Goal: Information Seeking & Learning: Understand process/instructions

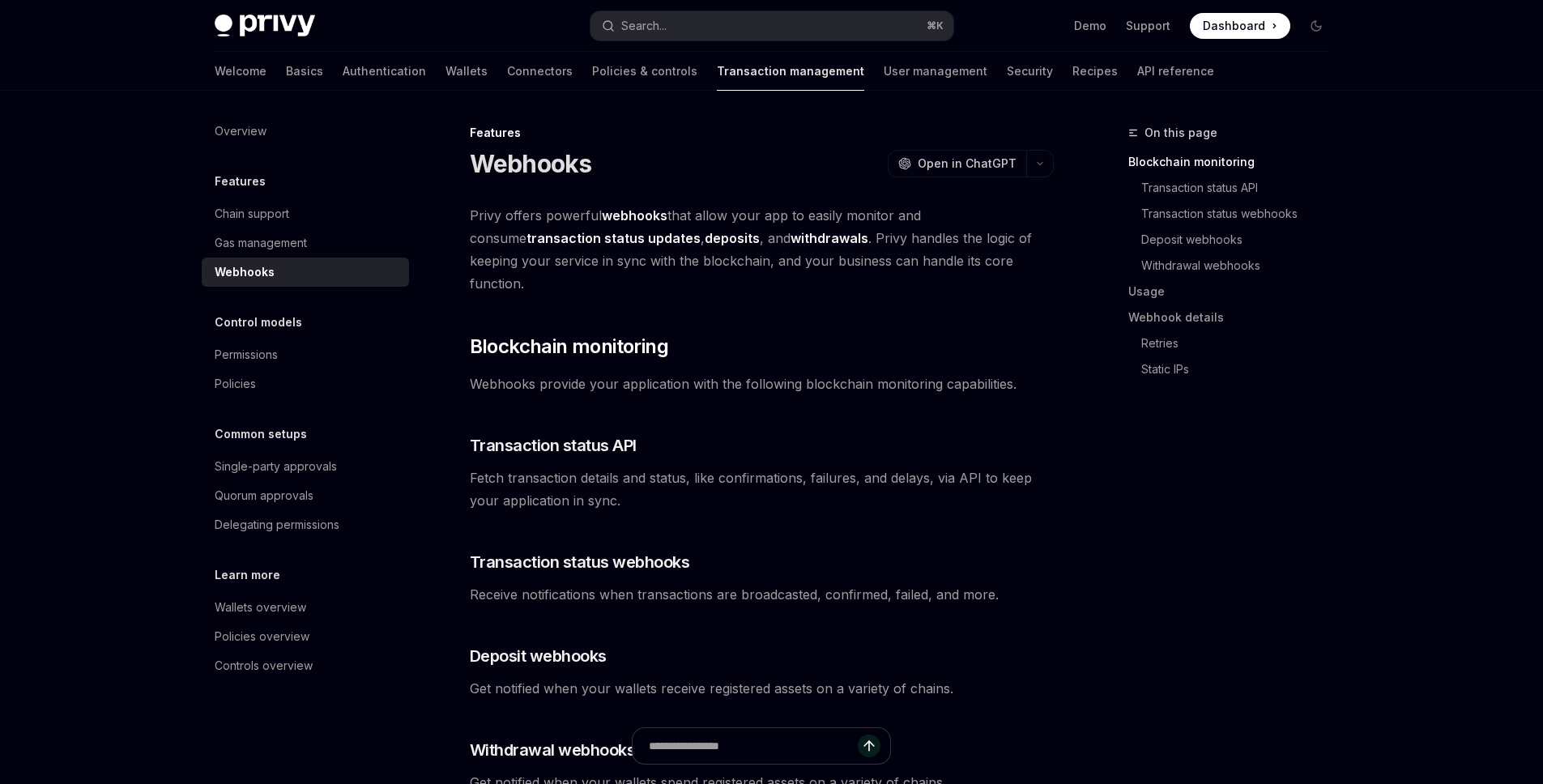
click at [1238, 27] on span "Dashboard" at bounding box center [1234, 26] width 63 height 16
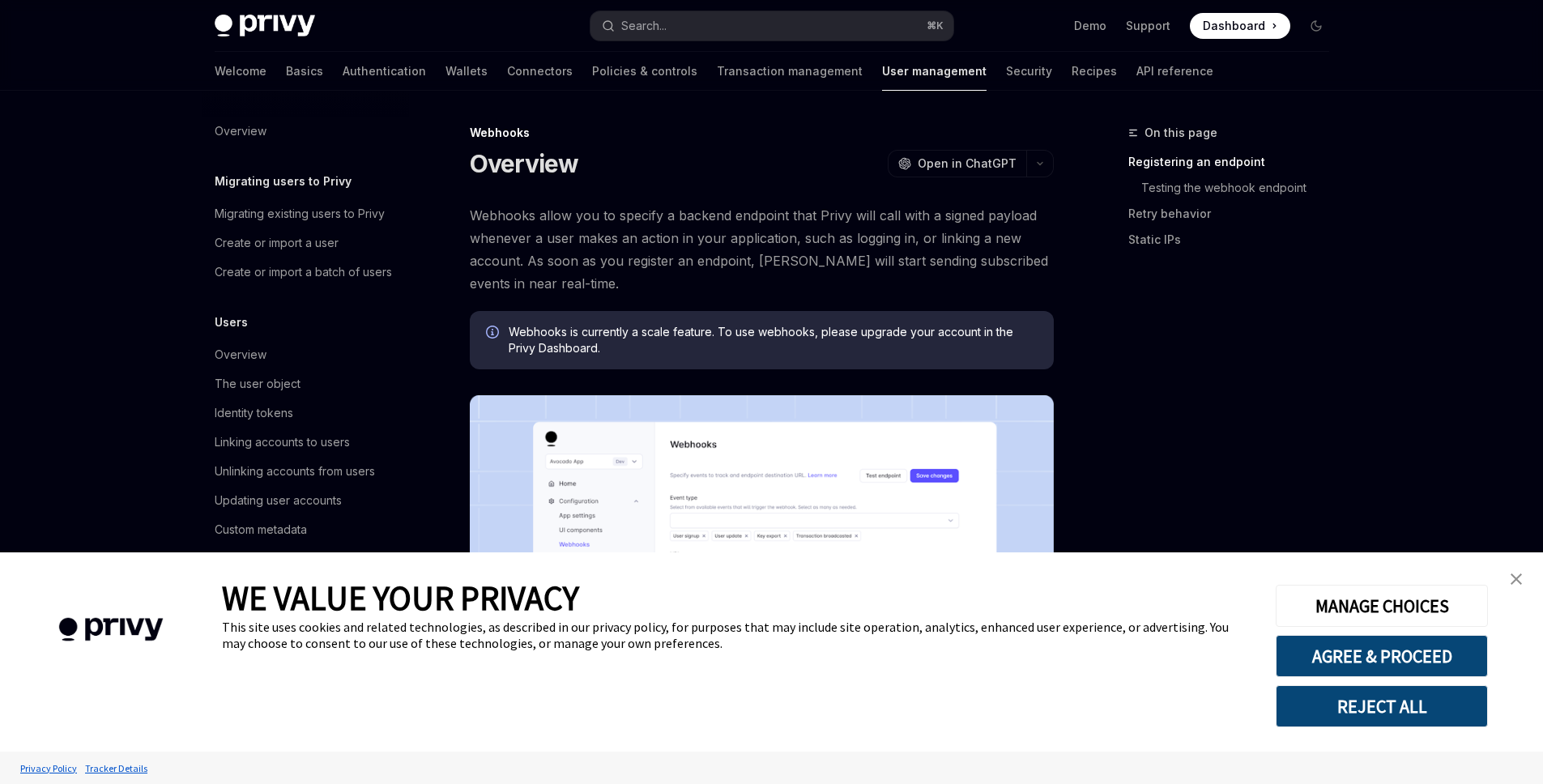
scroll to position [152, 0]
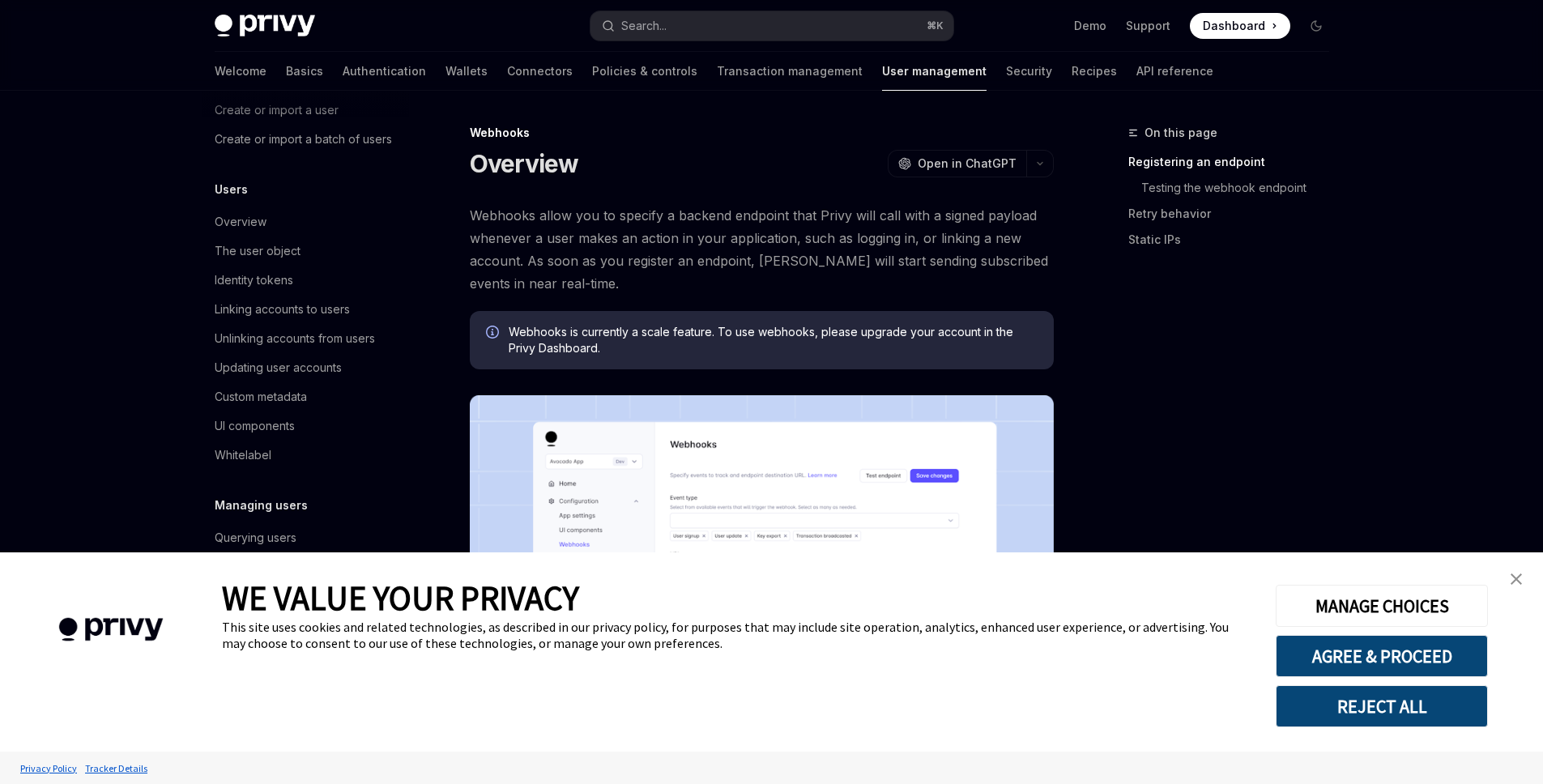
click at [1357, 719] on button "REJECT ALL" at bounding box center [1381, 706] width 212 height 42
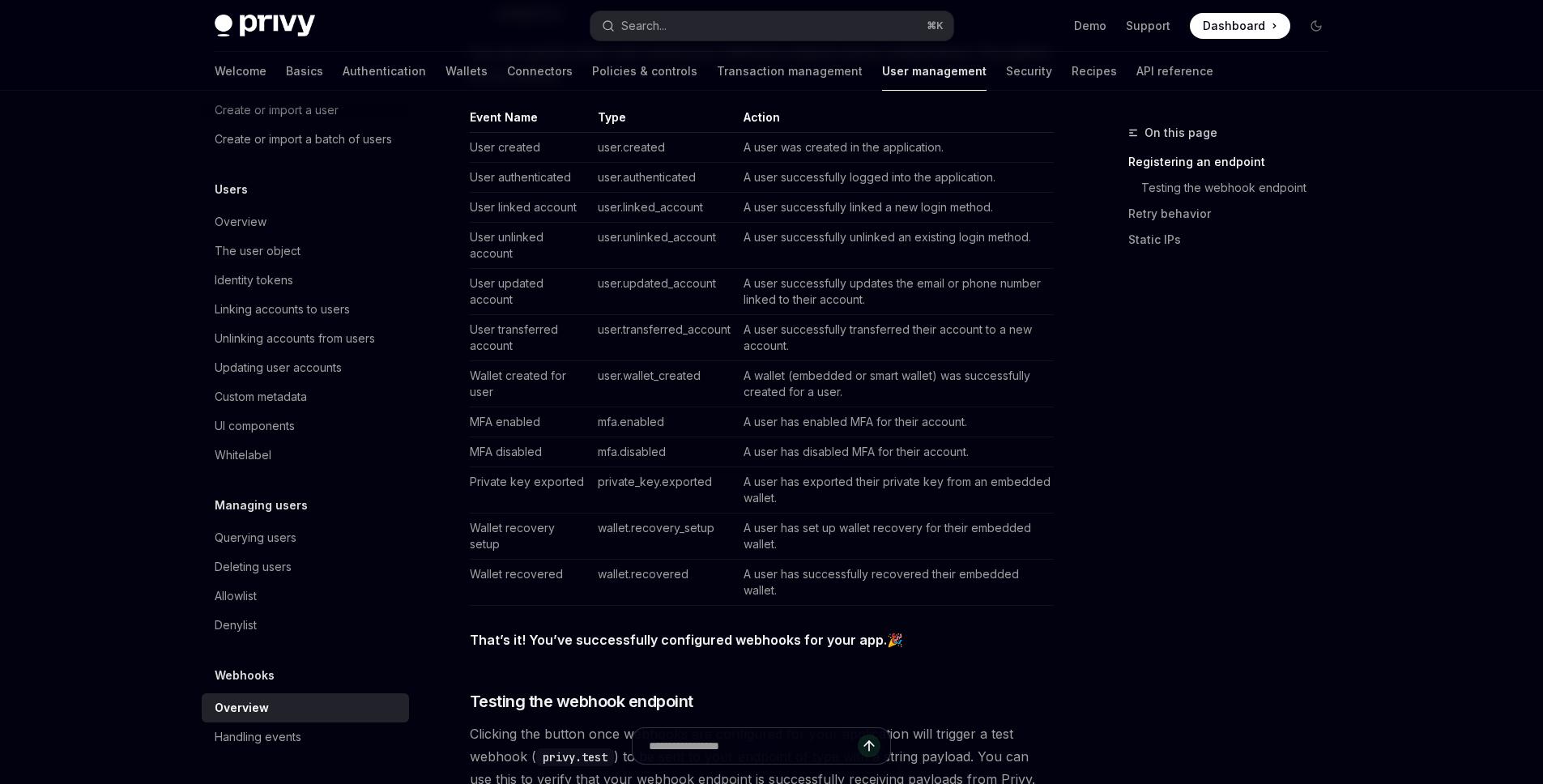
scroll to position [1067, 0]
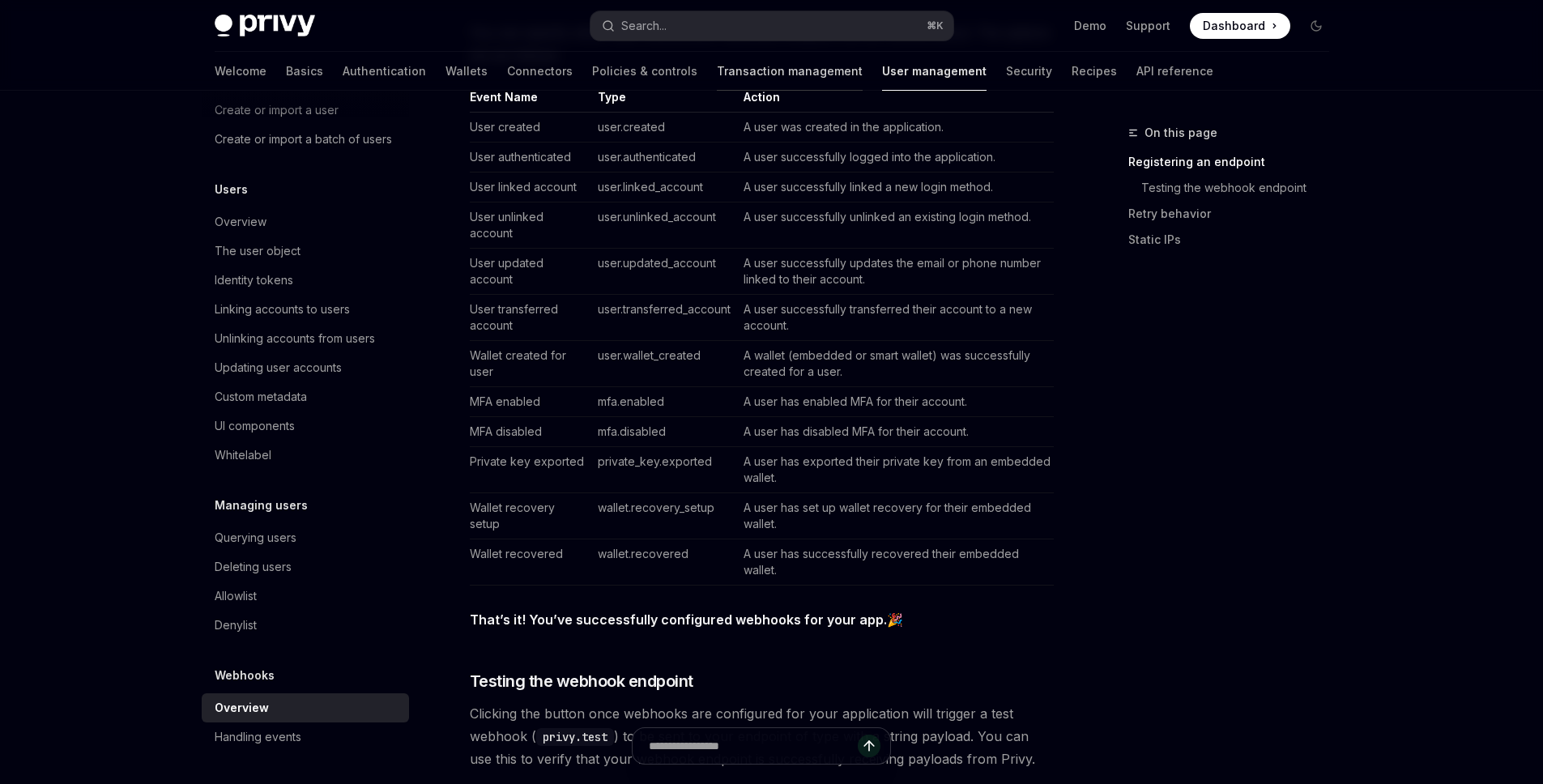
click at [717, 66] on link "Transaction management" at bounding box center [790, 70] width 146 height 39
type textarea "*"
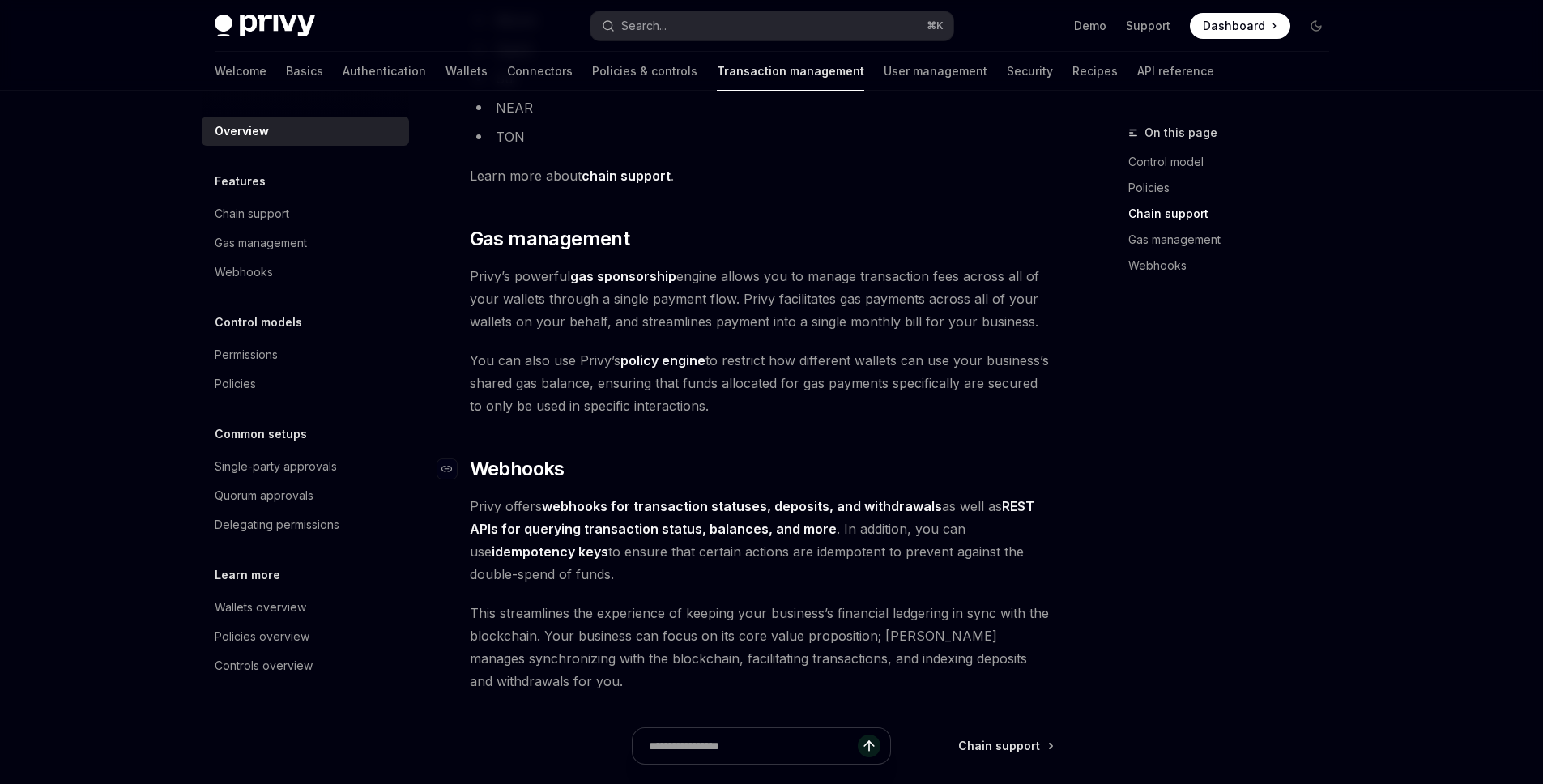
scroll to position [1287, 0]
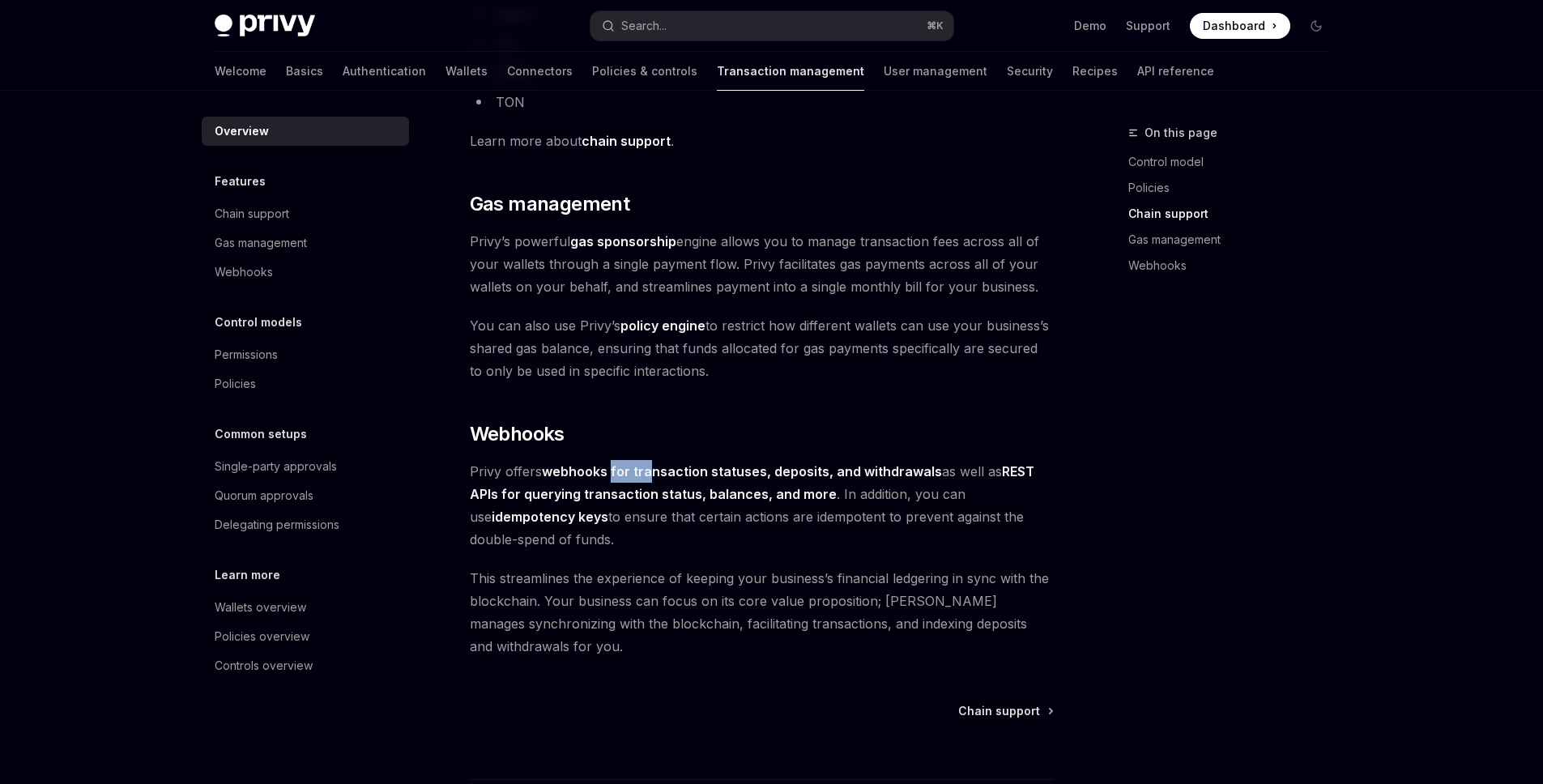
drag, startPoint x: 613, startPoint y: 473, endPoint x: 806, endPoint y: 454, distance: 193.9
click at [700, 467] on strong "webhooks for transaction statuses, deposits, and withdrawals" at bounding box center [742, 471] width 400 height 16
click at [1050, 463] on span "Privy offers webhooks for transaction statuses, deposits, and withdrawals as we…" at bounding box center [762, 505] width 584 height 91
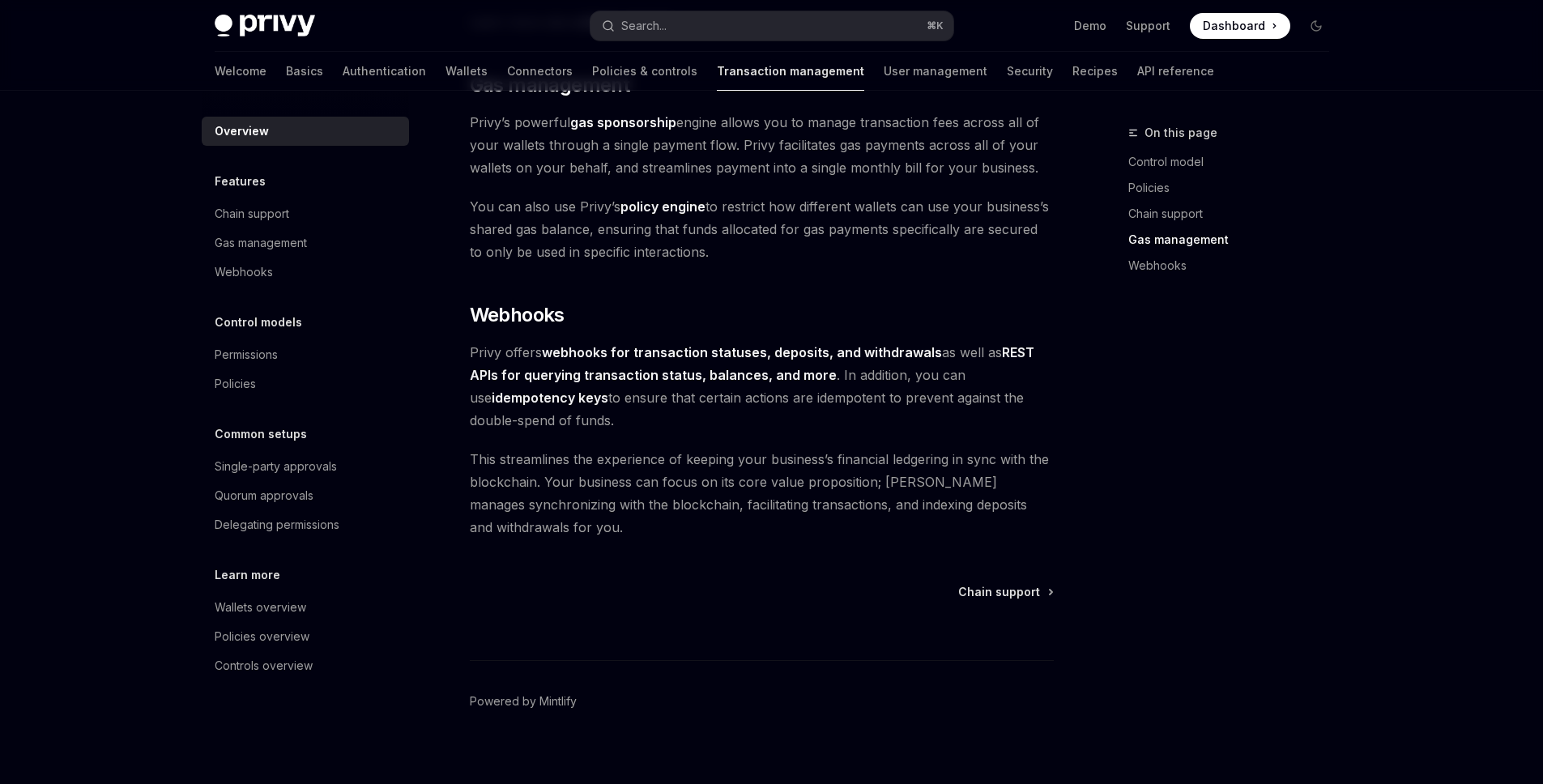
scroll to position [1391, 0]
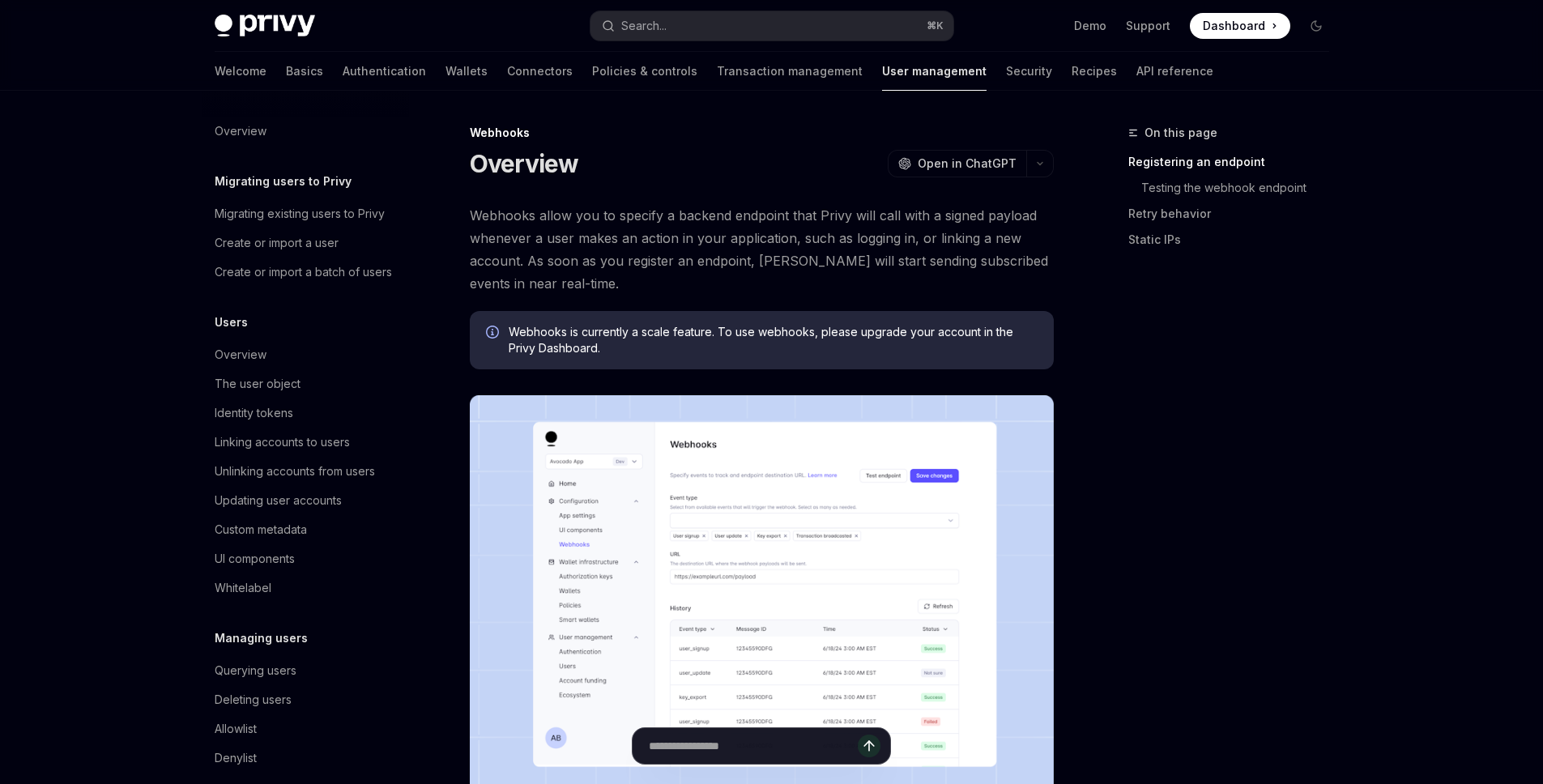
scroll to position [152, 0]
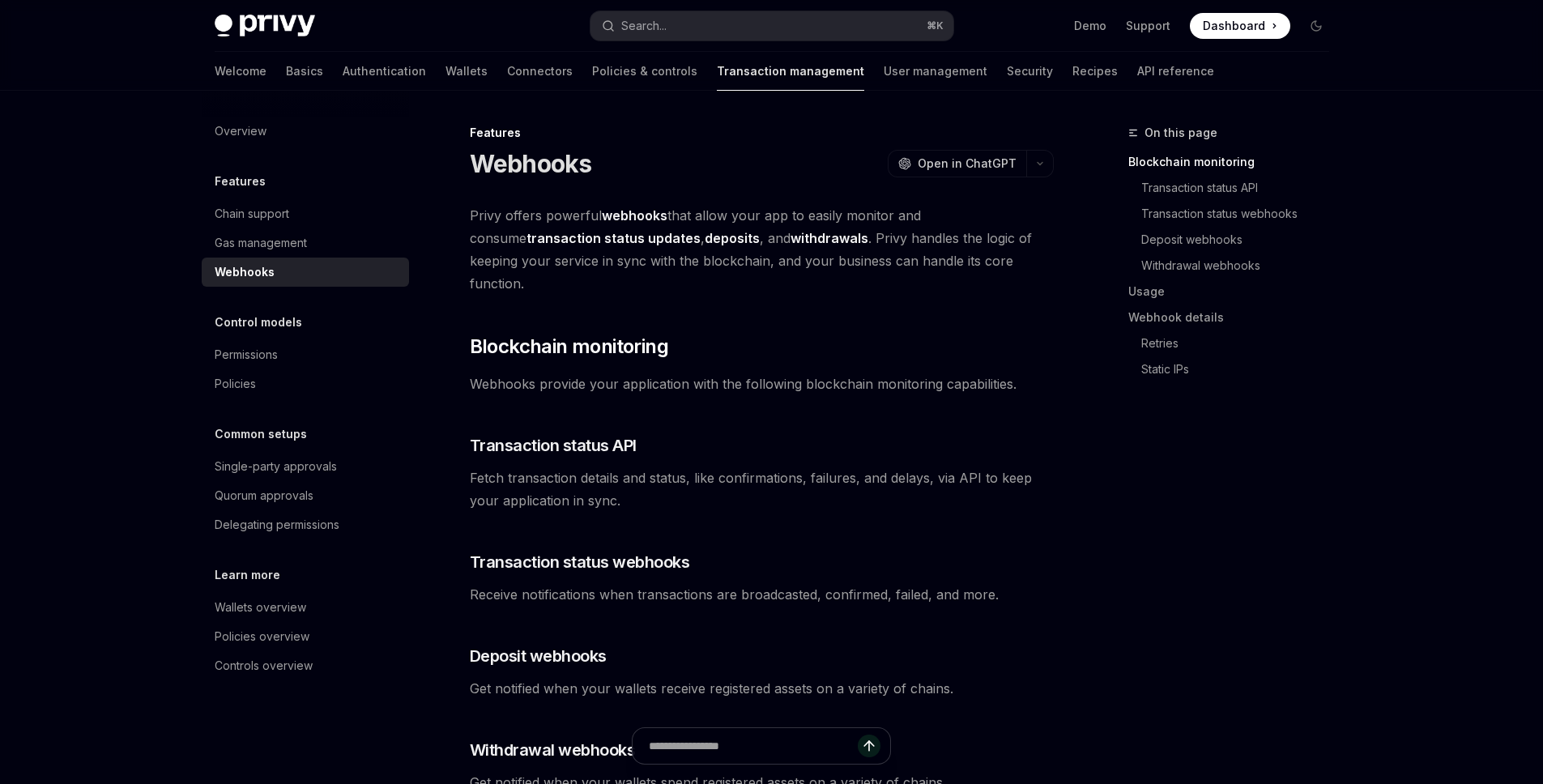
drag, startPoint x: 405, startPoint y: 112, endPoint x: 400, endPoint y: 92, distance: 20.6
click at [405, 112] on div at bounding box center [305, 104] width 207 height 26
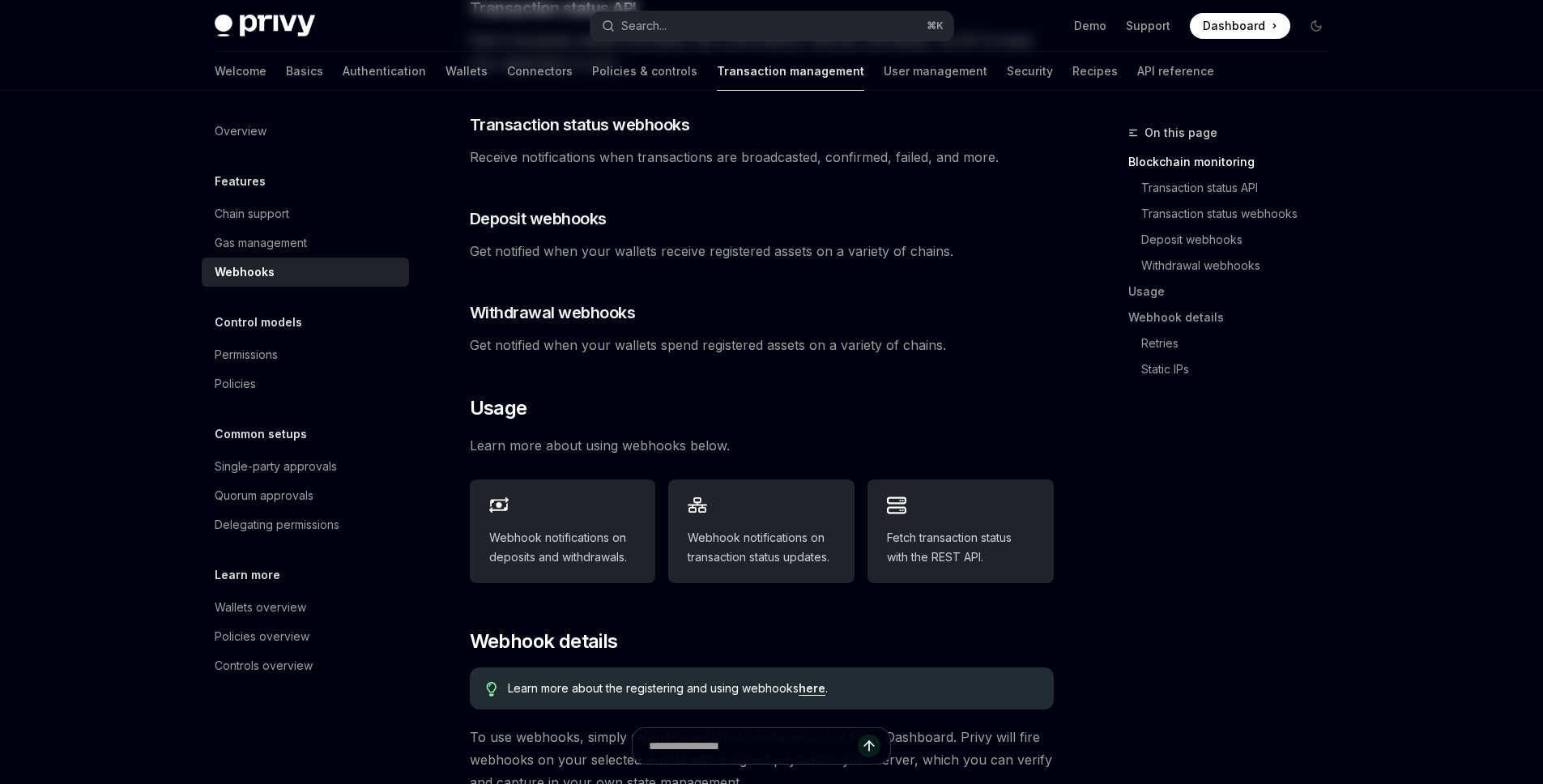
scroll to position [577, 0]
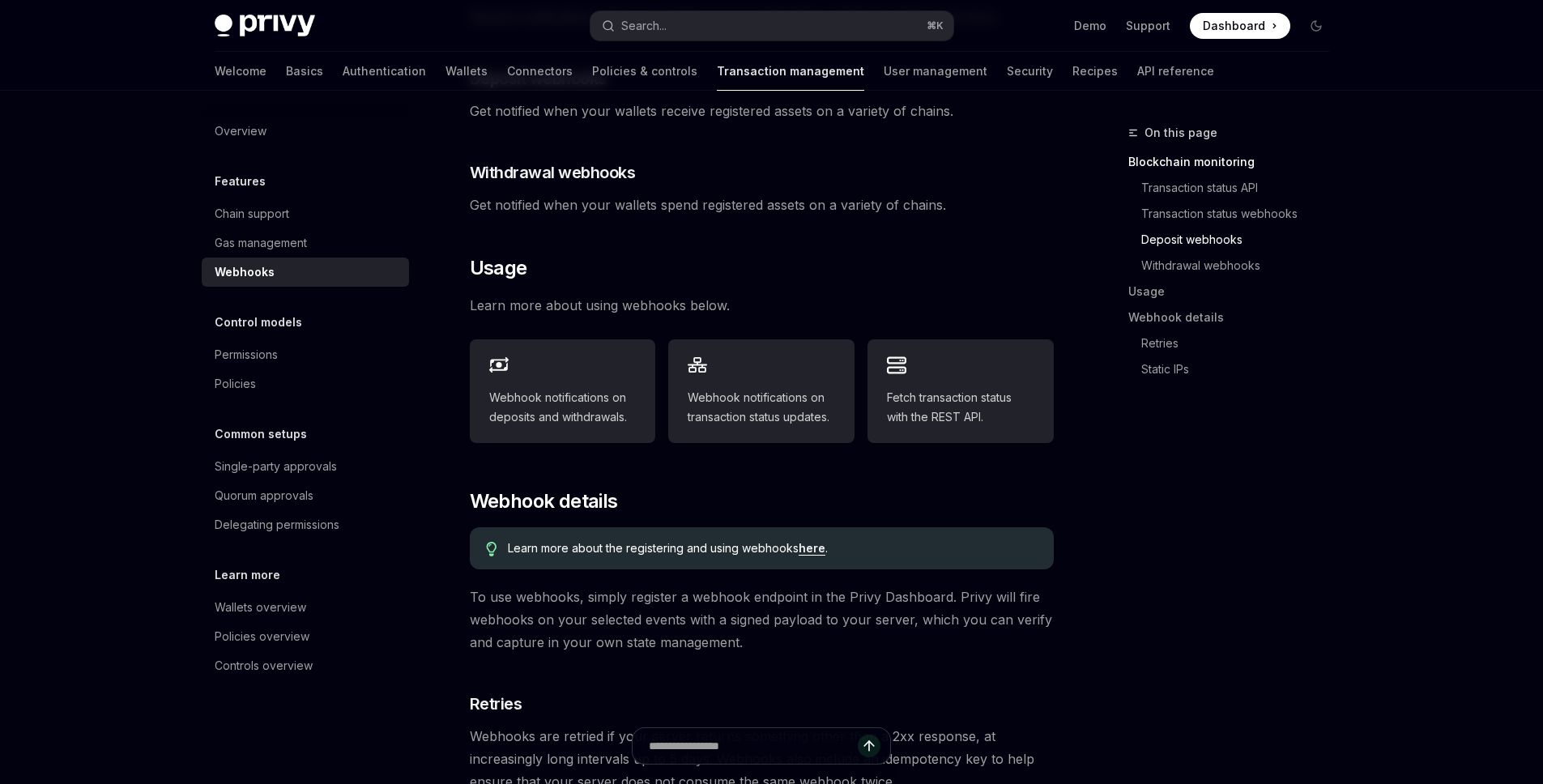
click at [546, 586] on span "To use webhooks, simply register a webhook endpoint in the Privy Dashboard. Pri…" at bounding box center [762, 619] width 584 height 68
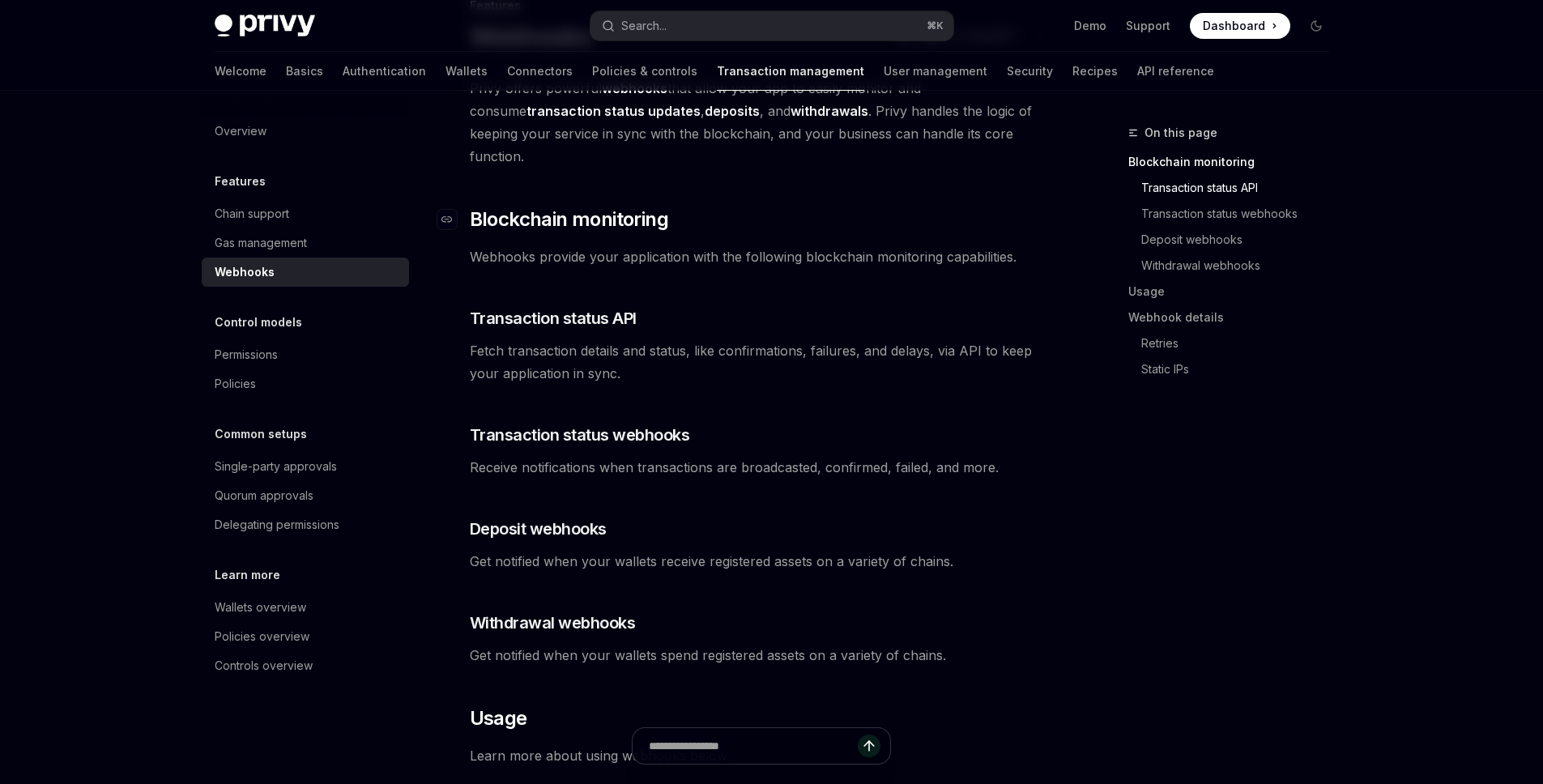
scroll to position [0, 0]
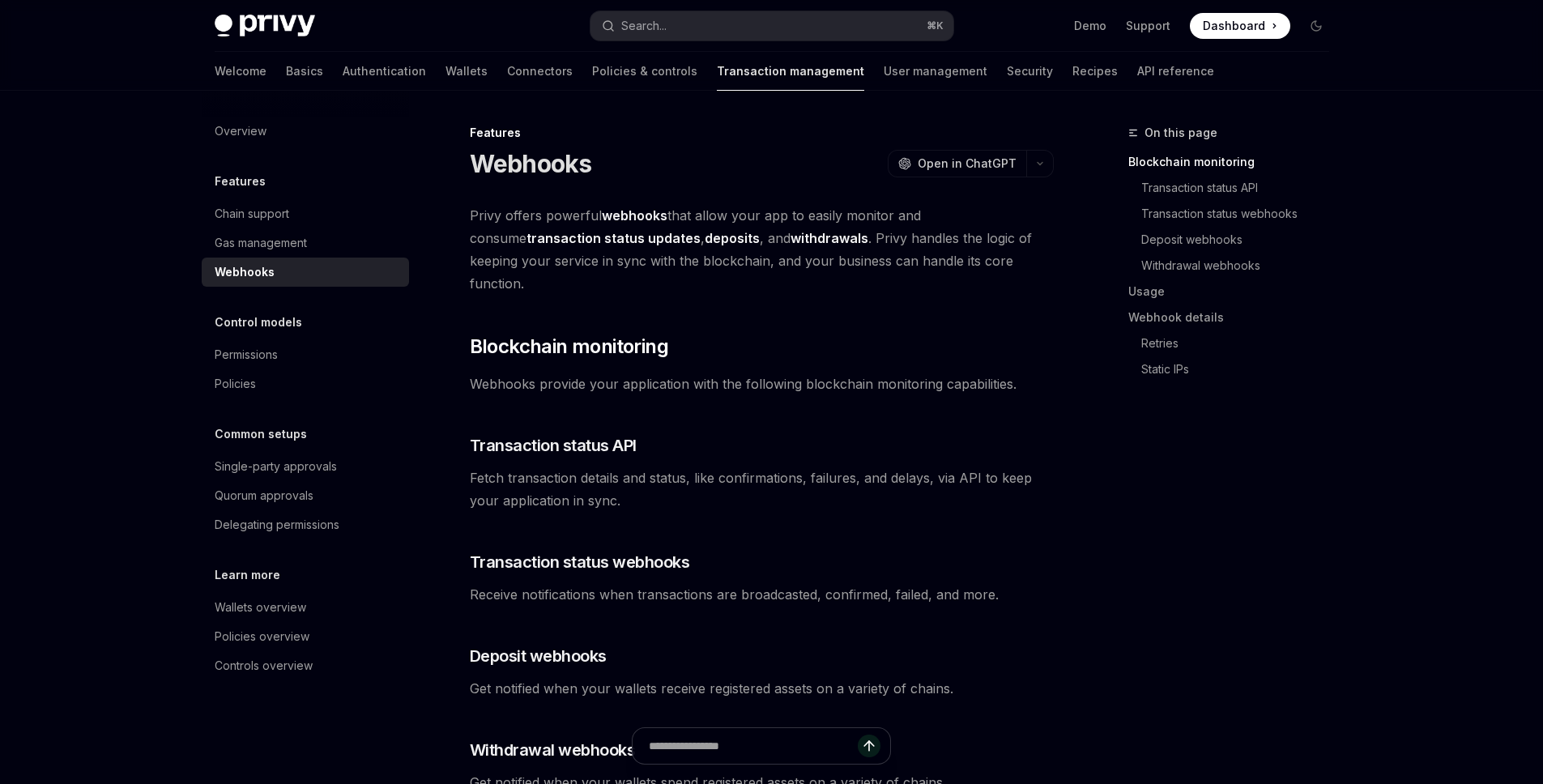
click at [637, 211] on strong "webhooks" at bounding box center [634, 215] width 65 height 16
click at [1007, 68] on link "Security" at bounding box center [1030, 70] width 46 height 39
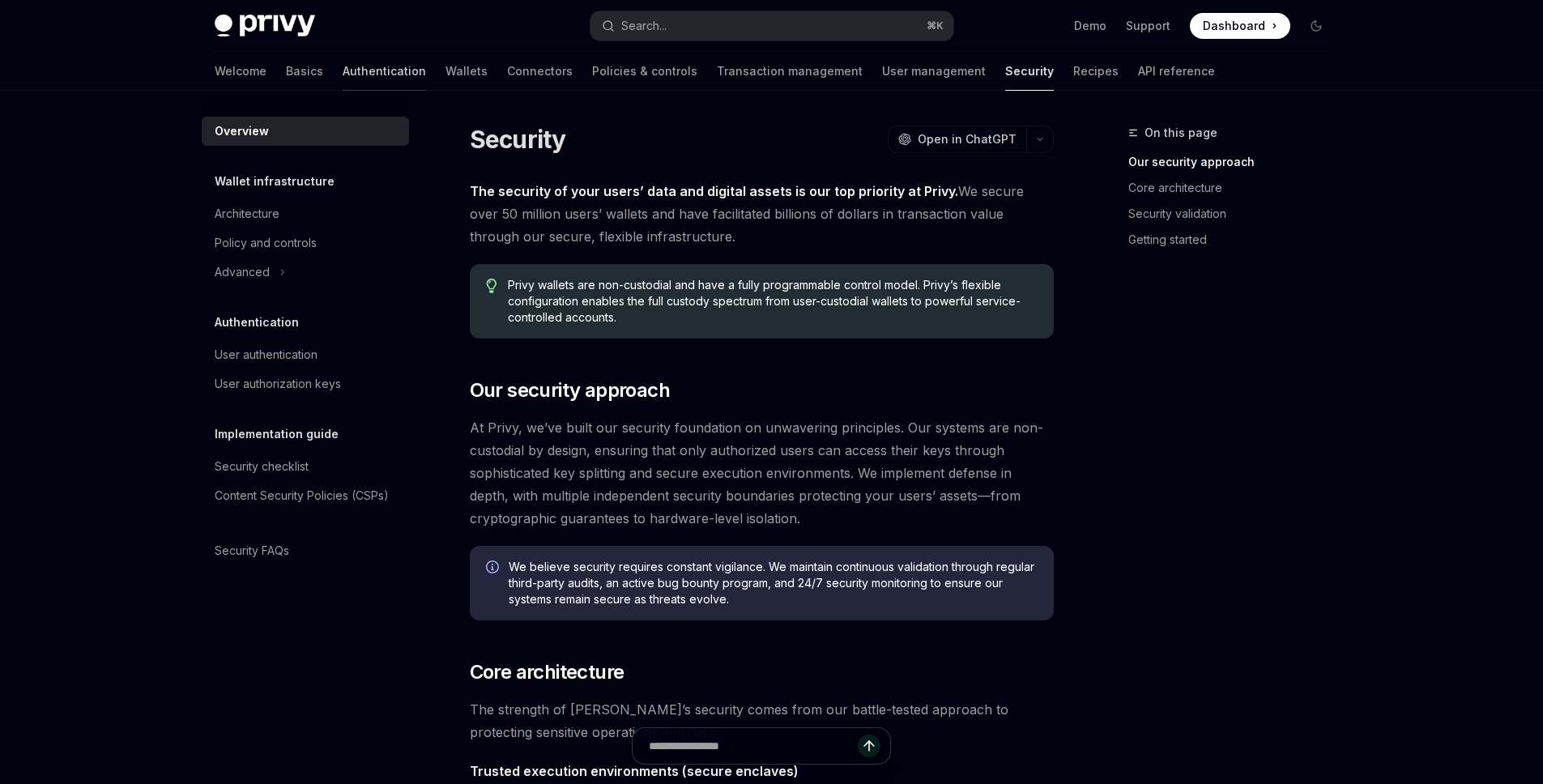
click at [343, 64] on link "Authentication" at bounding box center [384, 70] width 83 height 39
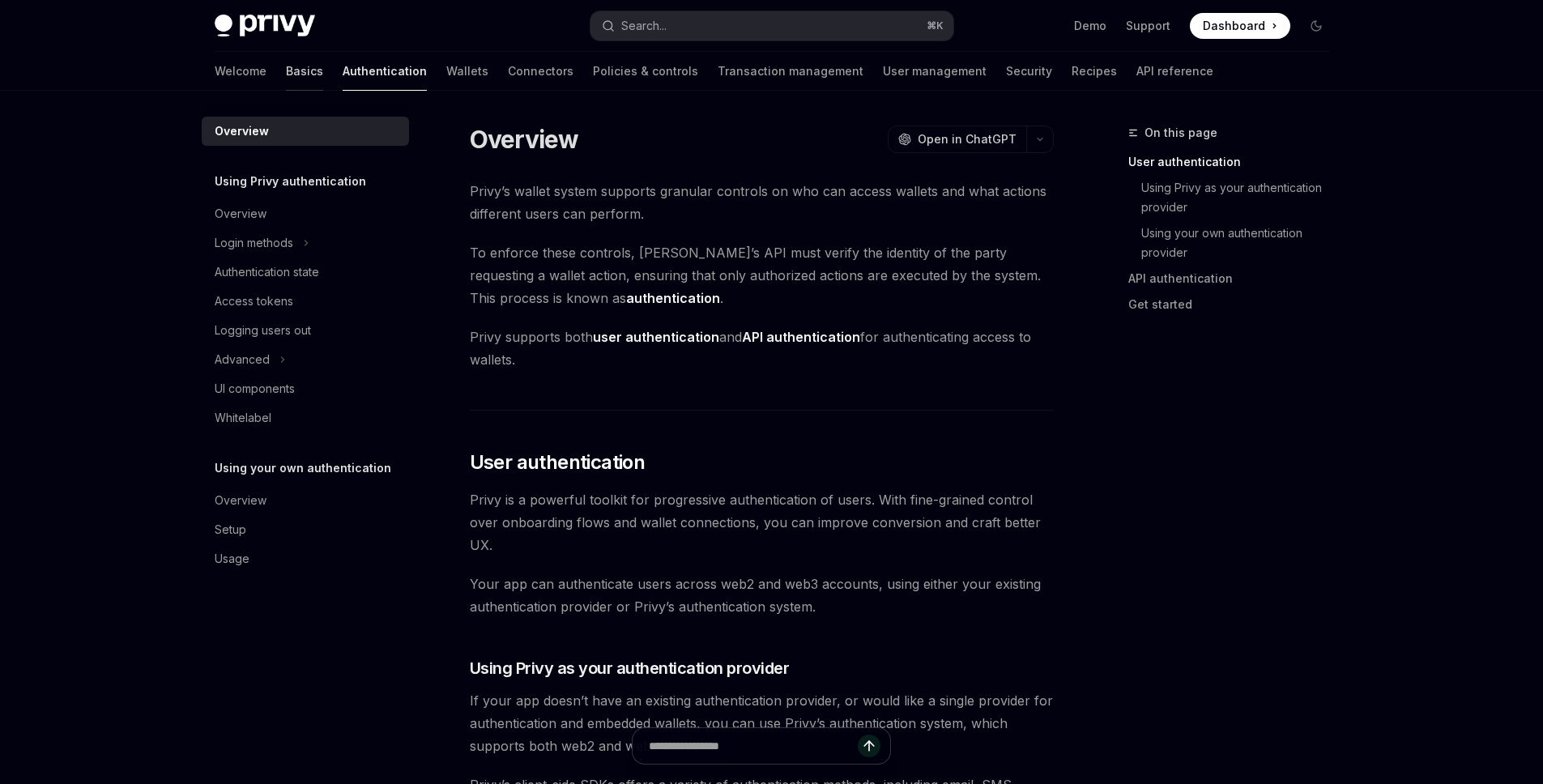
click at [286, 69] on link "Basics" at bounding box center [304, 70] width 37 height 39
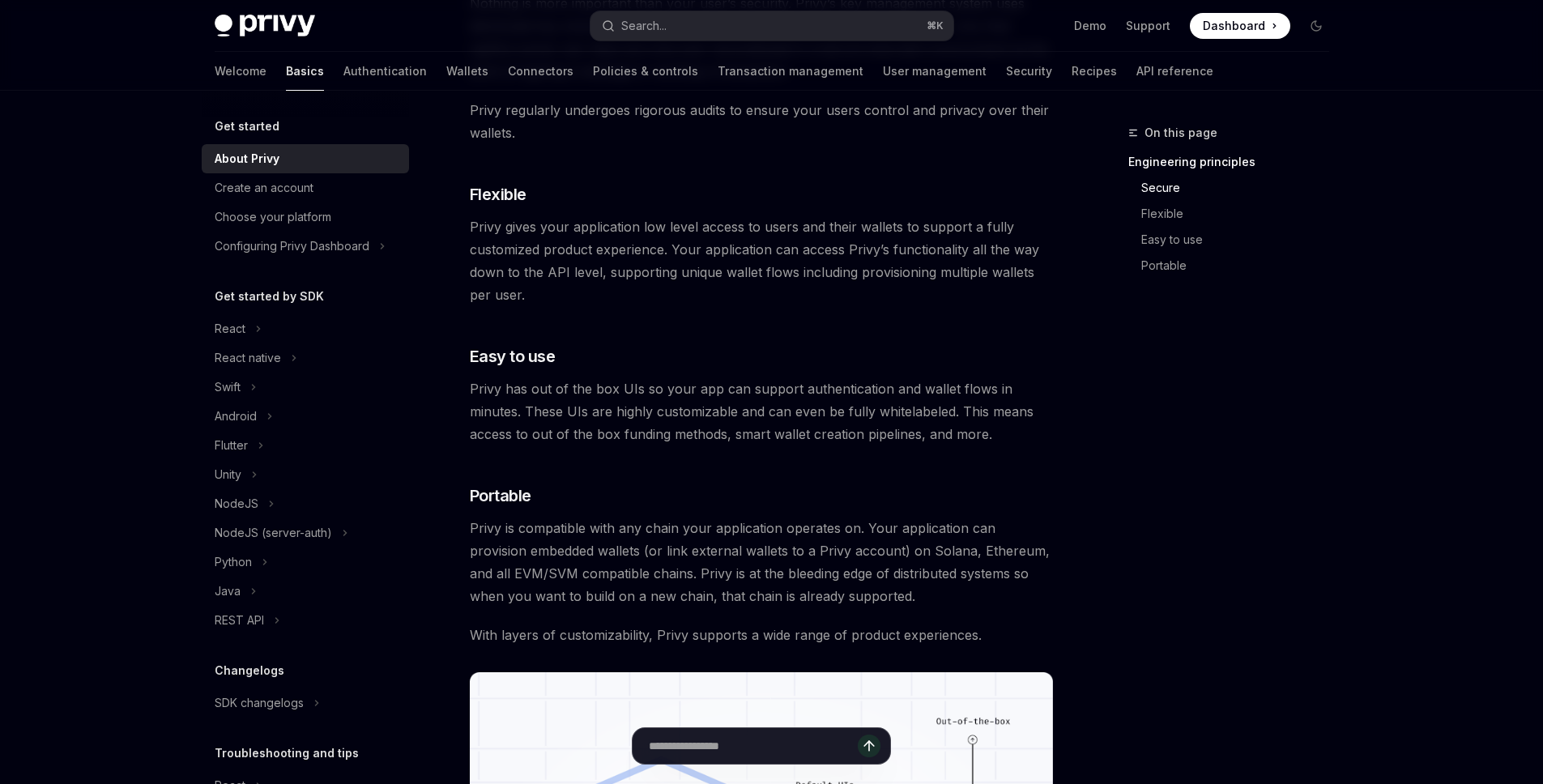
scroll to position [232, 0]
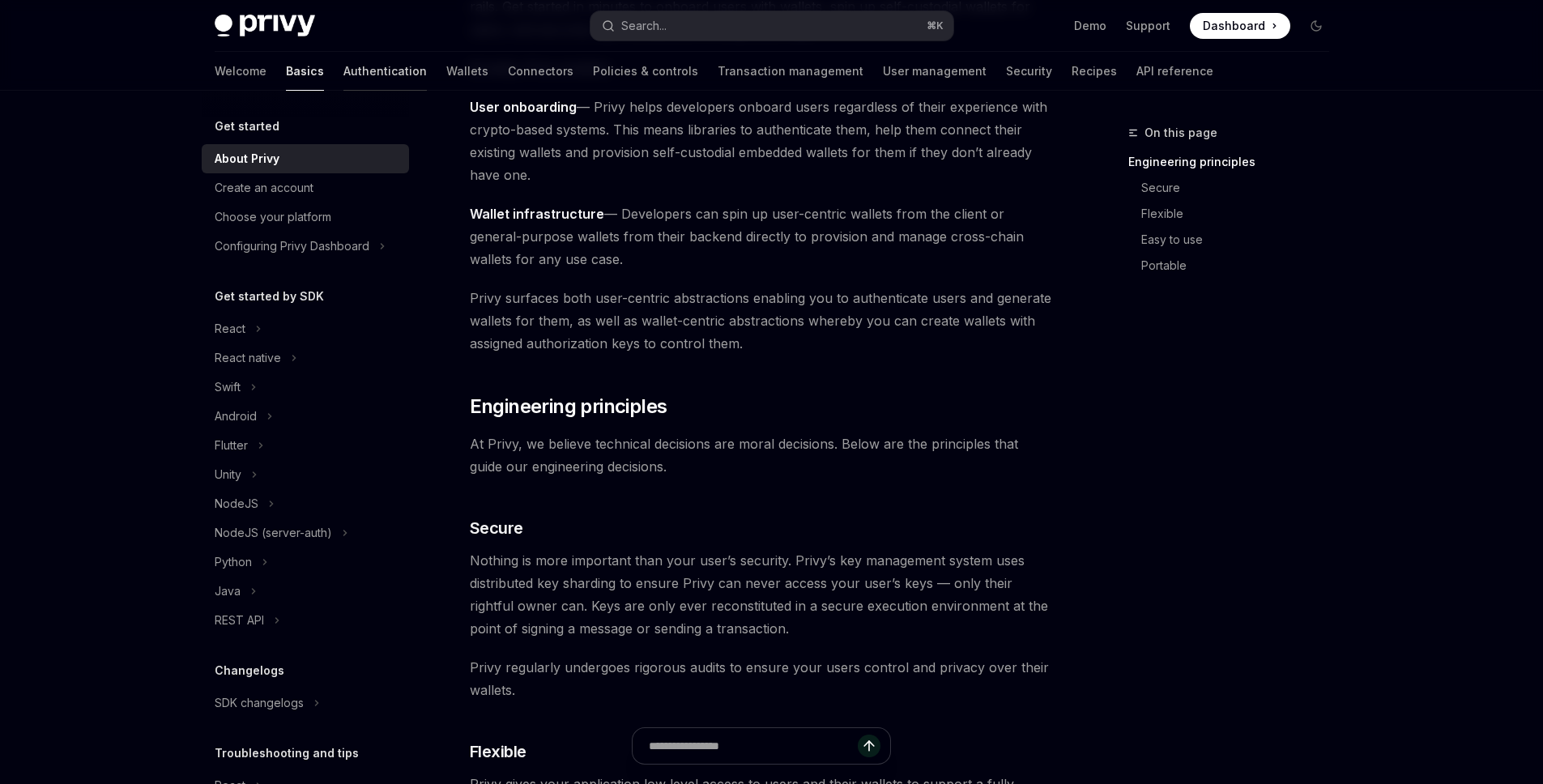
click at [344, 82] on link "Authentication" at bounding box center [385, 70] width 83 height 39
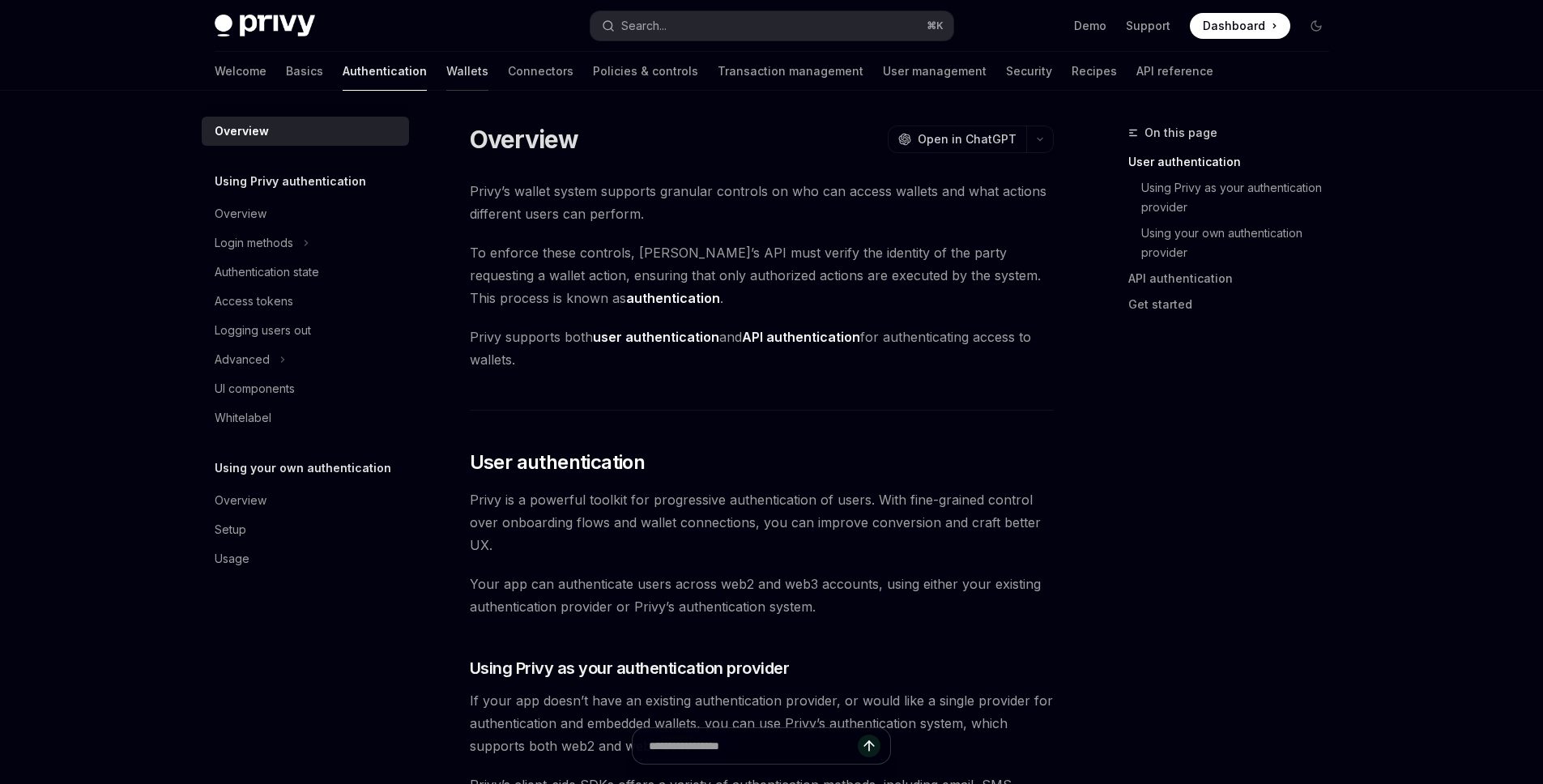
click at [446, 88] on link "Wallets" at bounding box center [467, 70] width 42 height 39
type textarea "*"
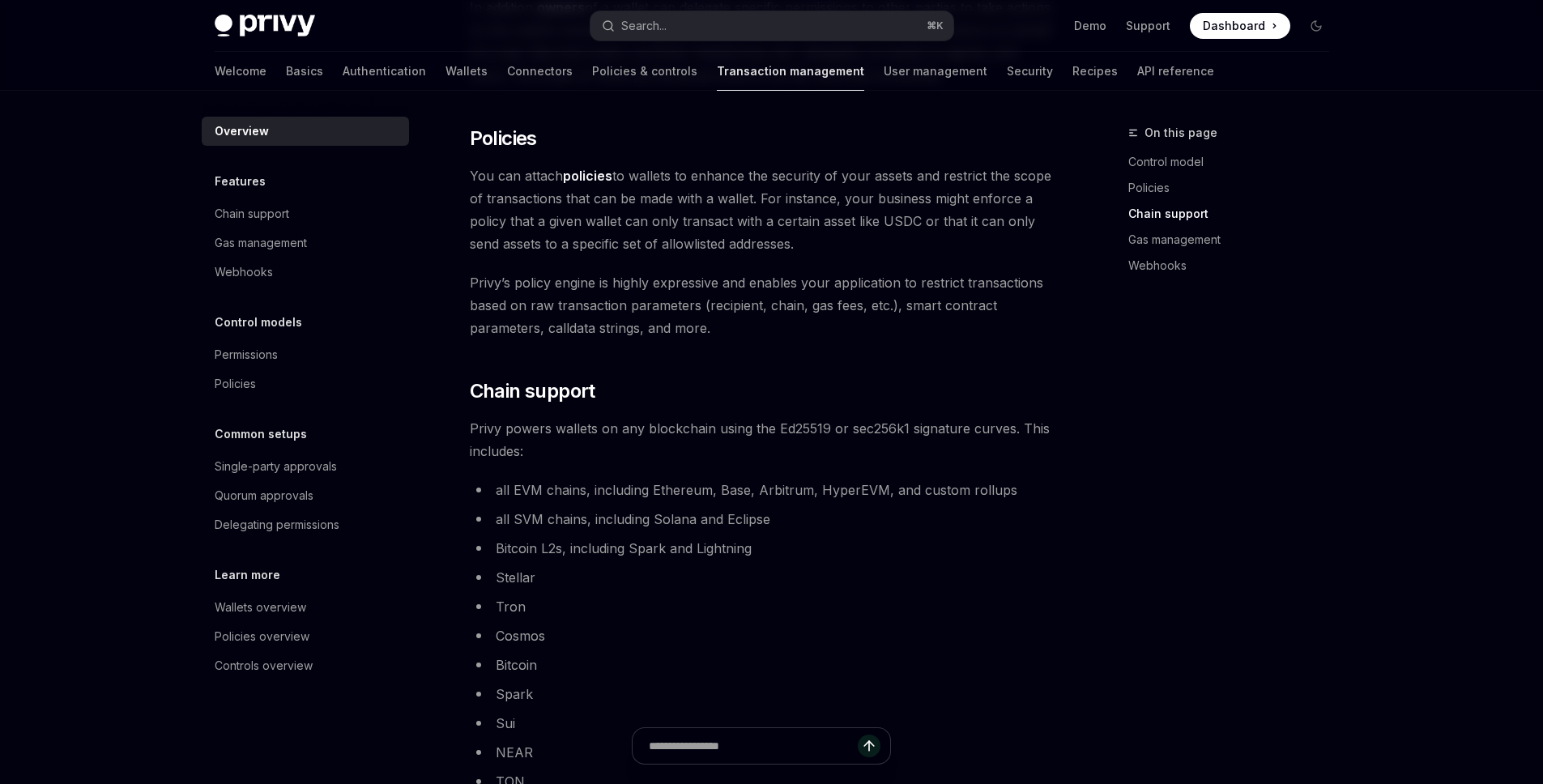
scroll to position [279, 0]
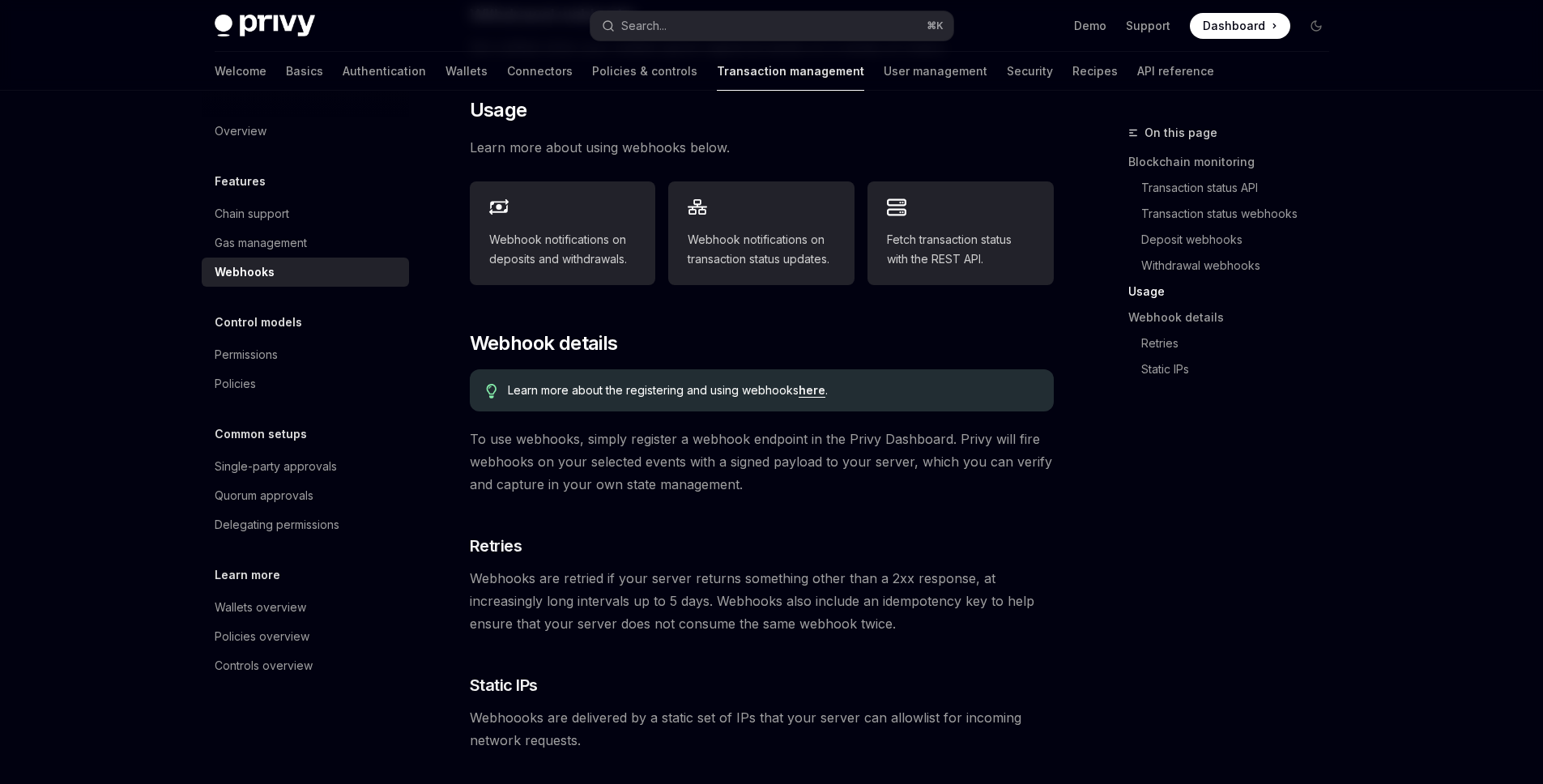
scroll to position [732, 0]
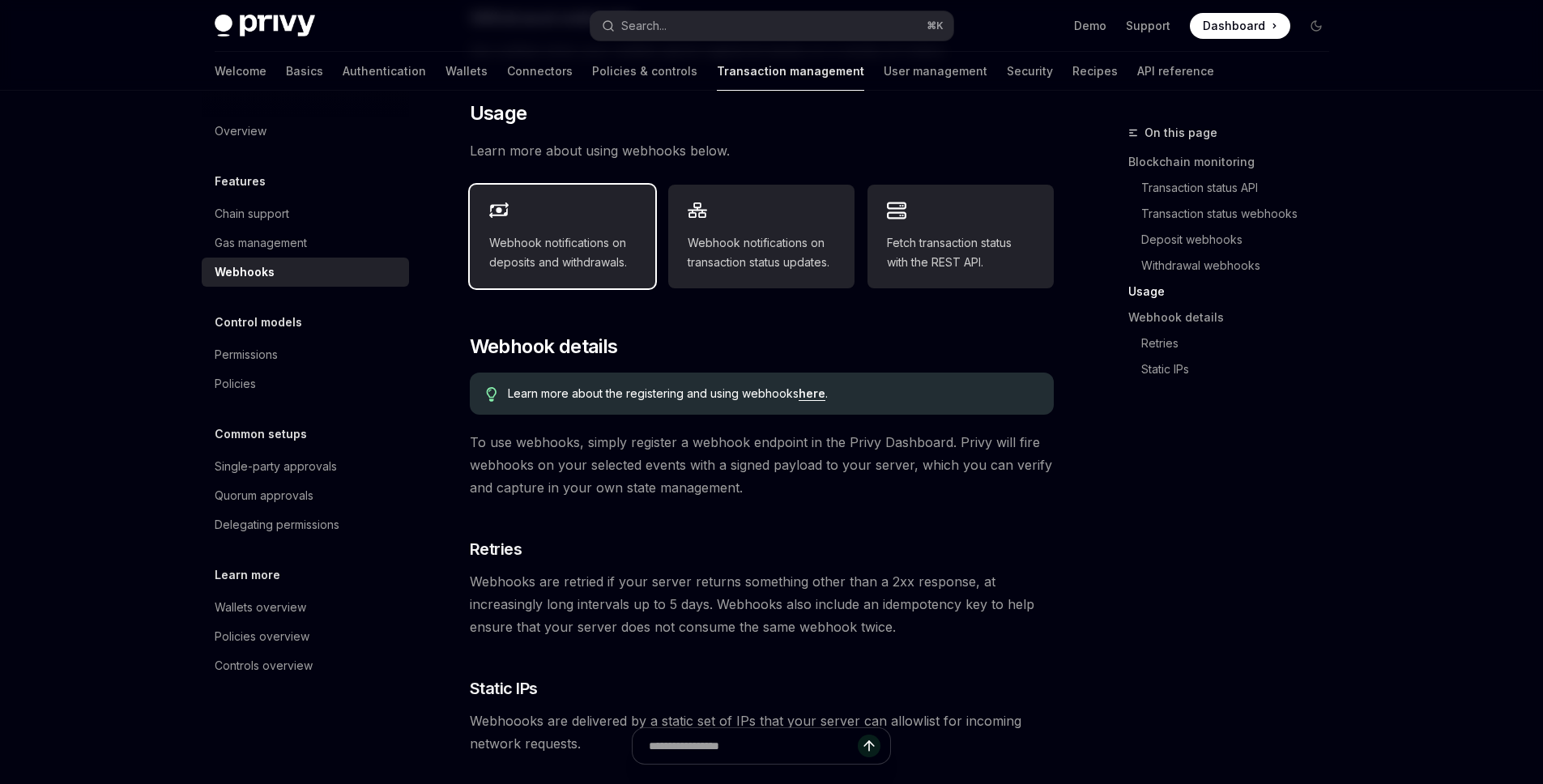
click at [588, 240] on span "Webhook notifications on deposits and withdrawals." at bounding box center [563, 252] width 148 height 39
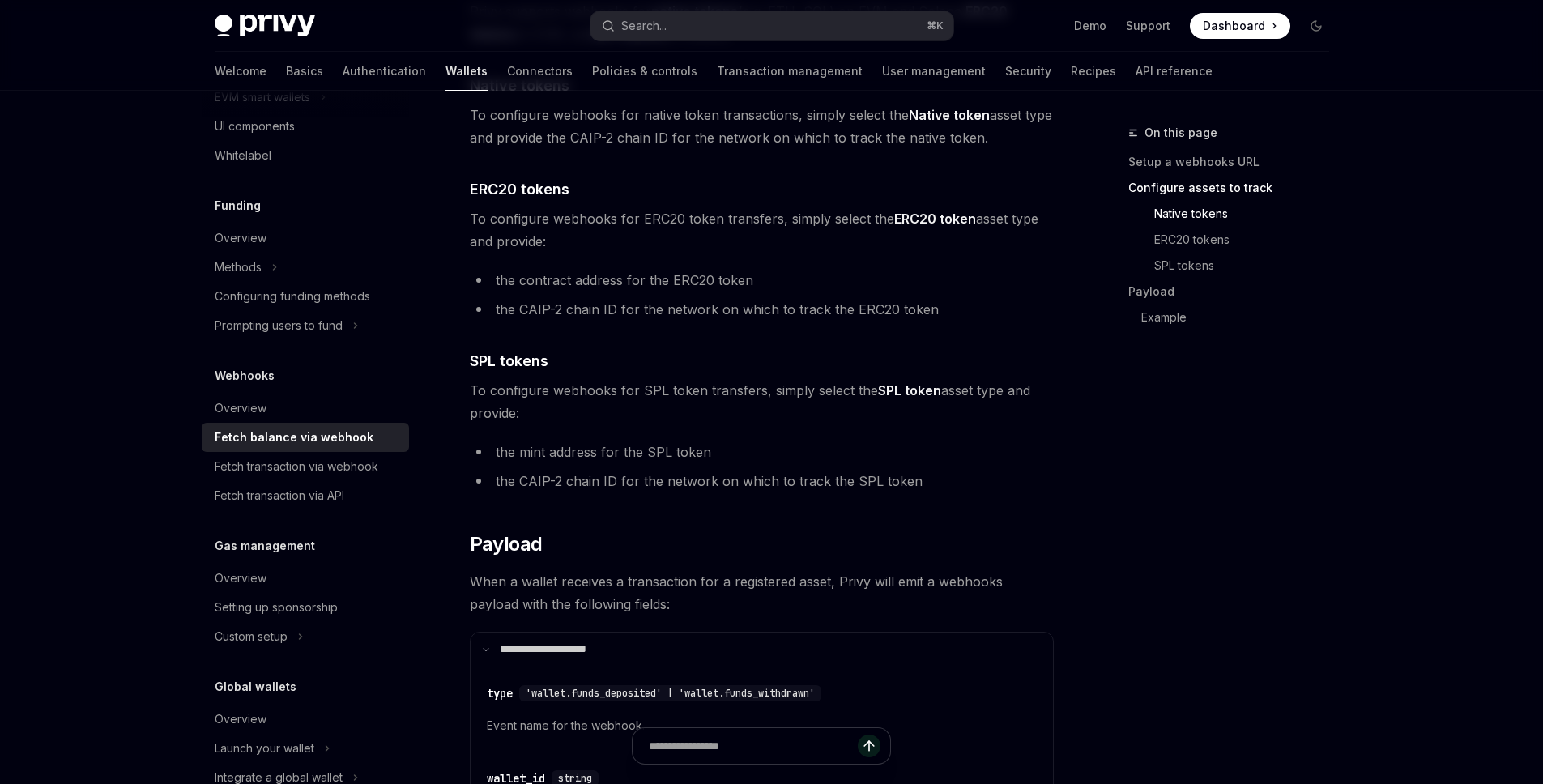
scroll to position [969, 0]
click at [712, 465] on ul "the mint address for the SPL token the CAIP-2 chain ID for the network on which…" at bounding box center [762, 467] width 584 height 52
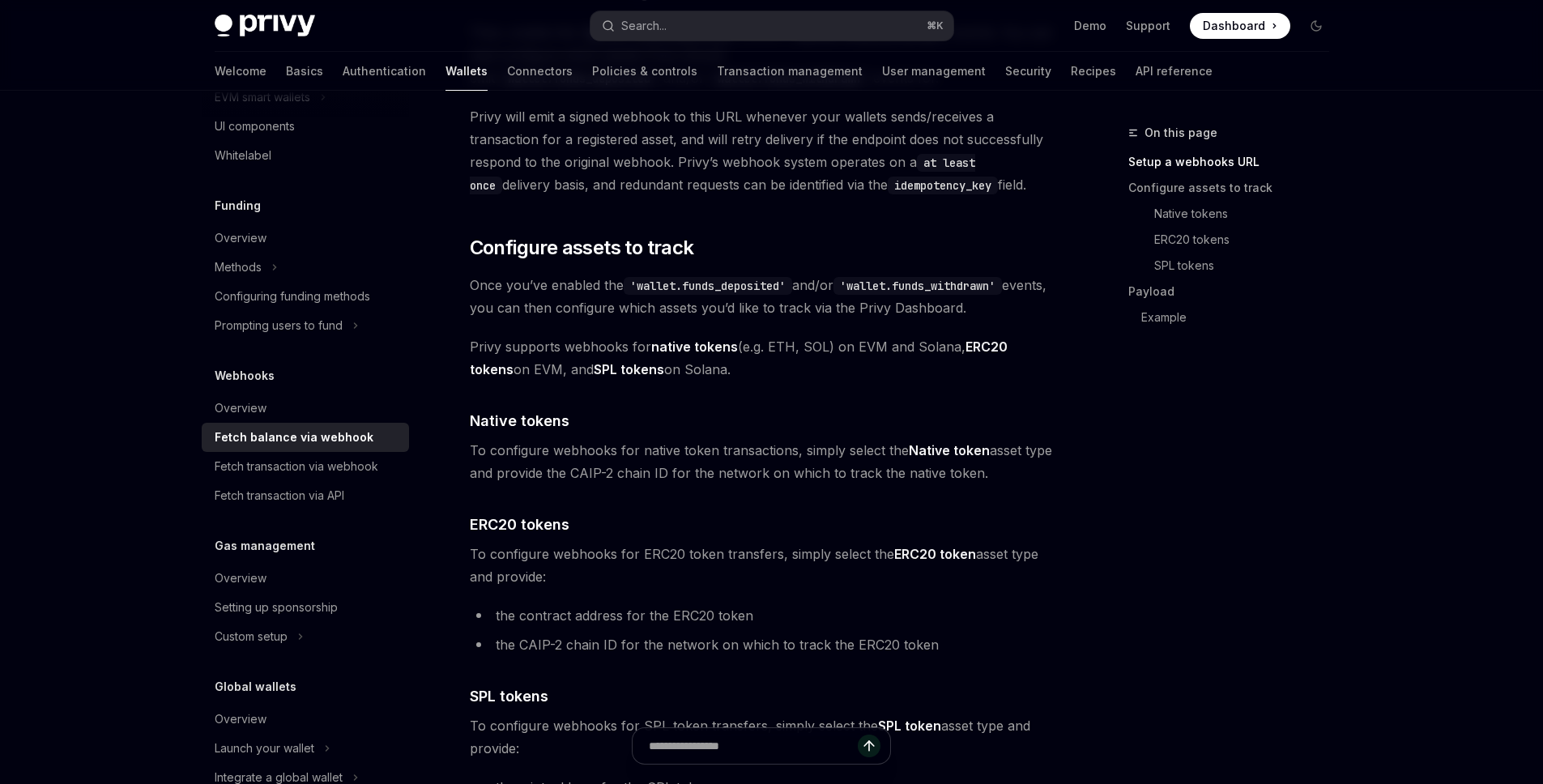
scroll to position [687, 0]
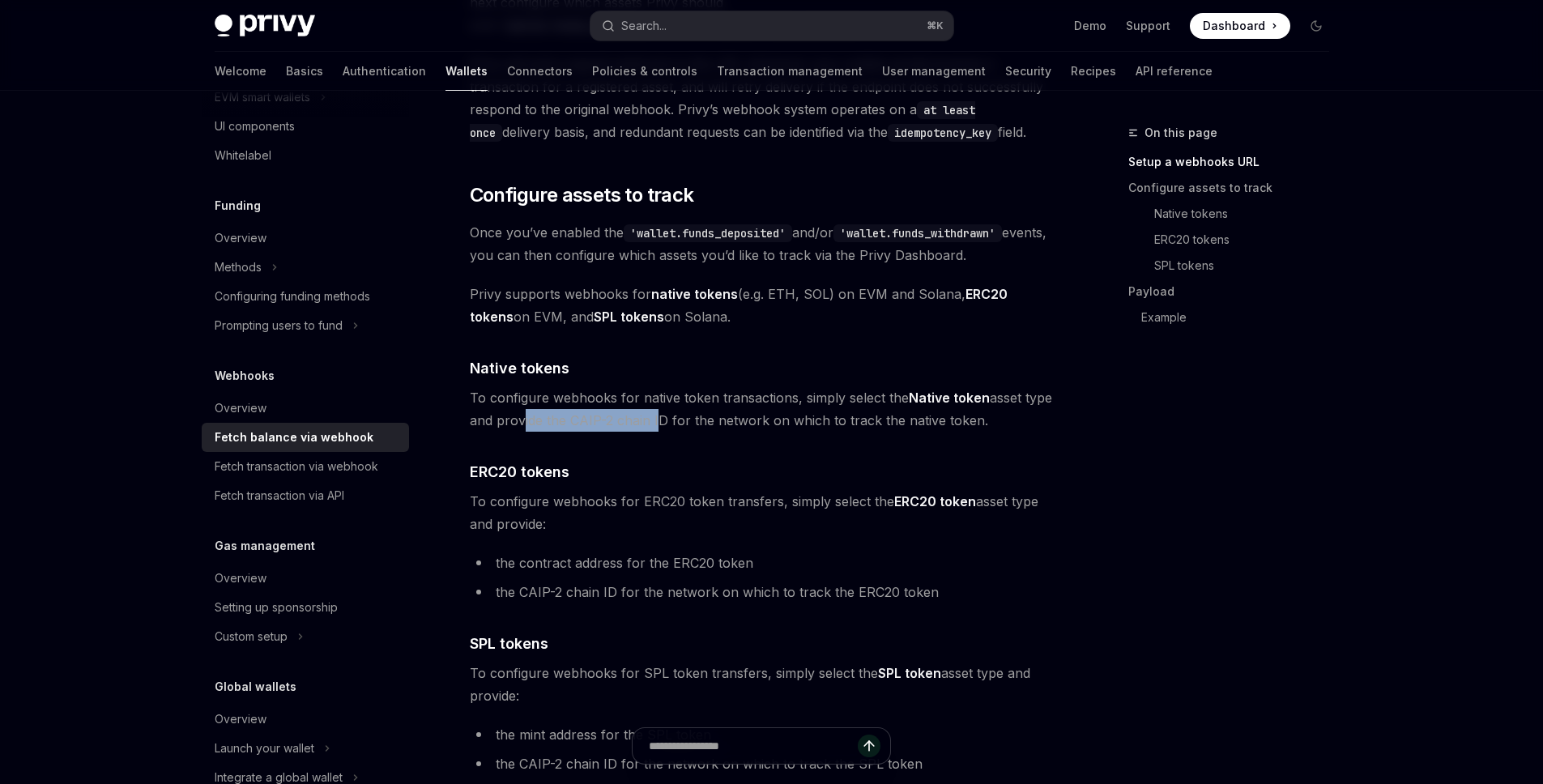
drag, startPoint x: 517, startPoint y: 428, endPoint x: 652, endPoint y: 417, distance: 135.4
click at [652, 417] on span "To configure webhooks for native token transactions, simply select the Native t…" at bounding box center [762, 409] width 584 height 46
click at [749, 416] on span "To configure webhooks for native token transactions, simply select the Native t…" at bounding box center [762, 409] width 584 height 46
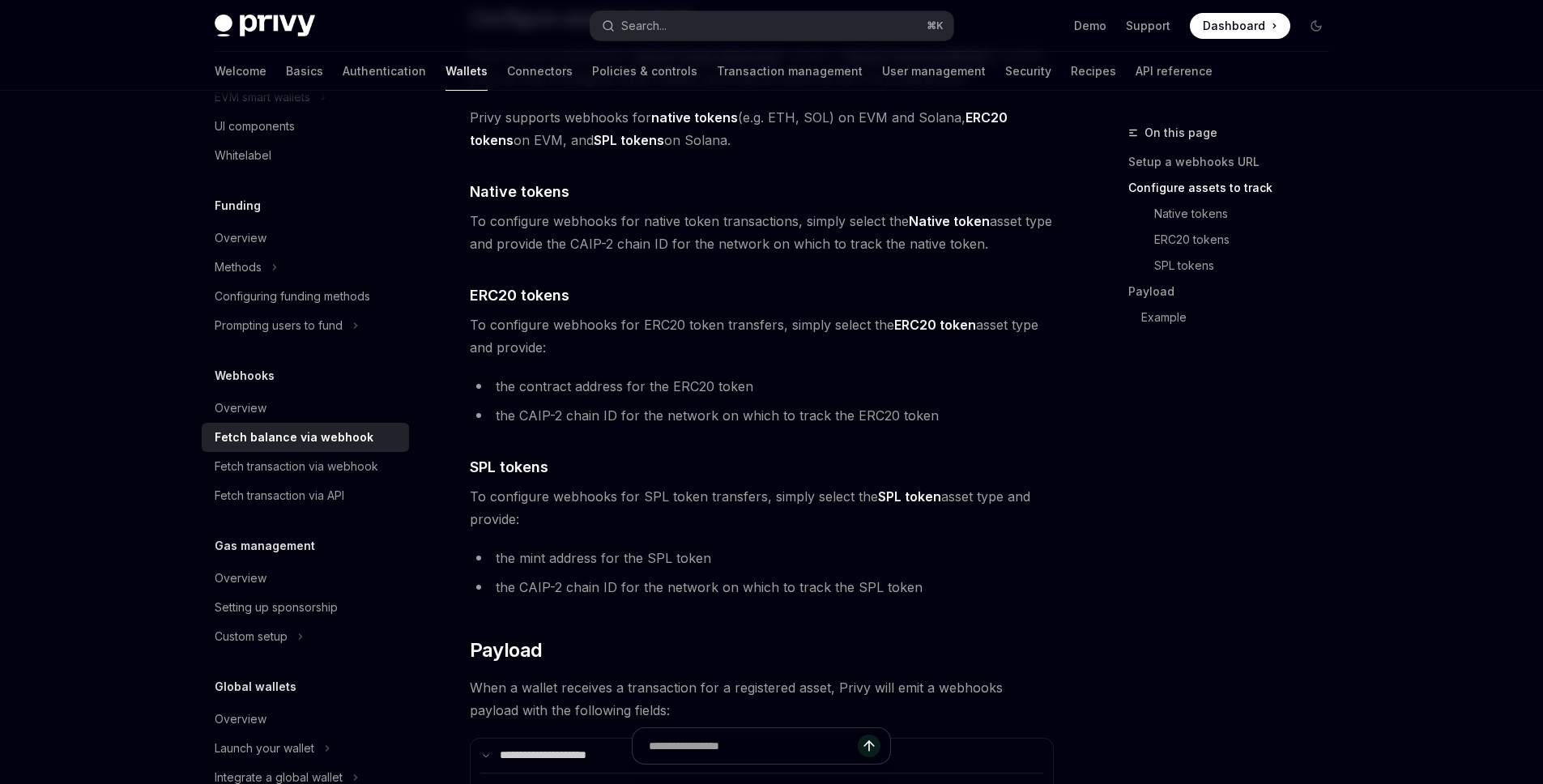
scroll to position [865, 0]
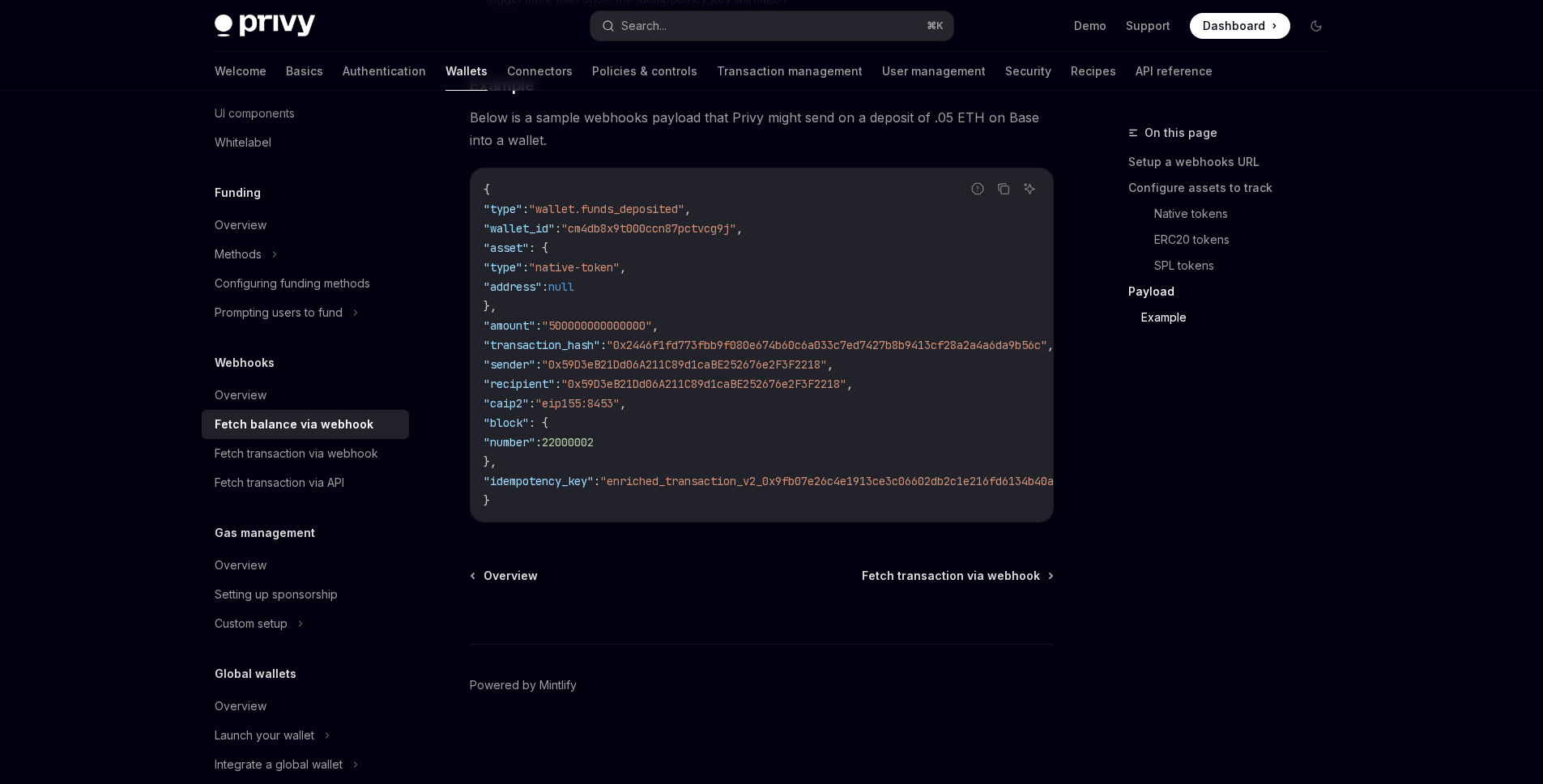
scroll to position [607, 0]
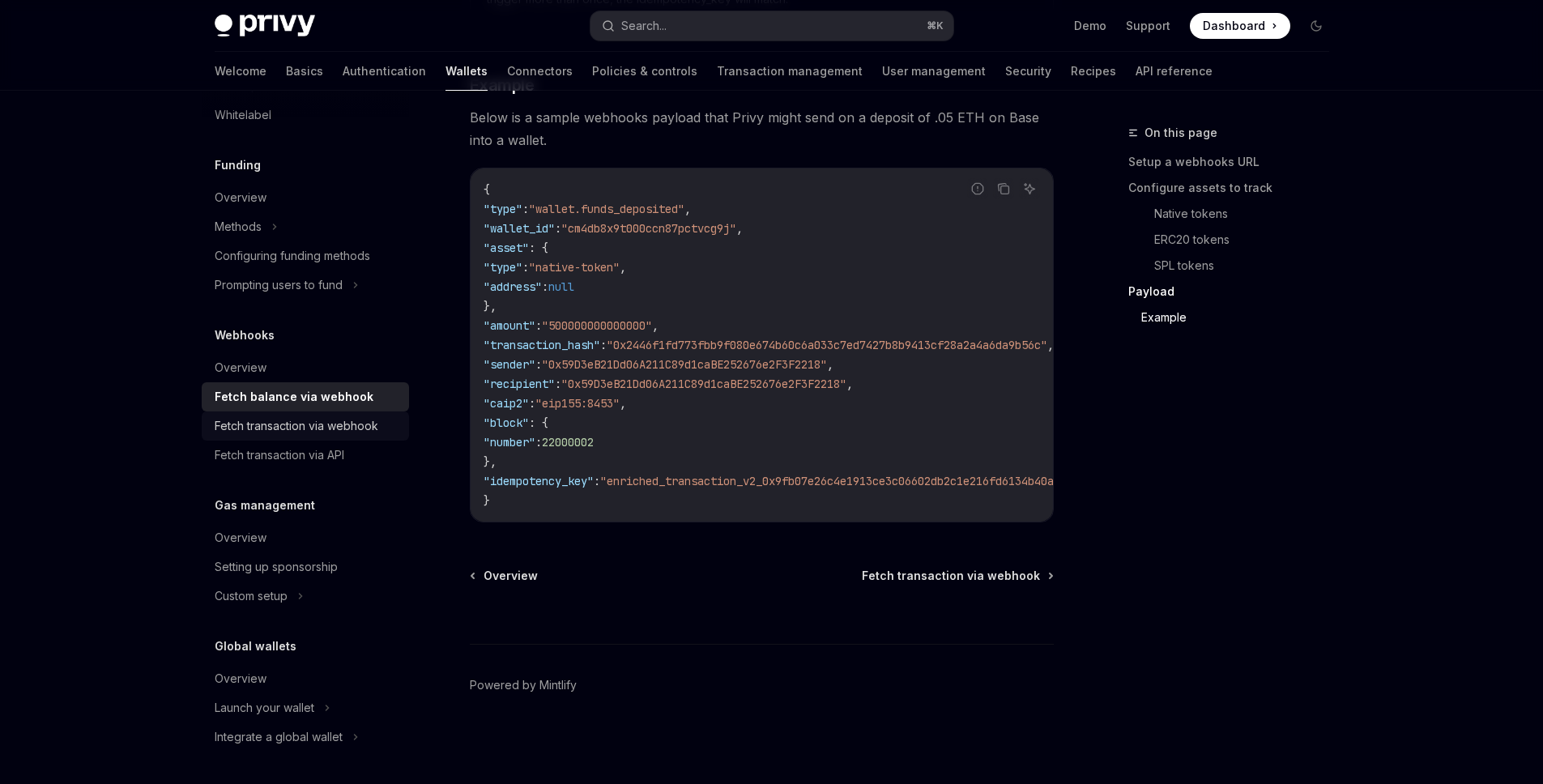
click at [327, 421] on div "Fetch transaction via webhook" at bounding box center [296, 426] width 163 height 20
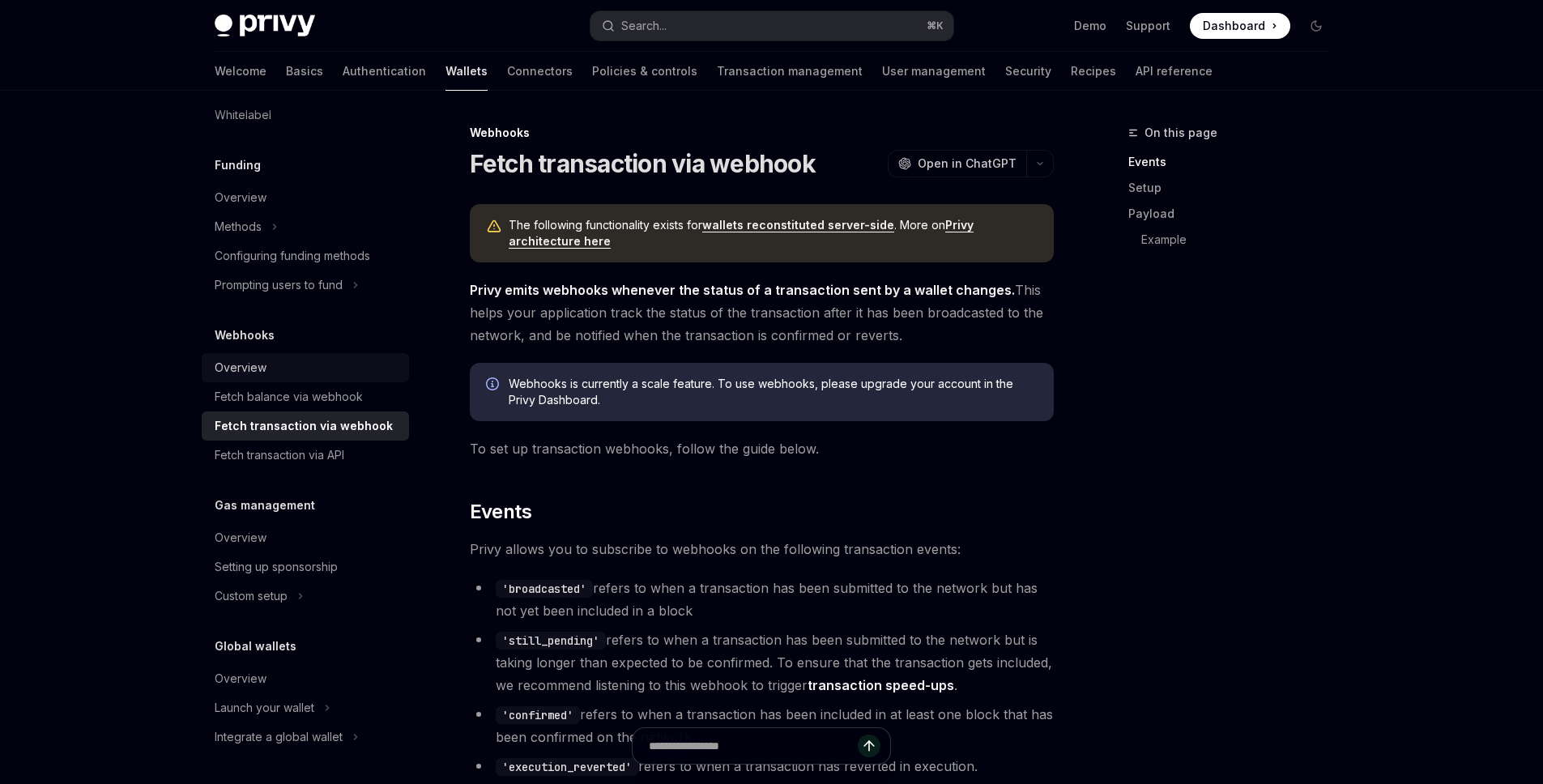
click at [262, 380] on link "Overview" at bounding box center [305, 368] width 207 height 29
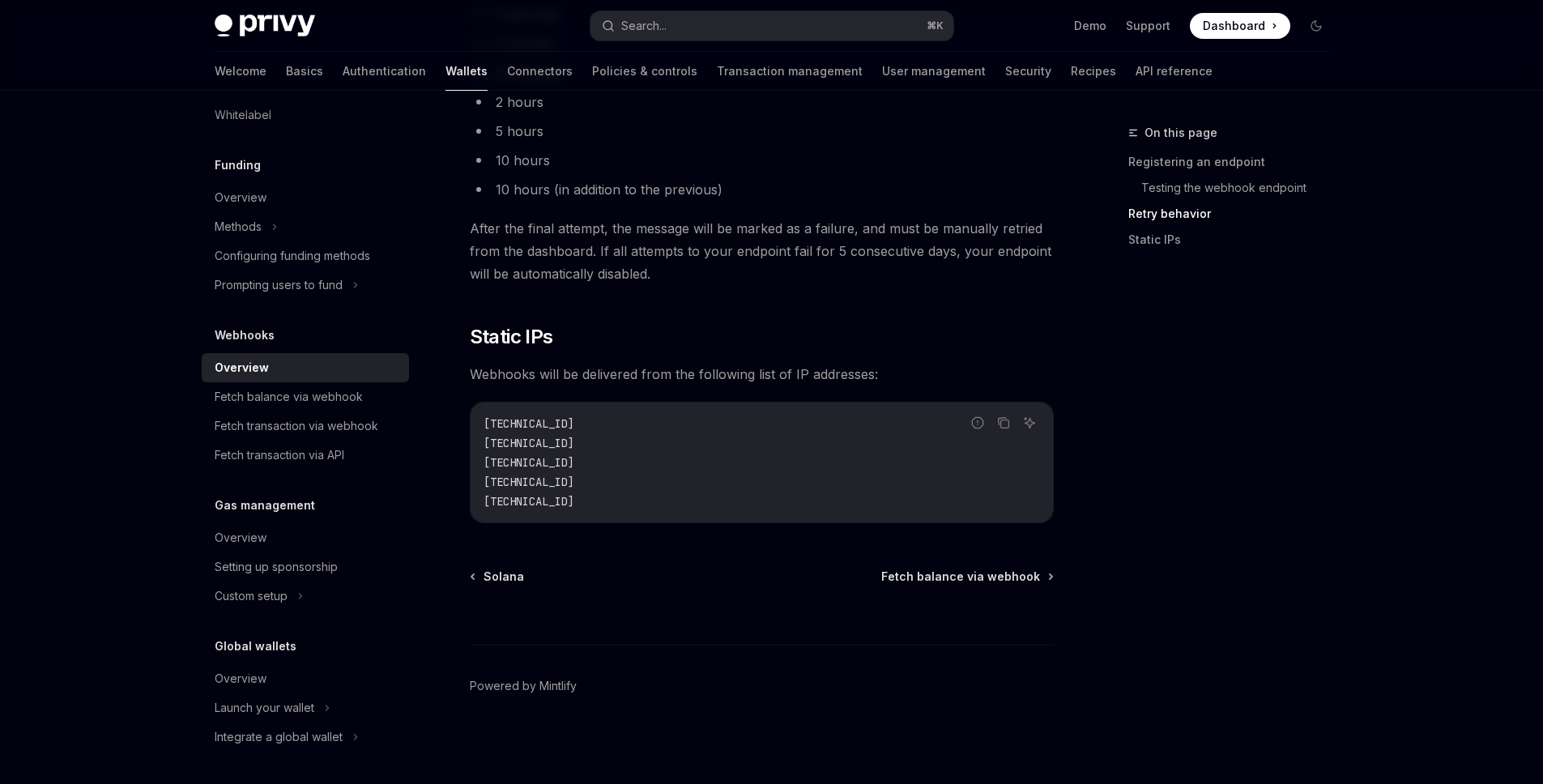
scroll to position [1614, 0]
click at [304, 426] on div "Fetch transaction via webhook" at bounding box center [296, 426] width 163 height 20
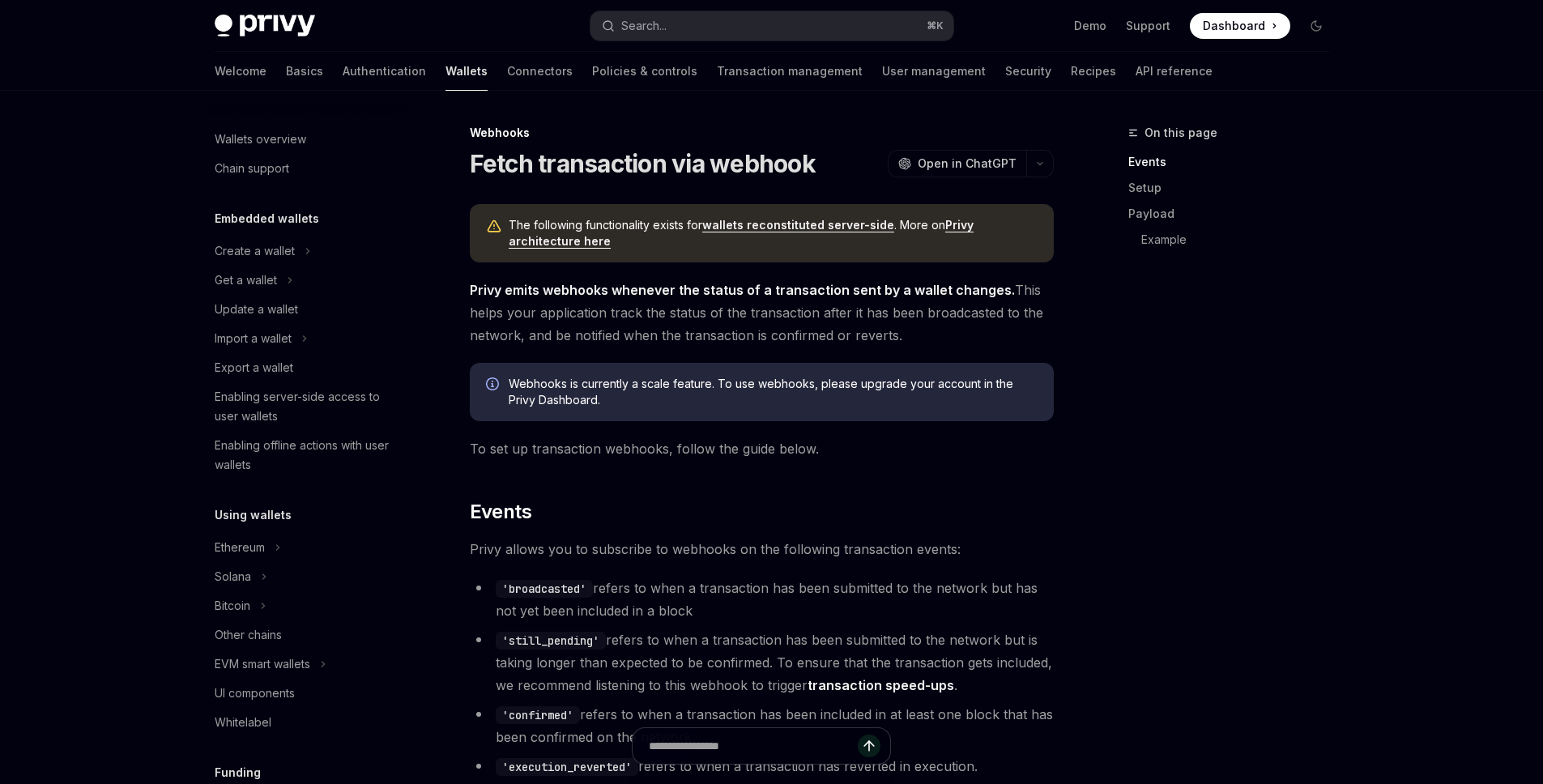
scroll to position [556, 0]
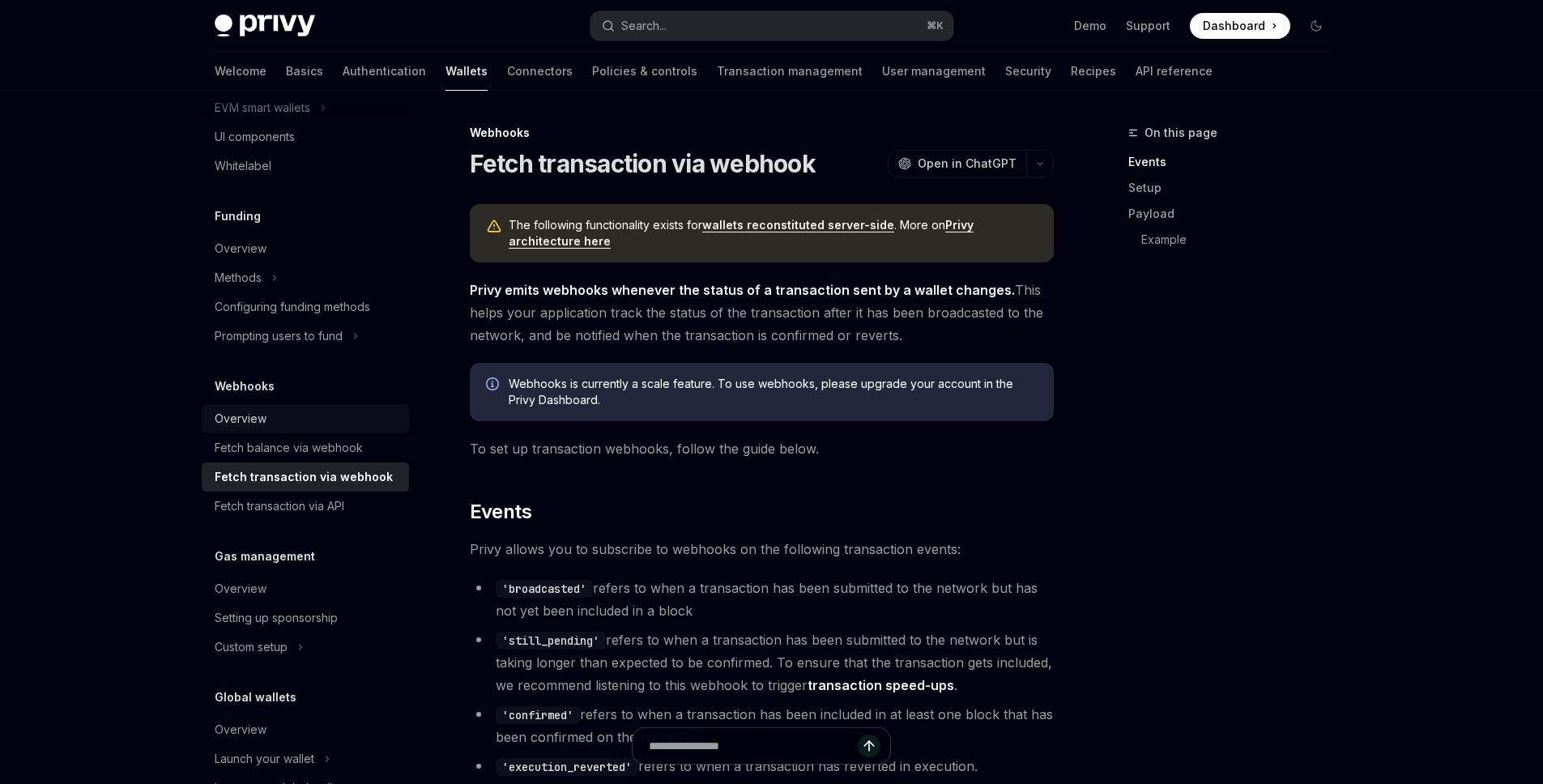
click at [275, 409] on div "Overview" at bounding box center [307, 418] width 185 height 20
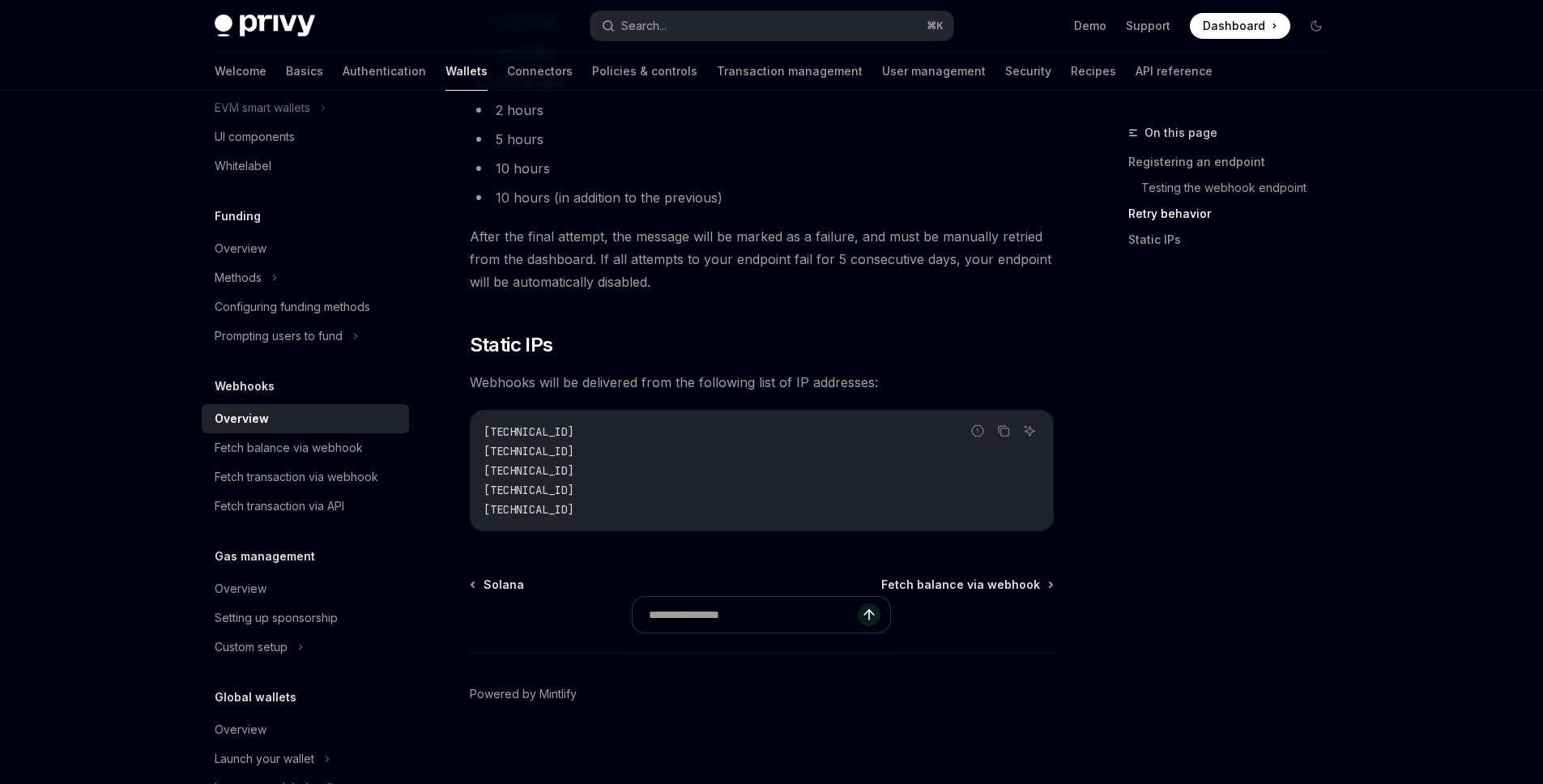
scroll to position [1614, 0]
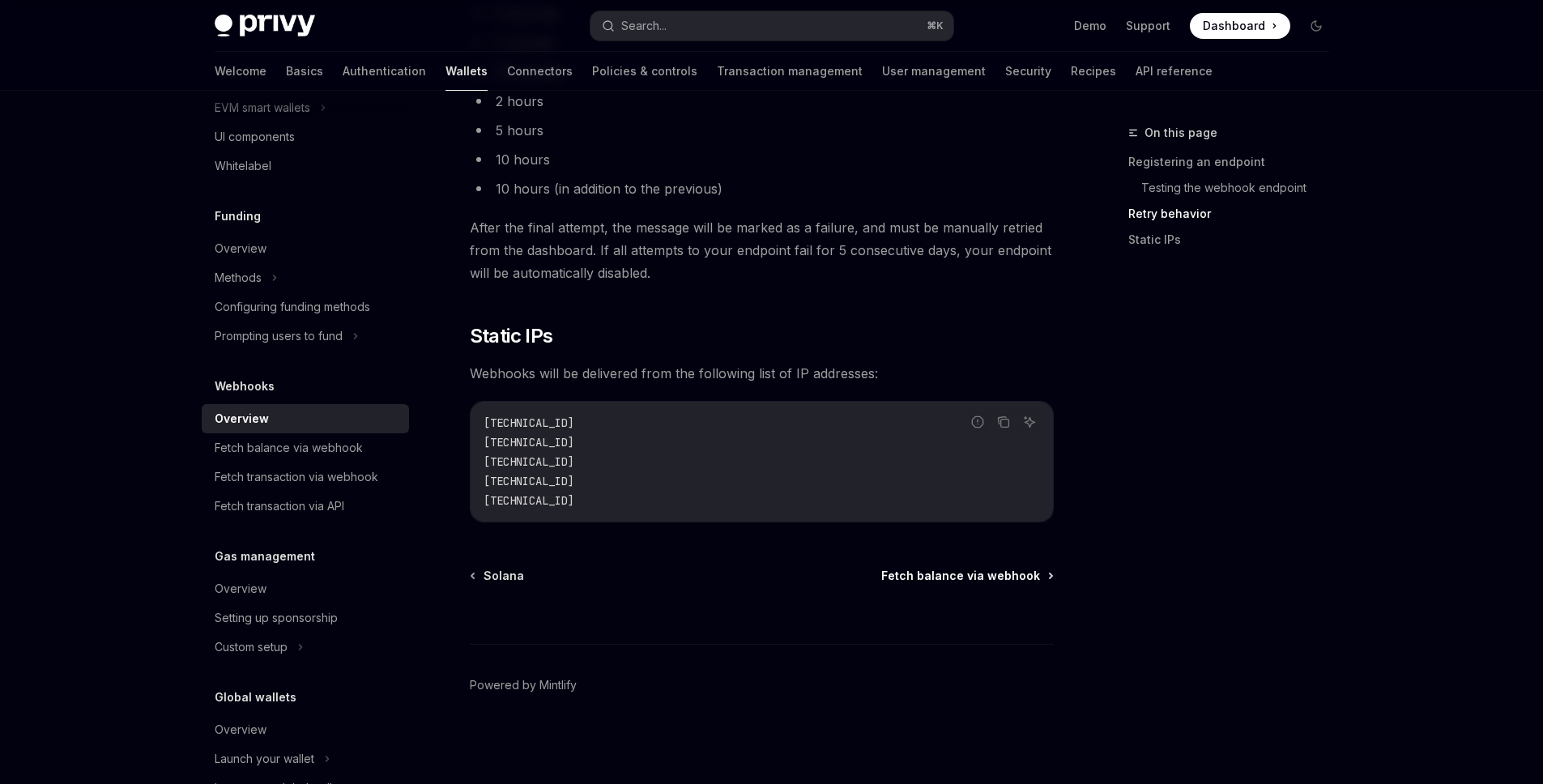
click at [952, 576] on span "Fetch balance via webhook" at bounding box center [961, 575] width 159 height 16
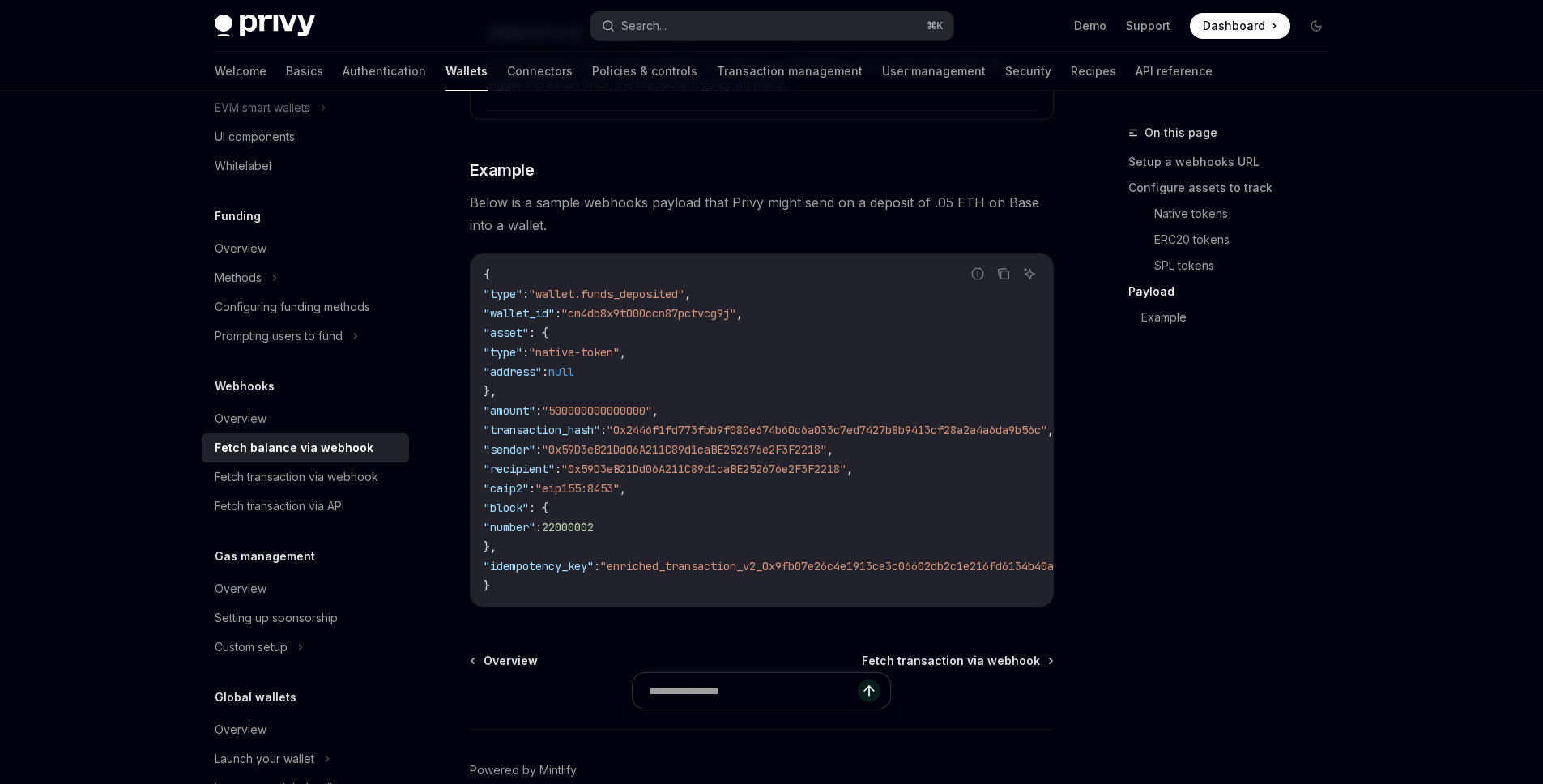
scroll to position [2895, 0]
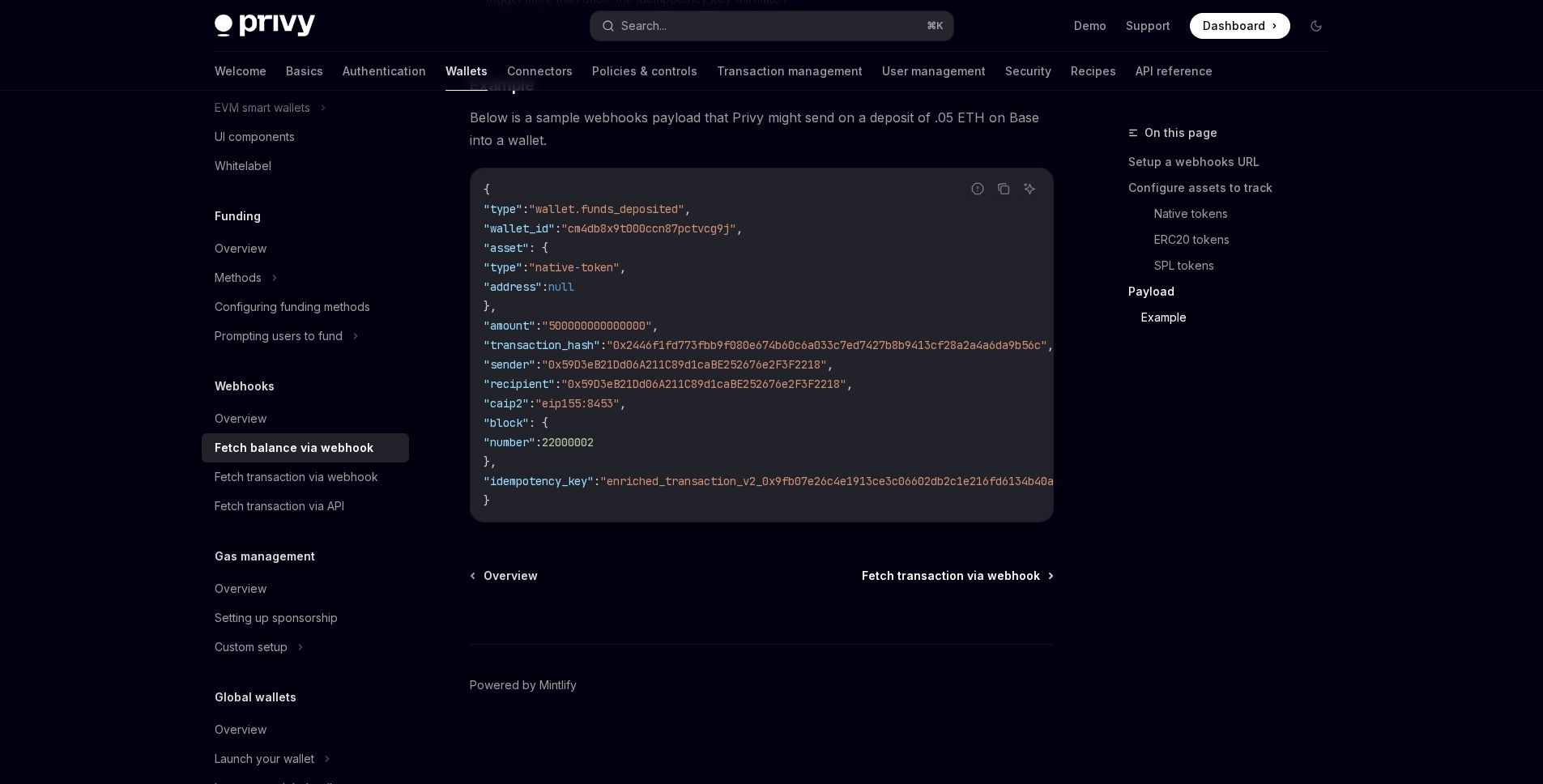
click at [984, 568] on span "Fetch transaction via webhook" at bounding box center [950, 575] width 178 height 16
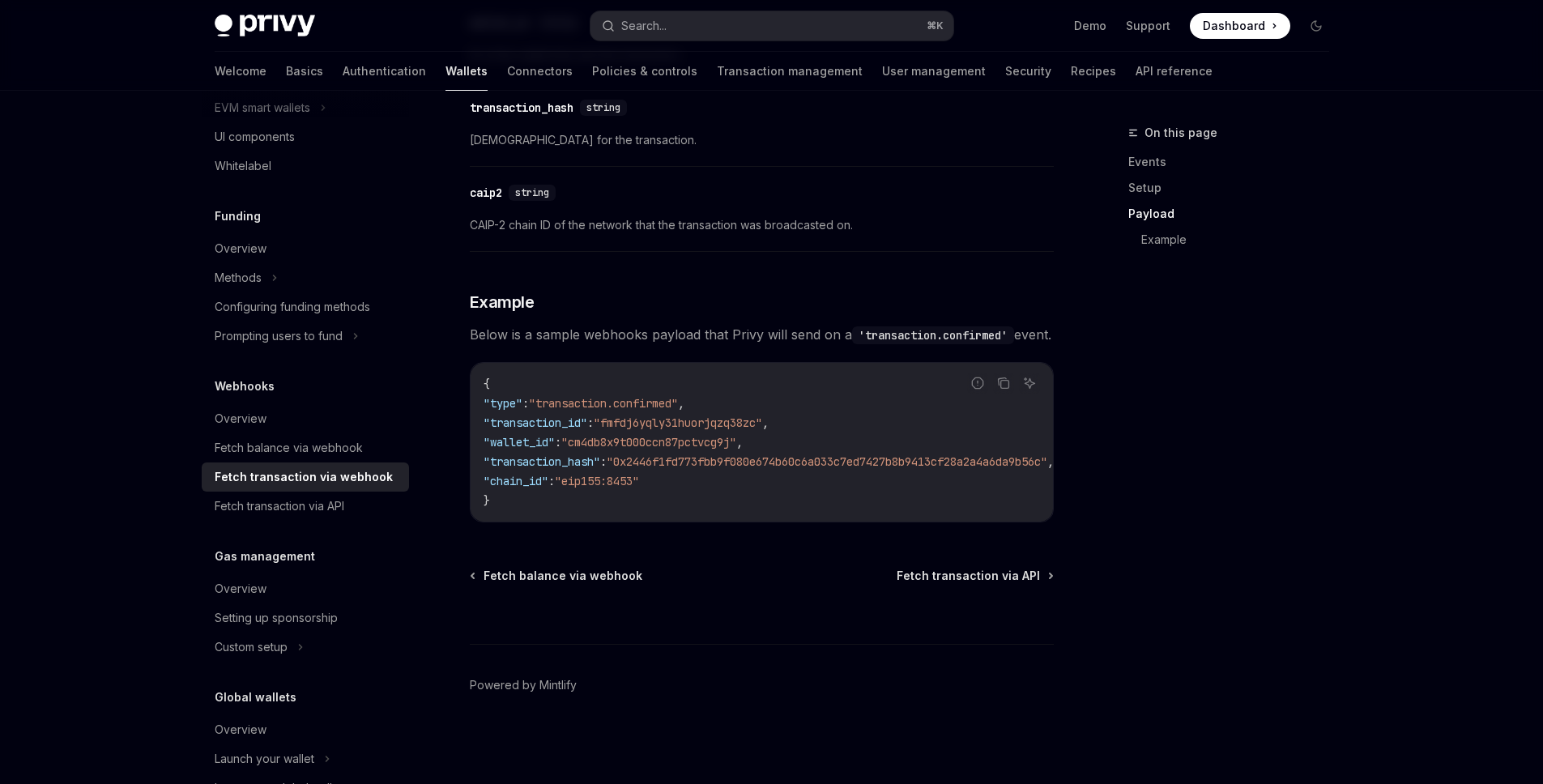
scroll to position [1664, 0]
click at [950, 570] on span "Fetch transaction via API" at bounding box center [968, 575] width 143 height 16
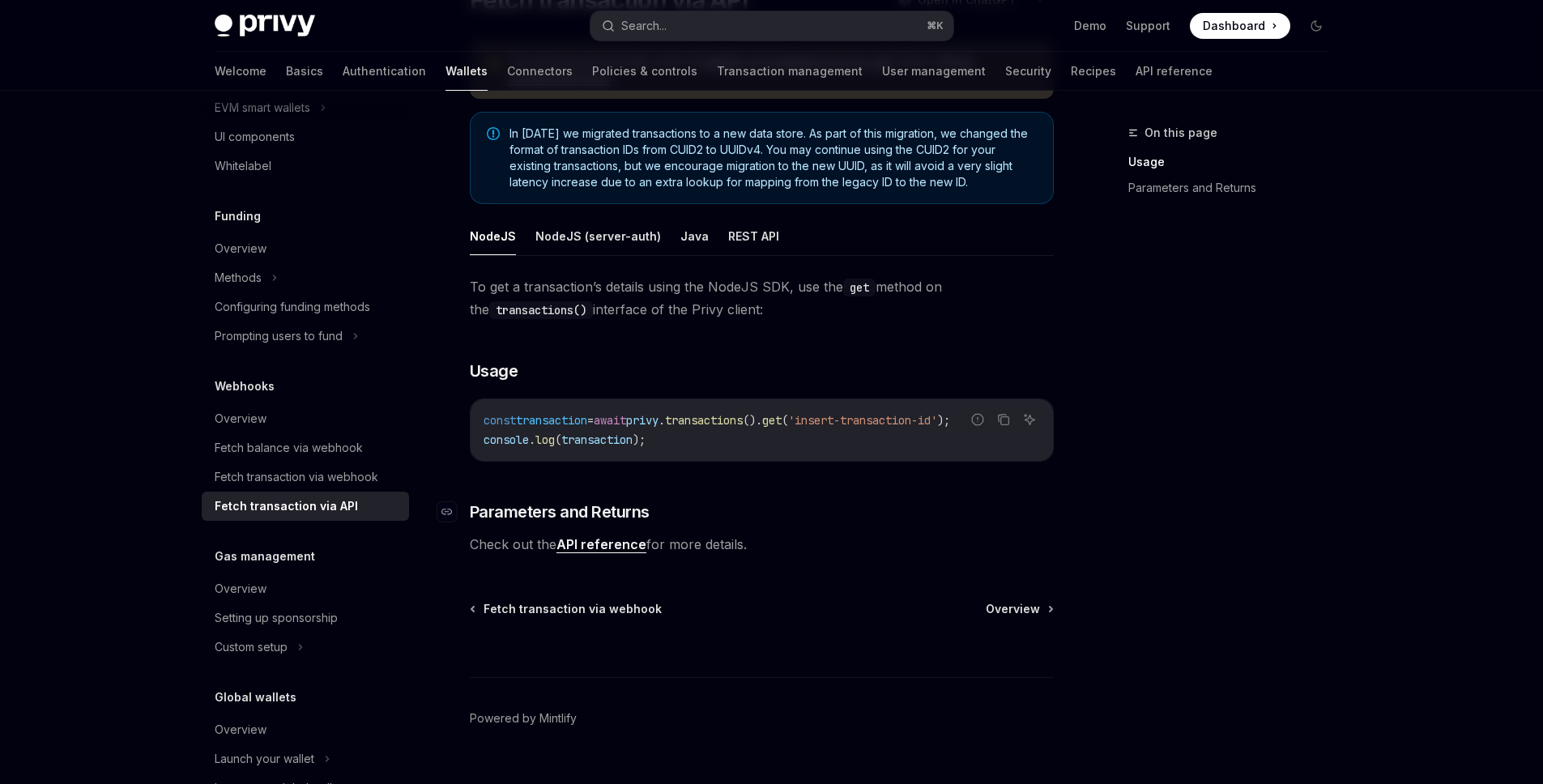
scroll to position [197, 0]
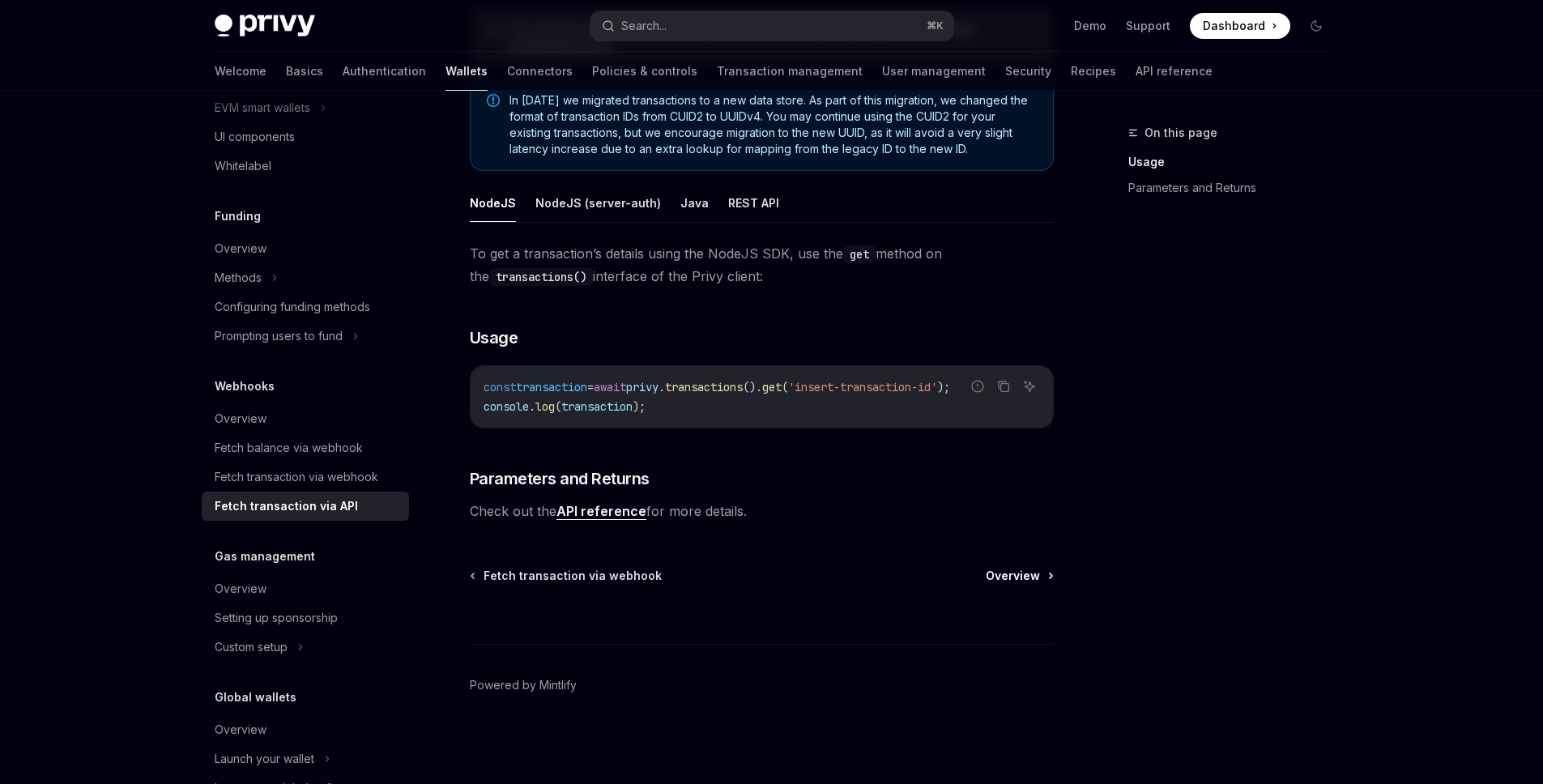
click at [1012, 580] on span "Overview" at bounding box center [1012, 575] width 54 height 16
type textarea "*"
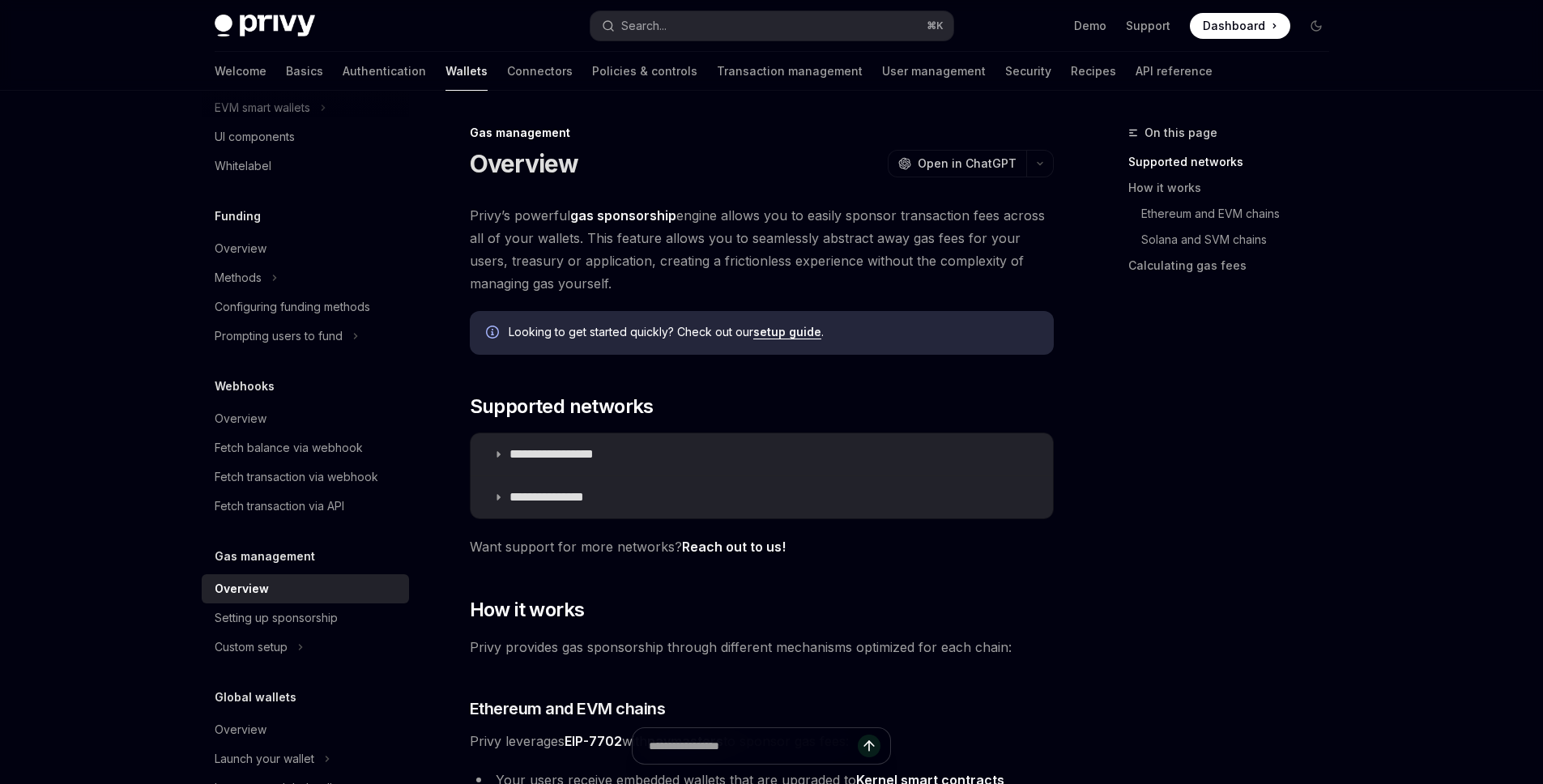
click at [259, 388] on h5 "Webhooks" at bounding box center [245, 386] width 60 height 20
click at [642, 21] on div "Search..." at bounding box center [643, 26] width 46 height 20
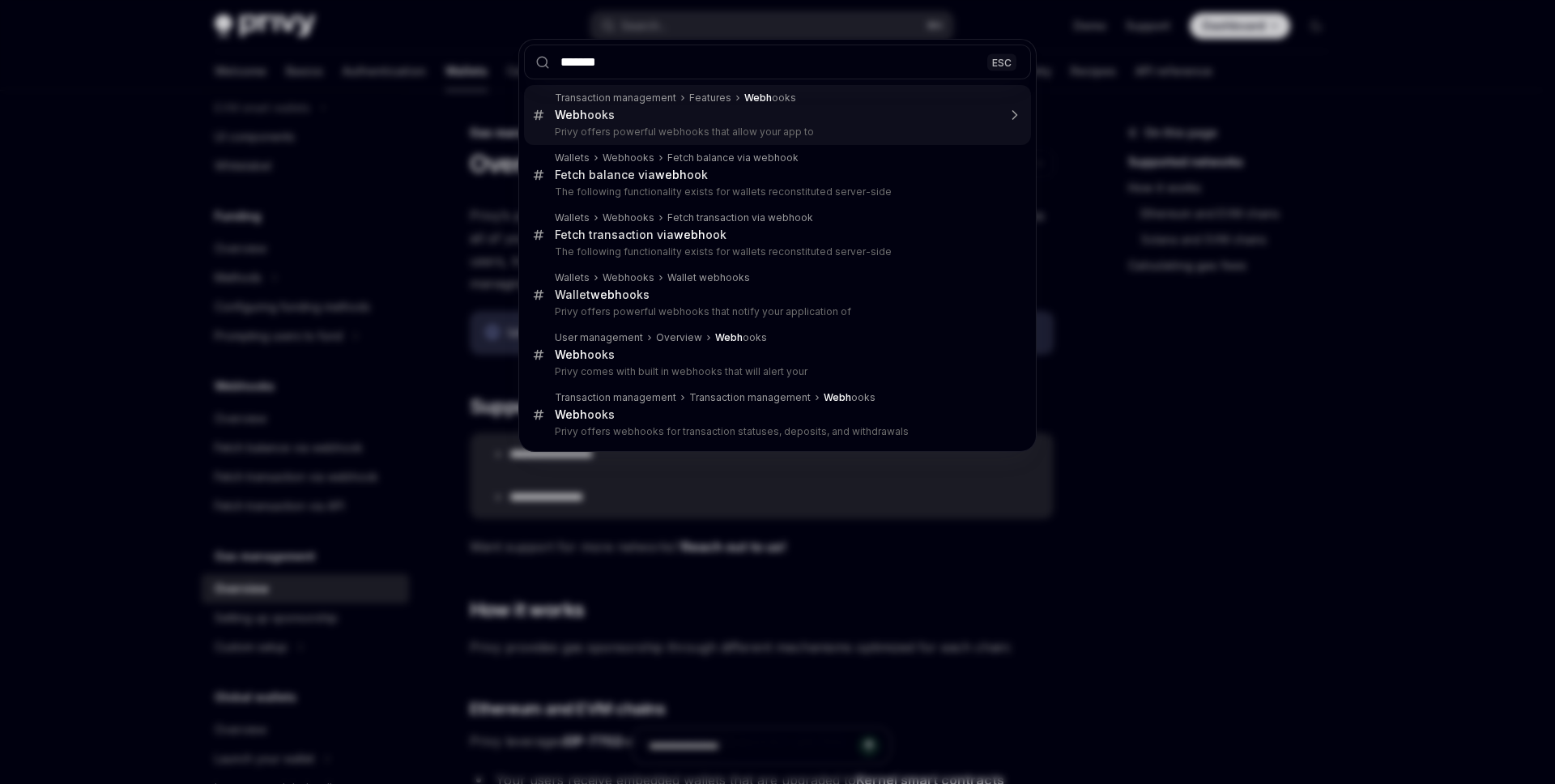
type input "********"
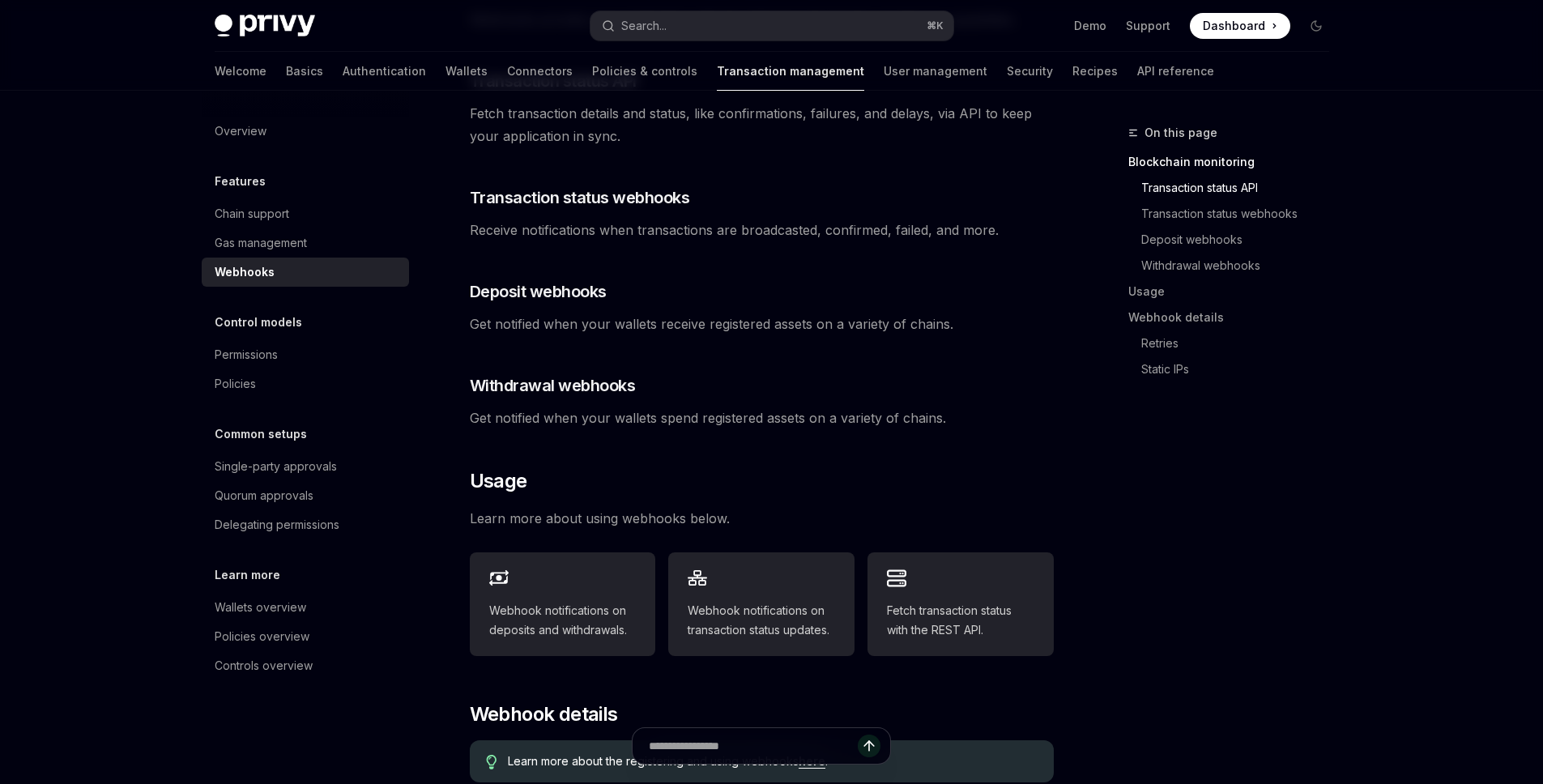
scroll to position [378, 0]
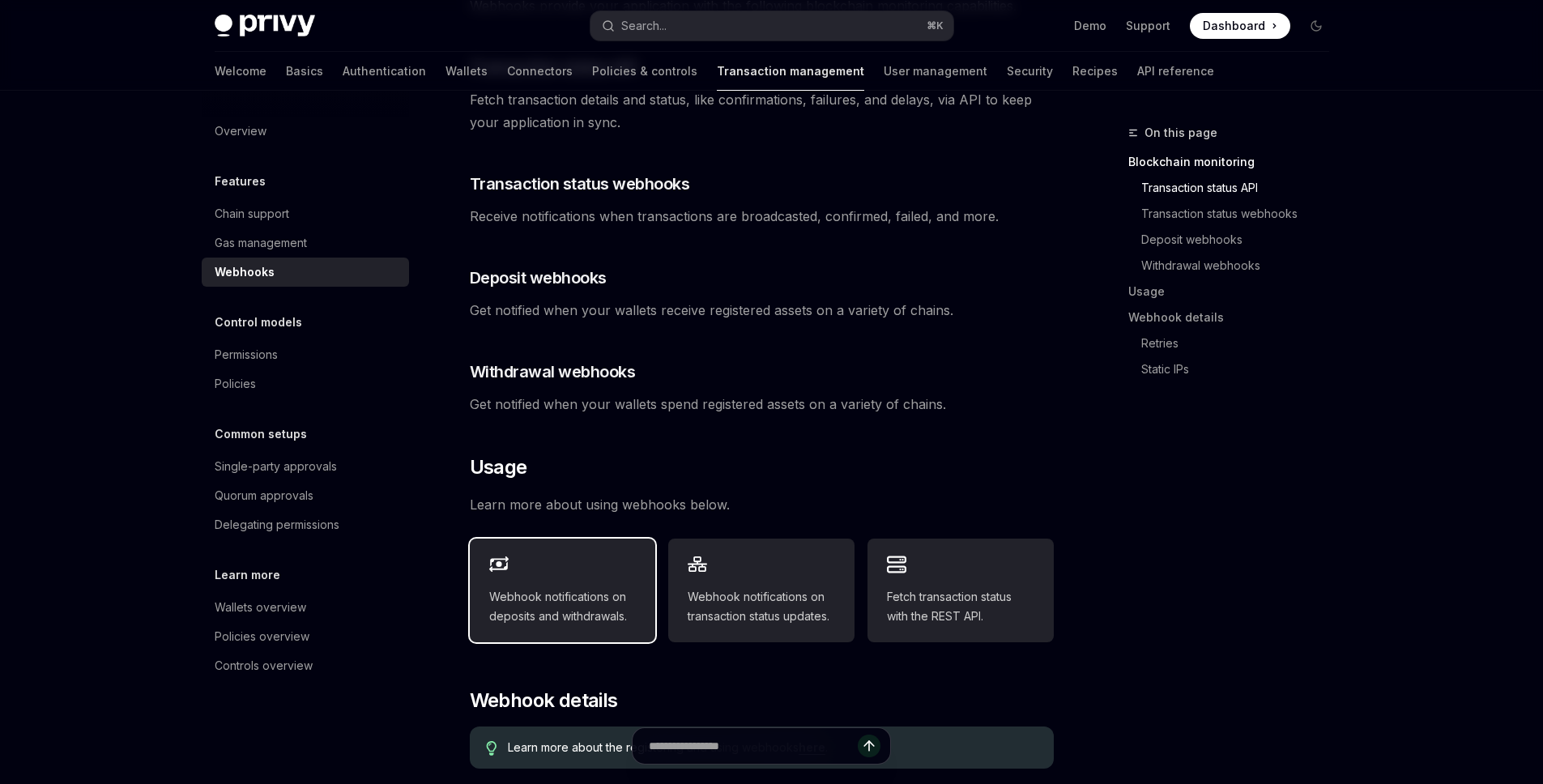
click at [601, 587] on span "Webhook notifications on deposits and withdrawals." at bounding box center [563, 606] width 148 height 39
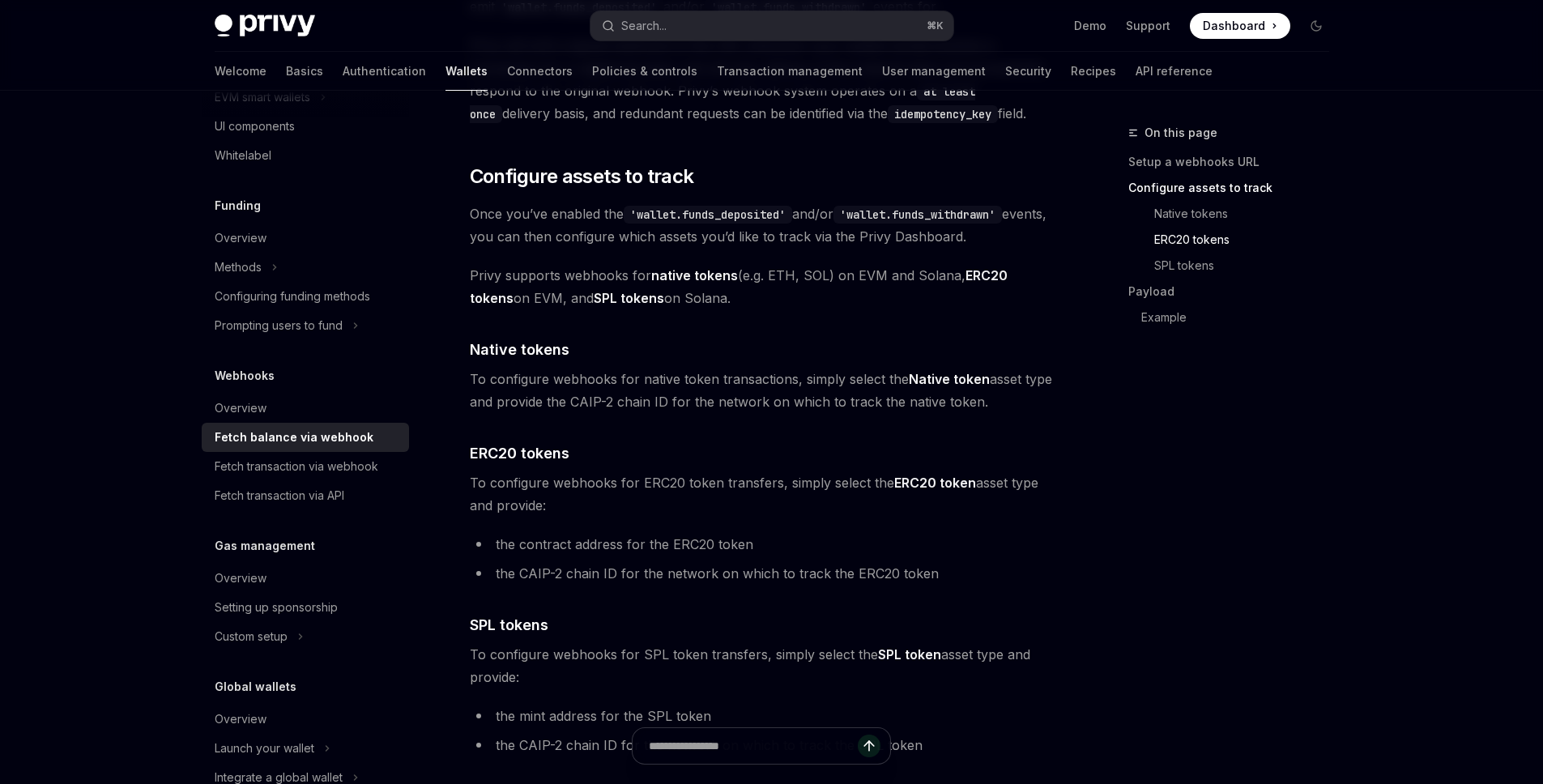
scroll to position [206, 0]
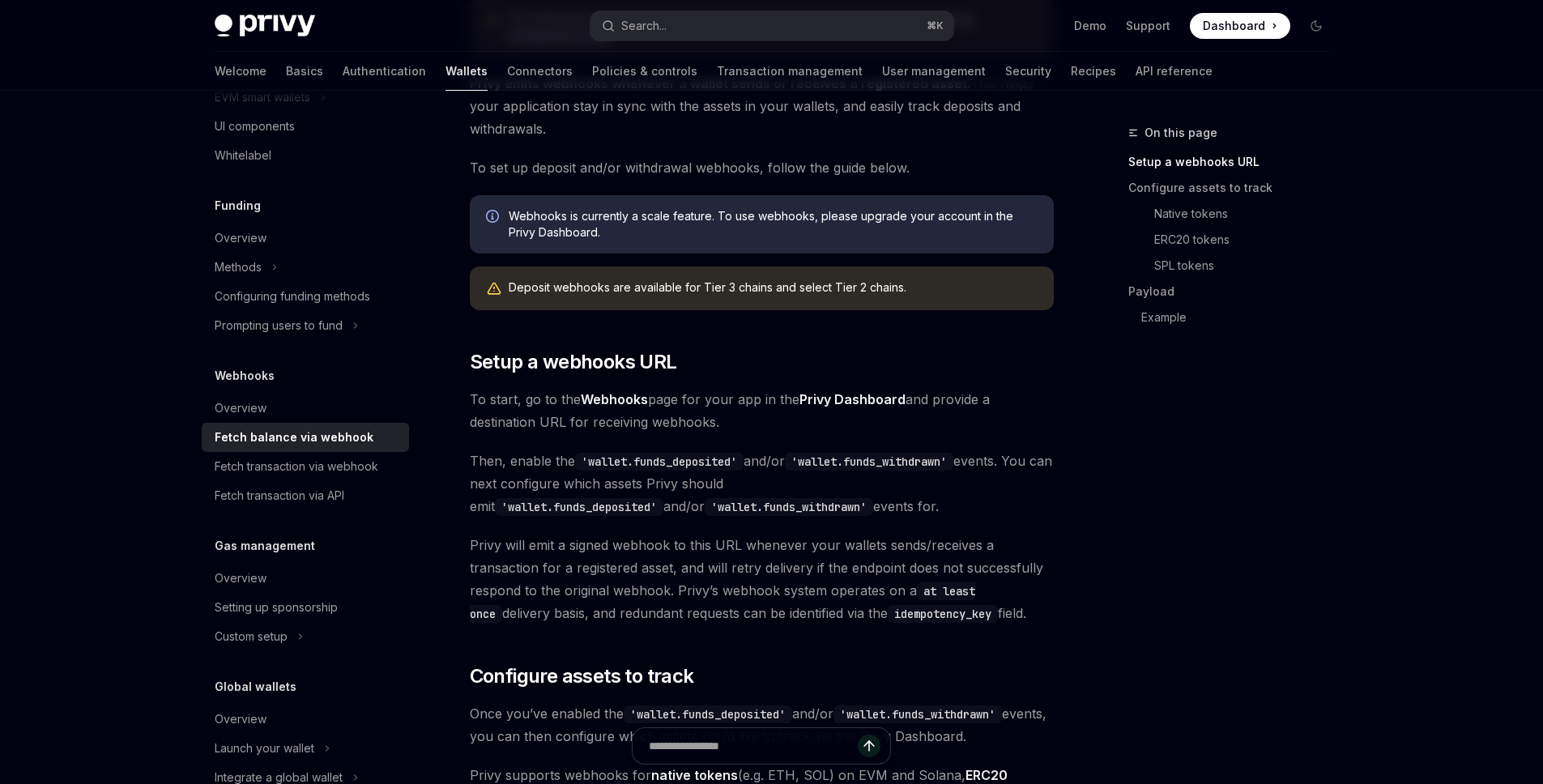
click at [832, 286] on div "Deposit webhooks are available for Tier 3 chains and select Tier 2 chains." at bounding box center [773, 288] width 529 height 18
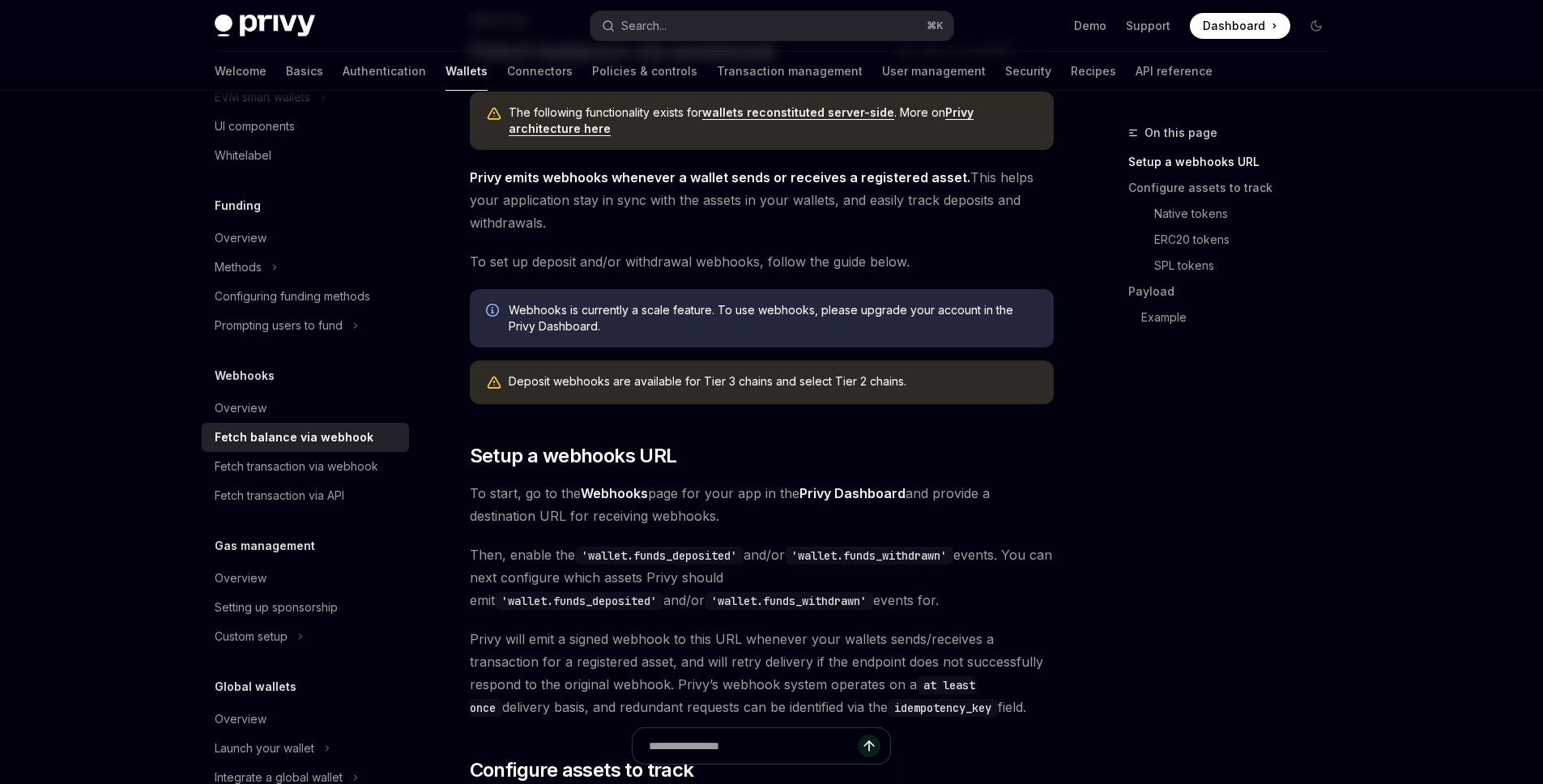
scroll to position [94, 0]
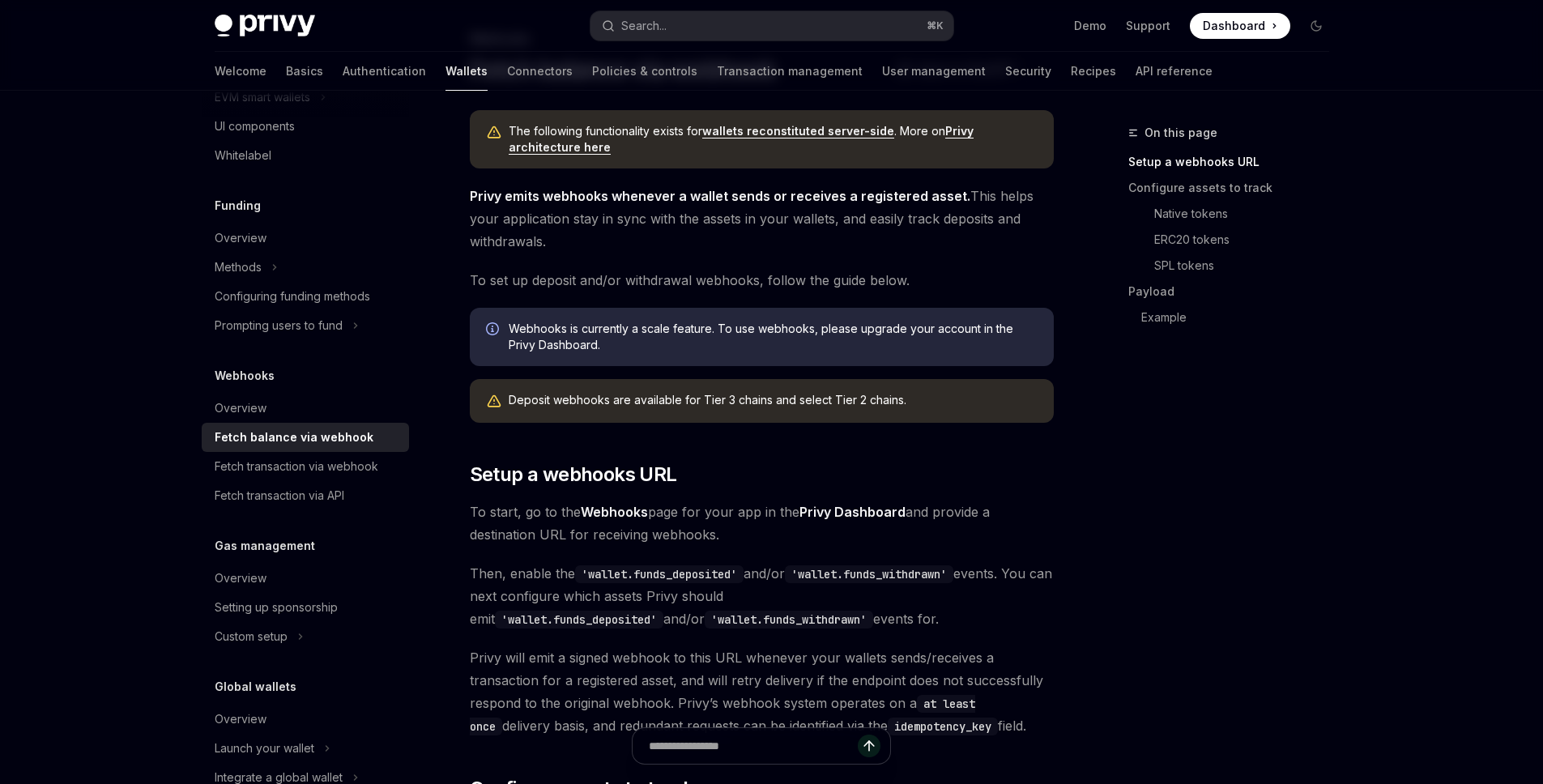
click at [1137, 332] on div "On this page Setup a webhooks URL Configure assets to track Native tokens ERC20…" at bounding box center [1235, 217] width 214 height 252
click at [1153, 321] on link "Example" at bounding box center [1241, 317] width 201 height 26
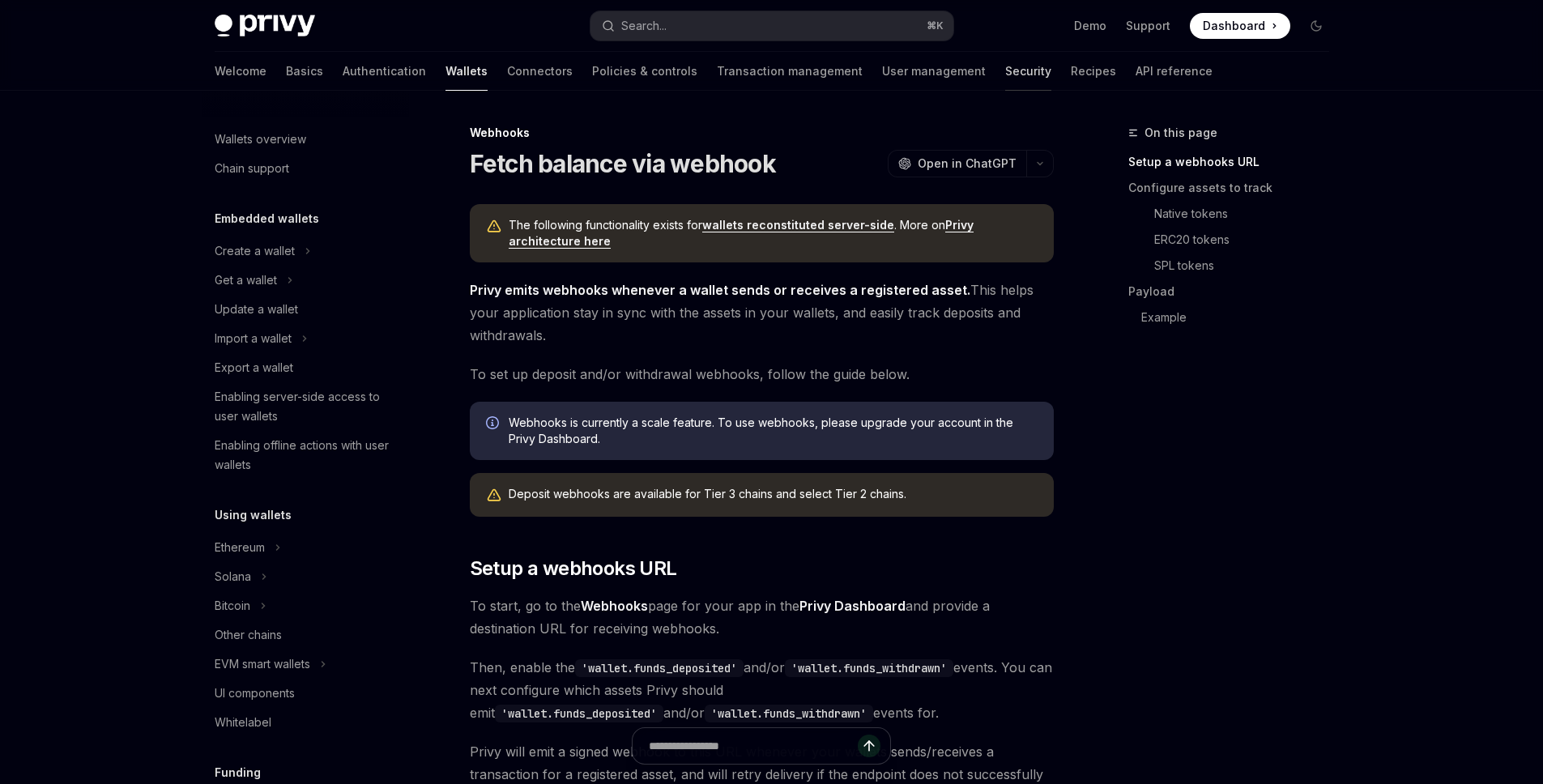
click at [1005, 80] on link "Security" at bounding box center [1028, 70] width 46 height 39
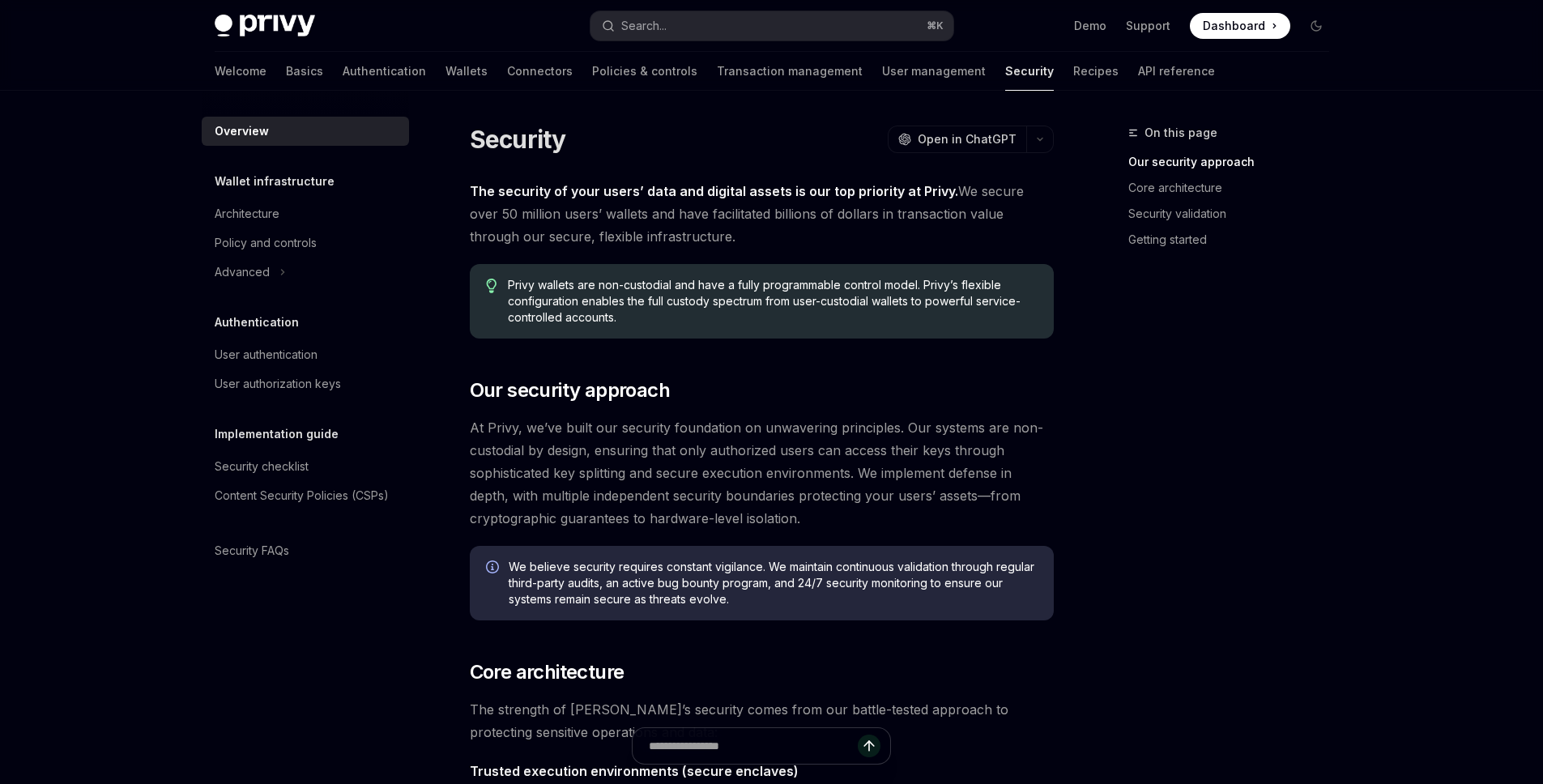
click at [274, 436] on h5 "Implementation guide" at bounding box center [277, 434] width 124 height 20
click at [276, 455] on link "Security checklist" at bounding box center [305, 466] width 207 height 29
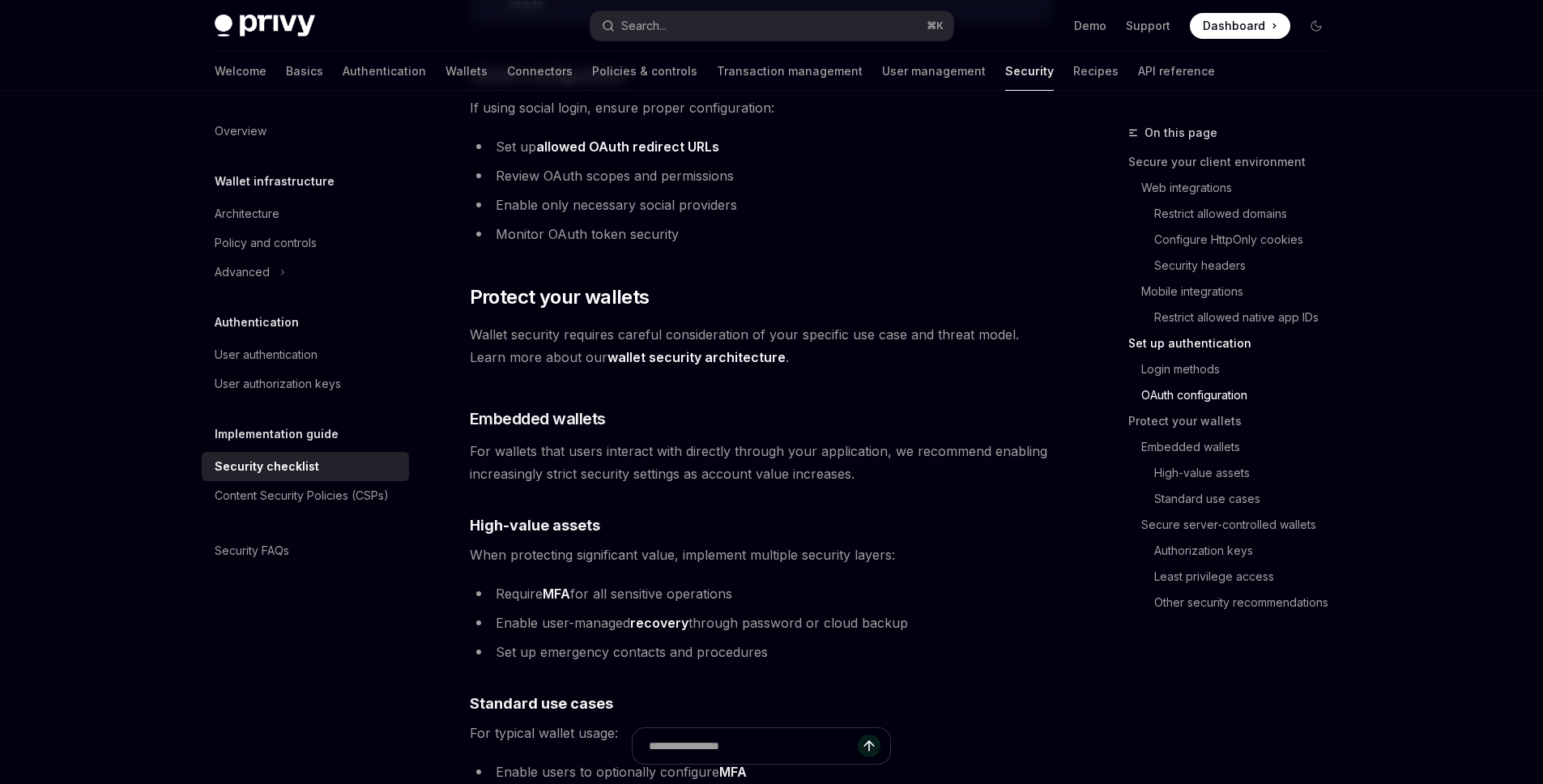
scroll to position [1894, 0]
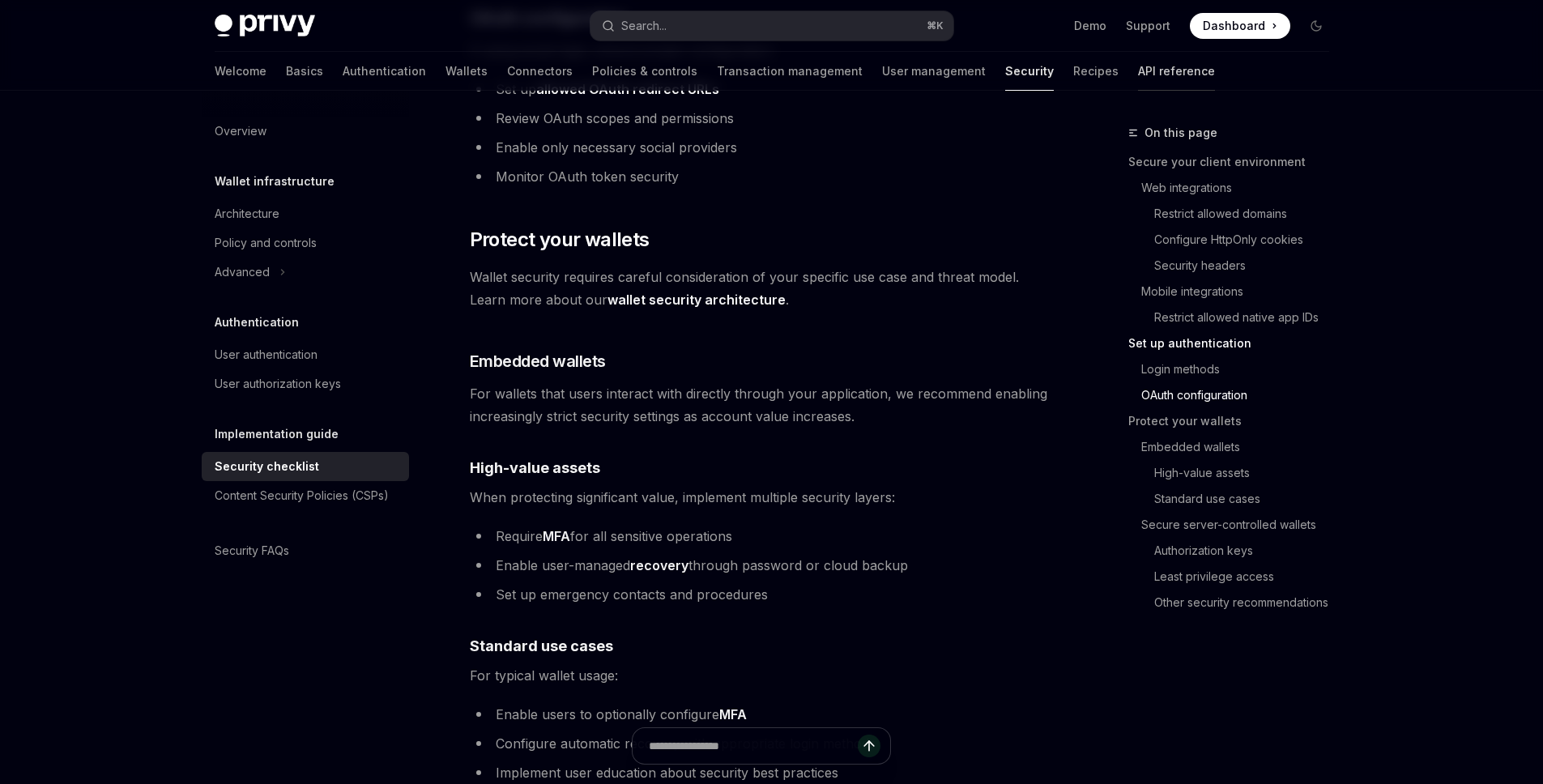
click at [1138, 78] on link "API reference" at bounding box center [1177, 70] width 77 height 39
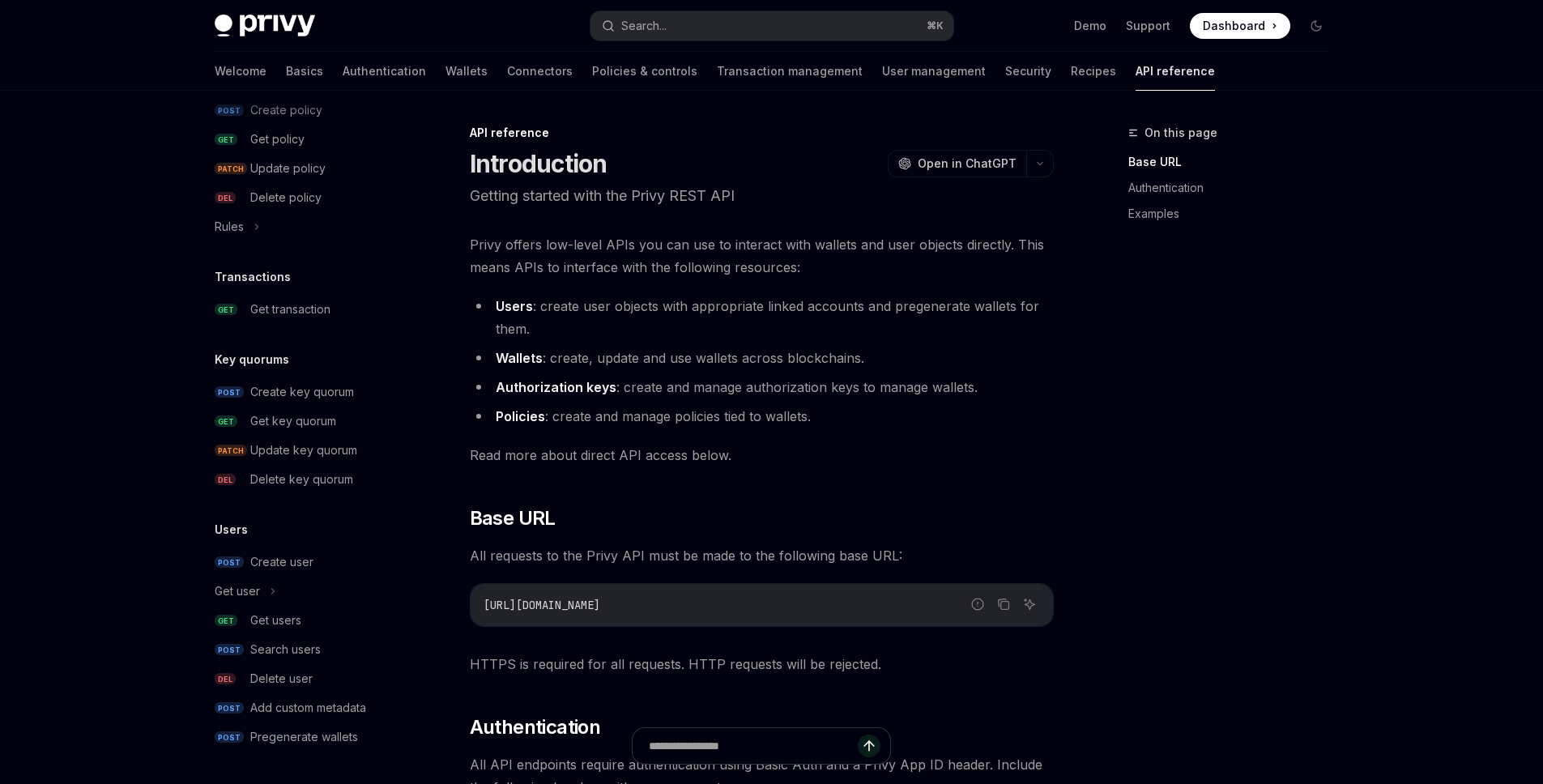
click at [1233, 28] on span "Dashboard" at bounding box center [1234, 26] width 63 height 16
click at [286, 71] on link "Basics" at bounding box center [304, 70] width 37 height 39
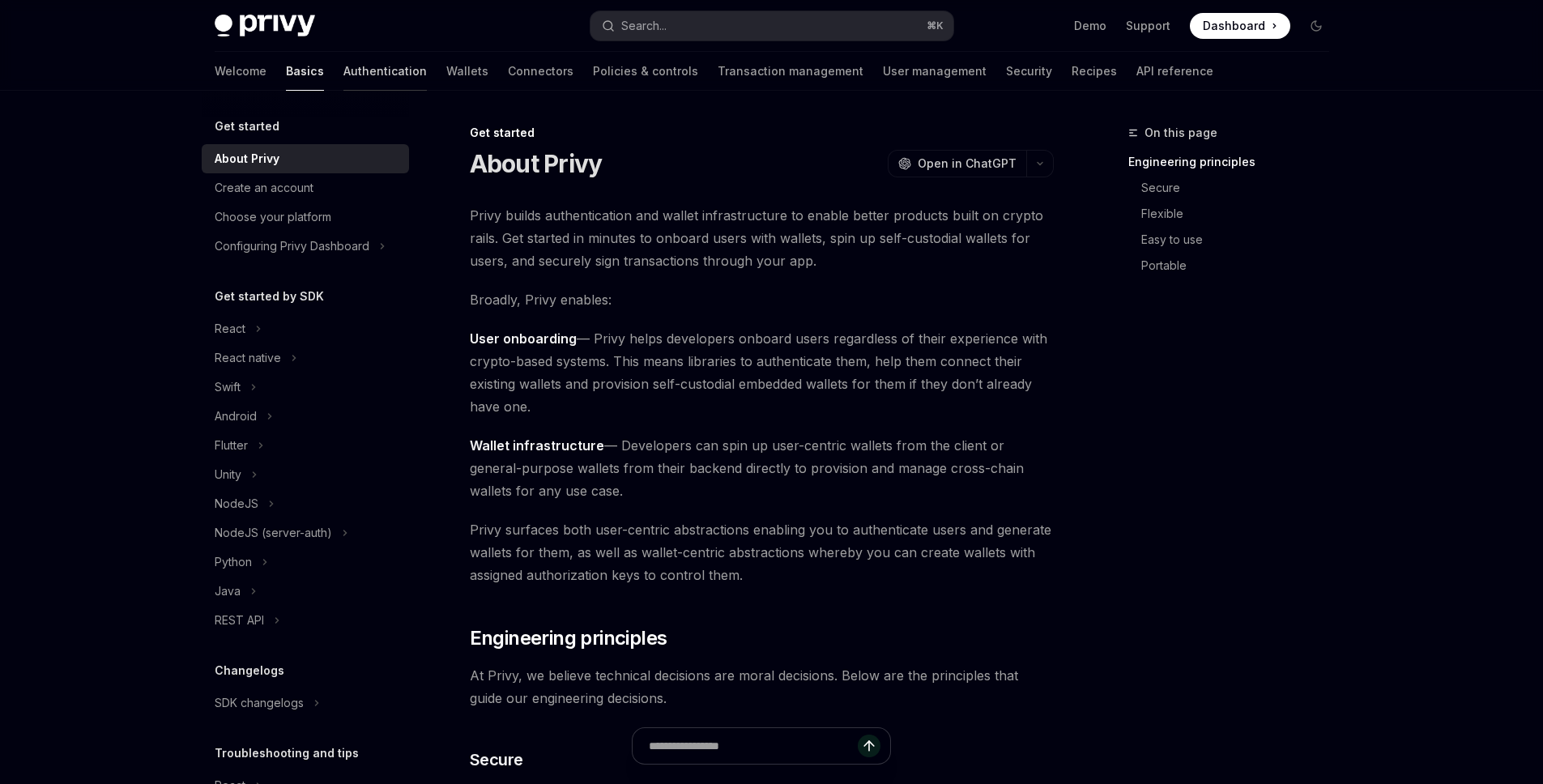
click at [344, 66] on link "Authentication" at bounding box center [385, 70] width 83 height 39
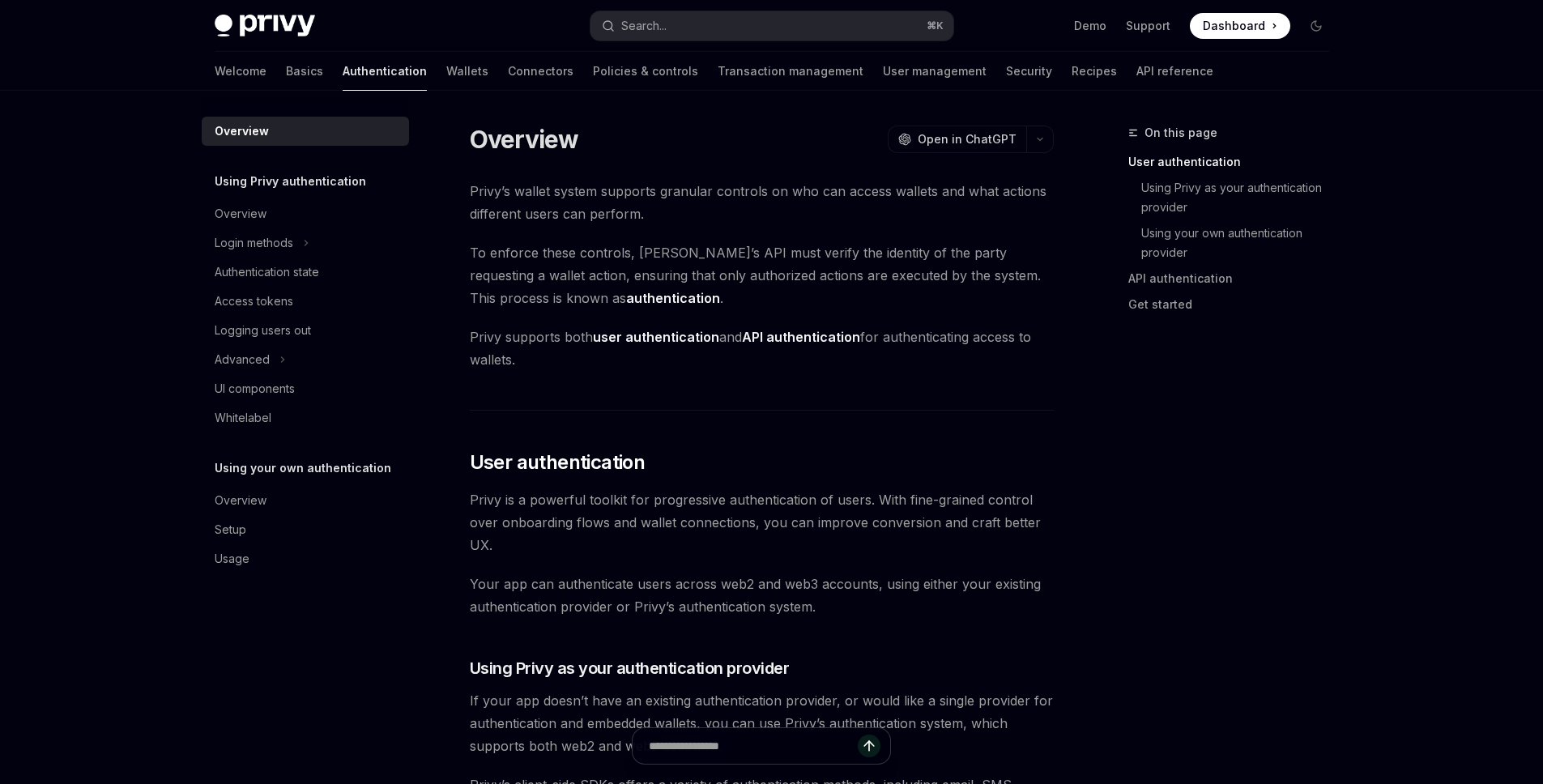
click at [254, 88] on div "Welcome Basics Authentication Wallets Connectors Policies & controls Transactio…" at bounding box center [714, 70] width 998 height 39
click at [286, 83] on link "Basics" at bounding box center [304, 70] width 37 height 39
type textarea "*"
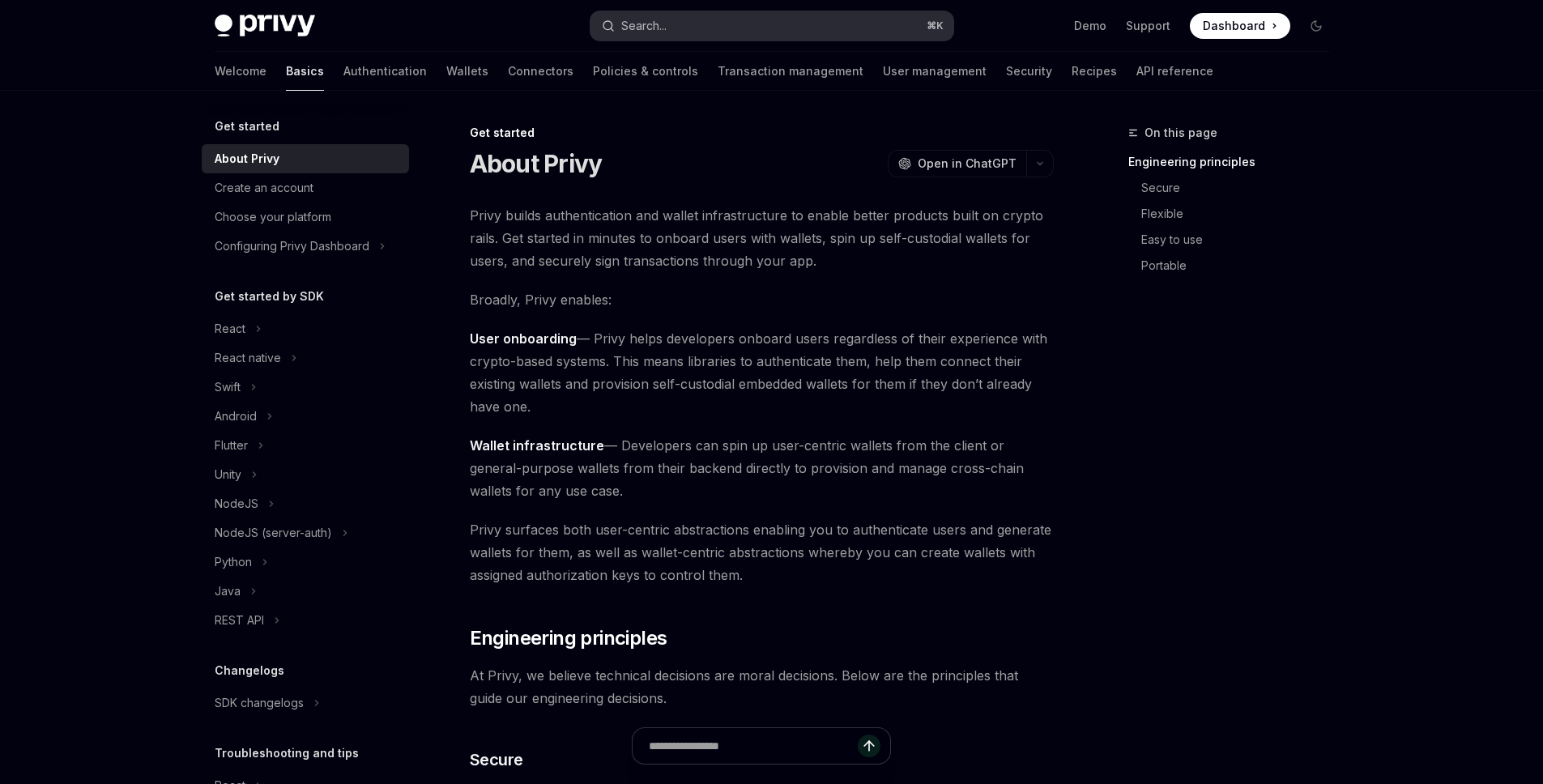
click at [669, 39] on button "Search... ⌘ K" at bounding box center [772, 26] width 363 height 29
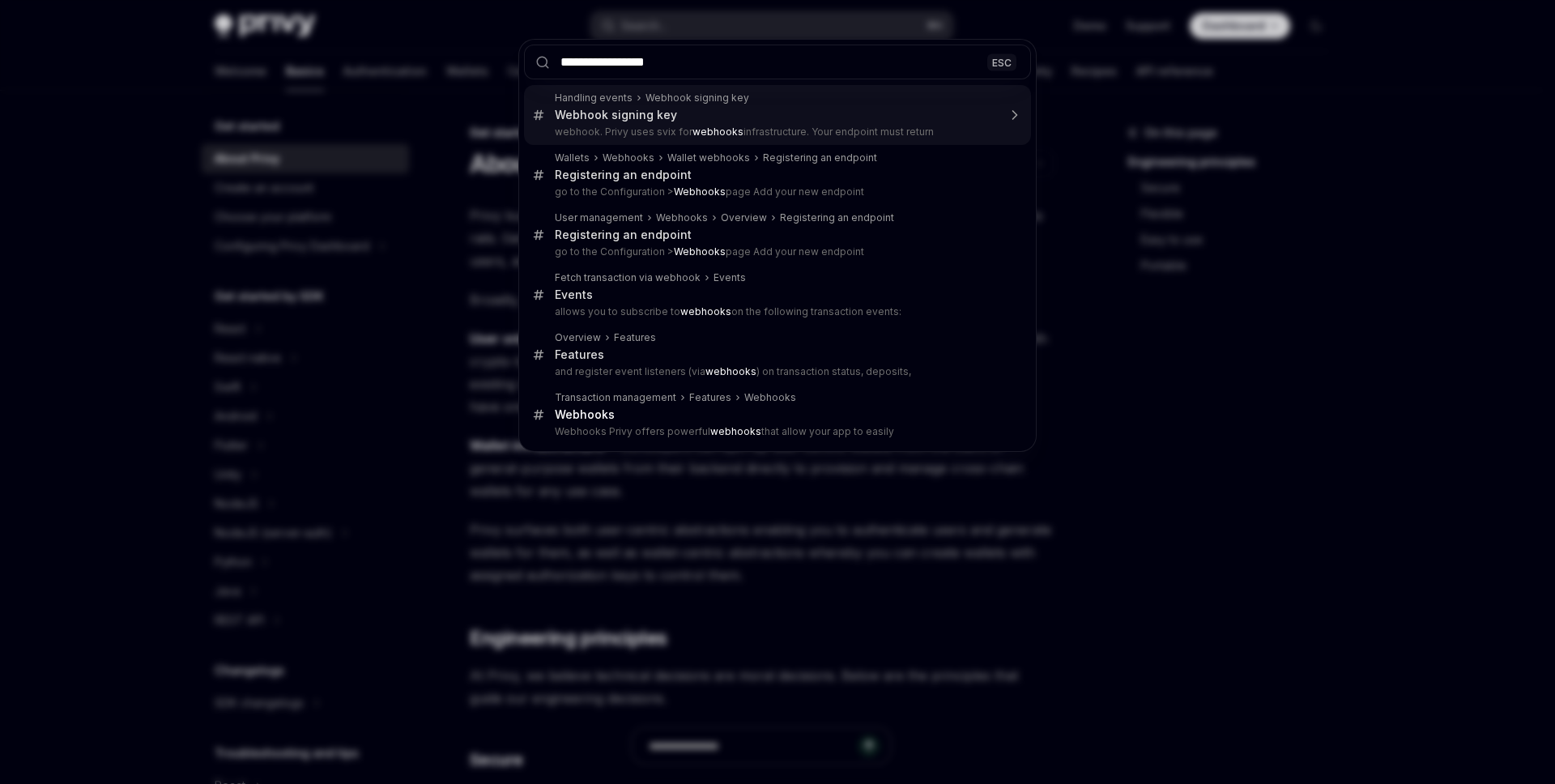
type input "**********"
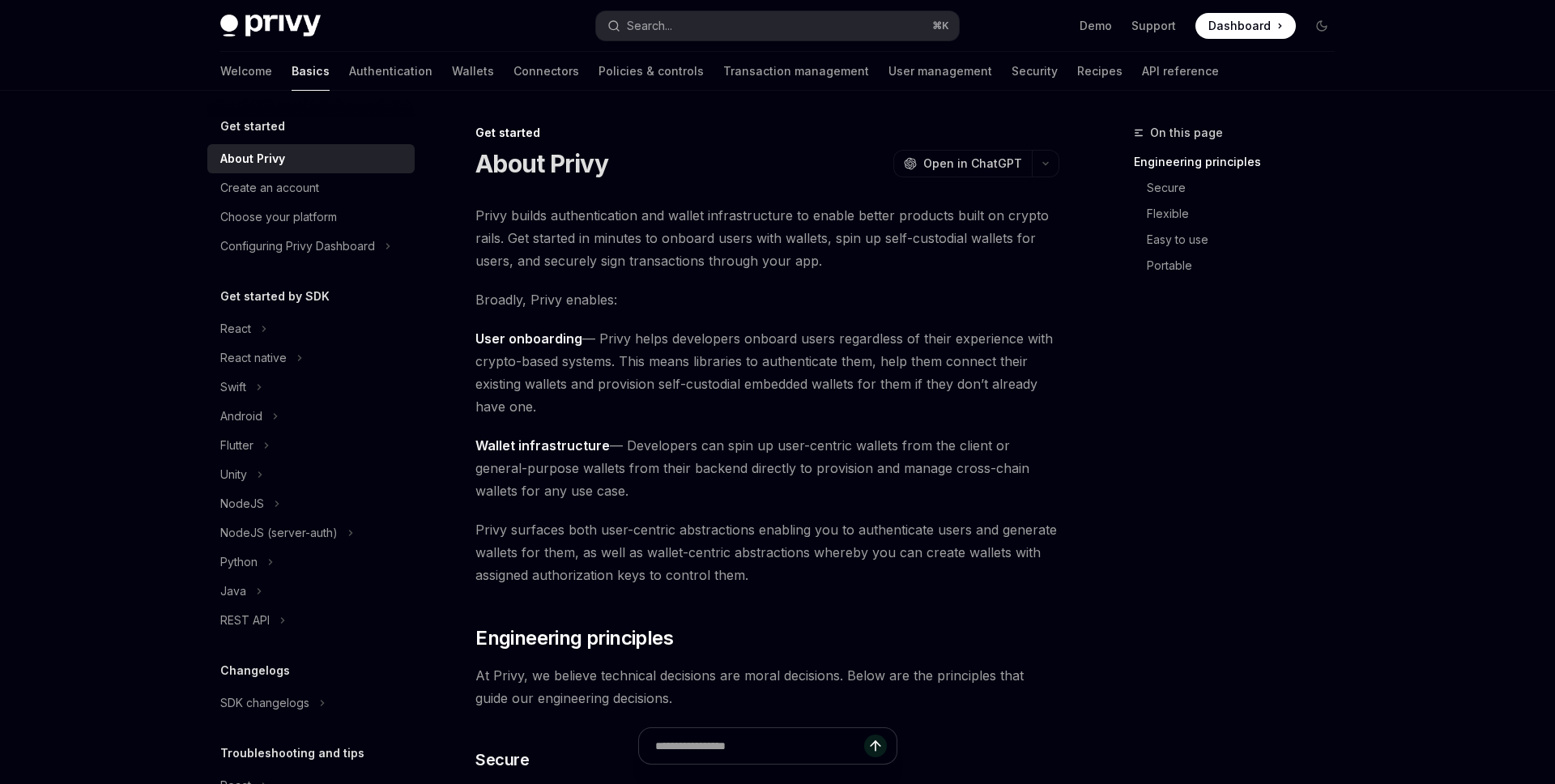
type textarea "*"
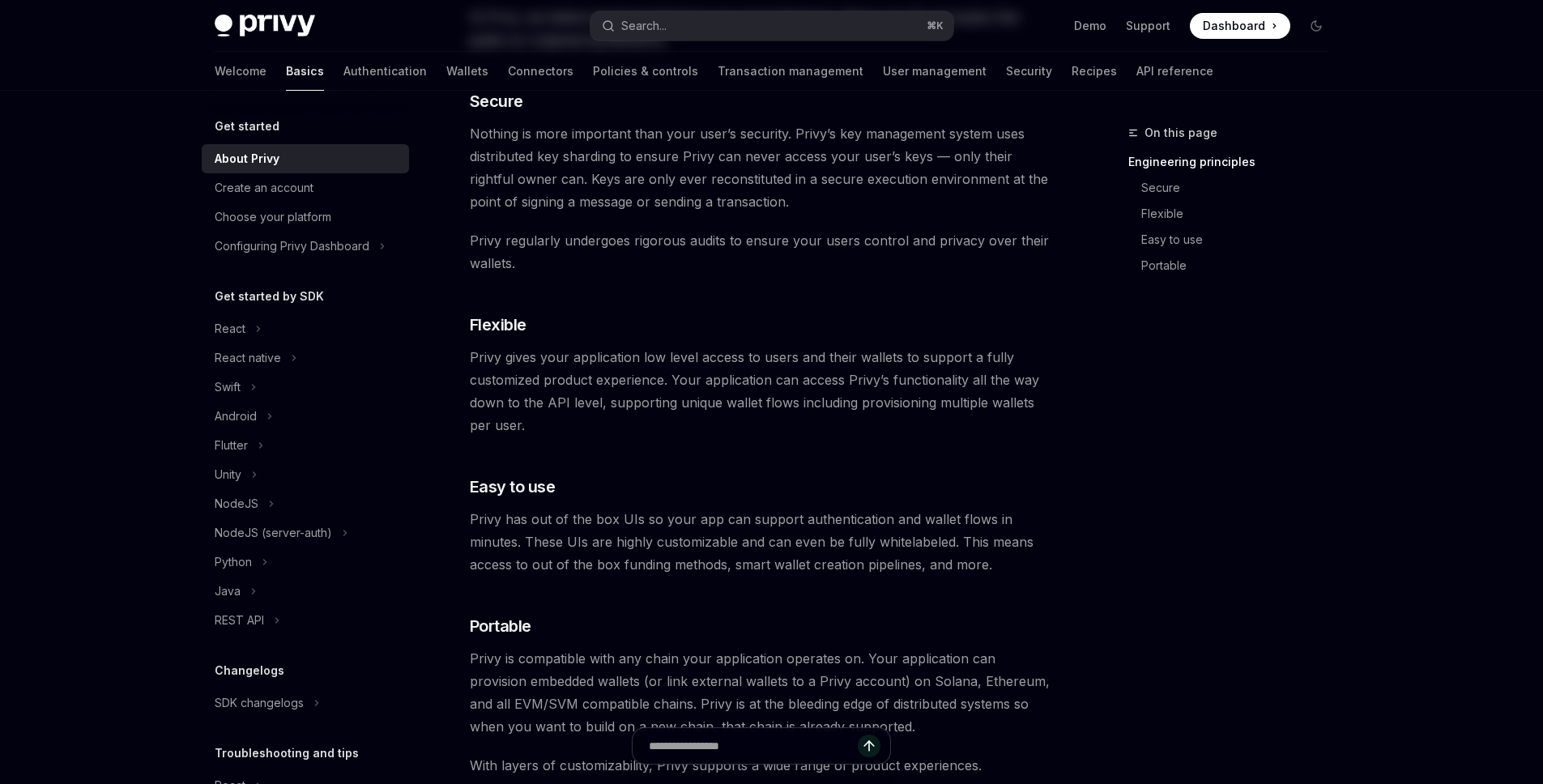
scroll to position [152, 0]
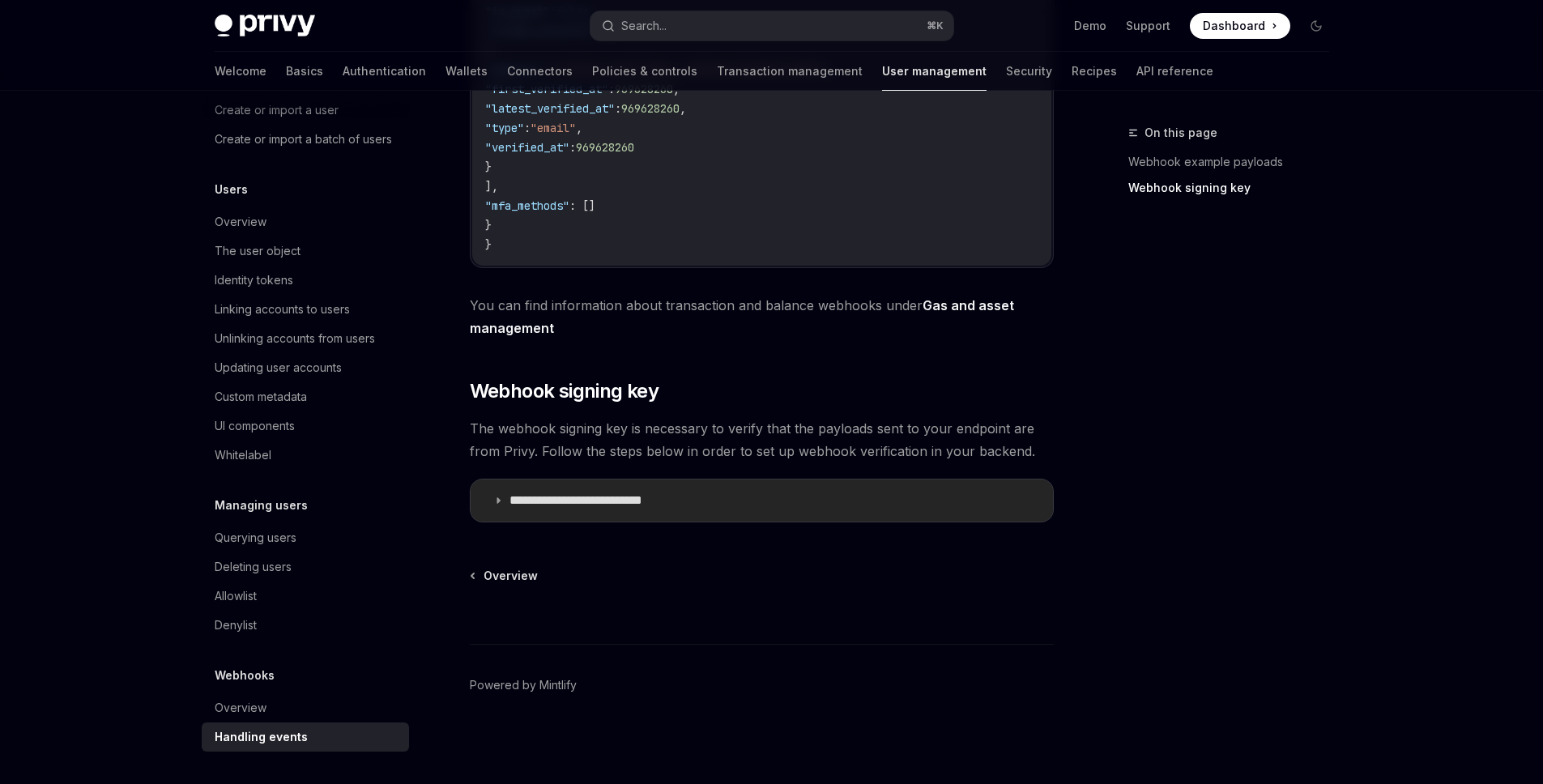
click at [671, 507] on p "**********" at bounding box center [599, 500] width 180 height 16
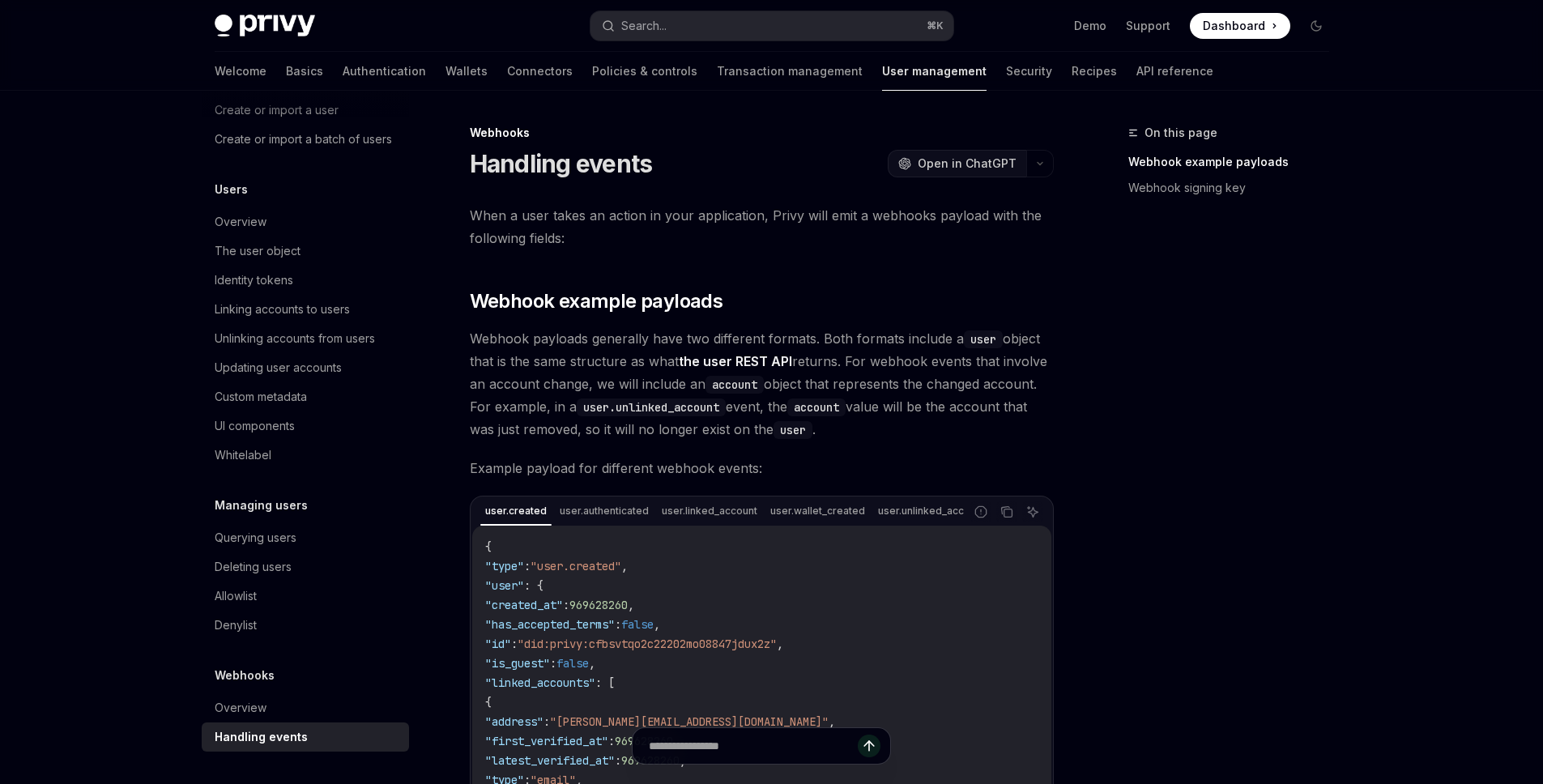
click at [964, 152] on button "OpenAI Open in ChatGPT" at bounding box center [956, 163] width 138 height 27
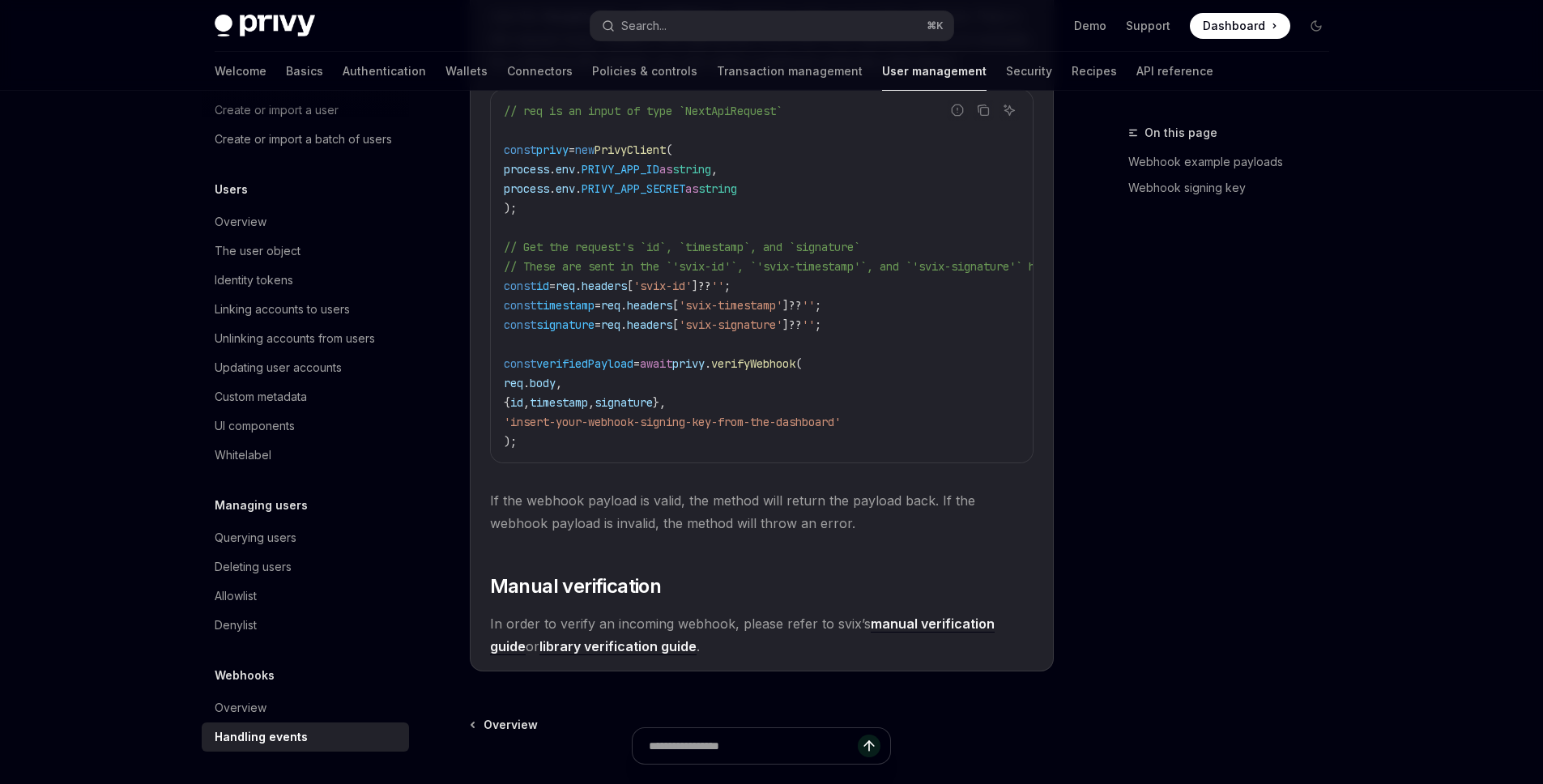
scroll to position [1407, 0]
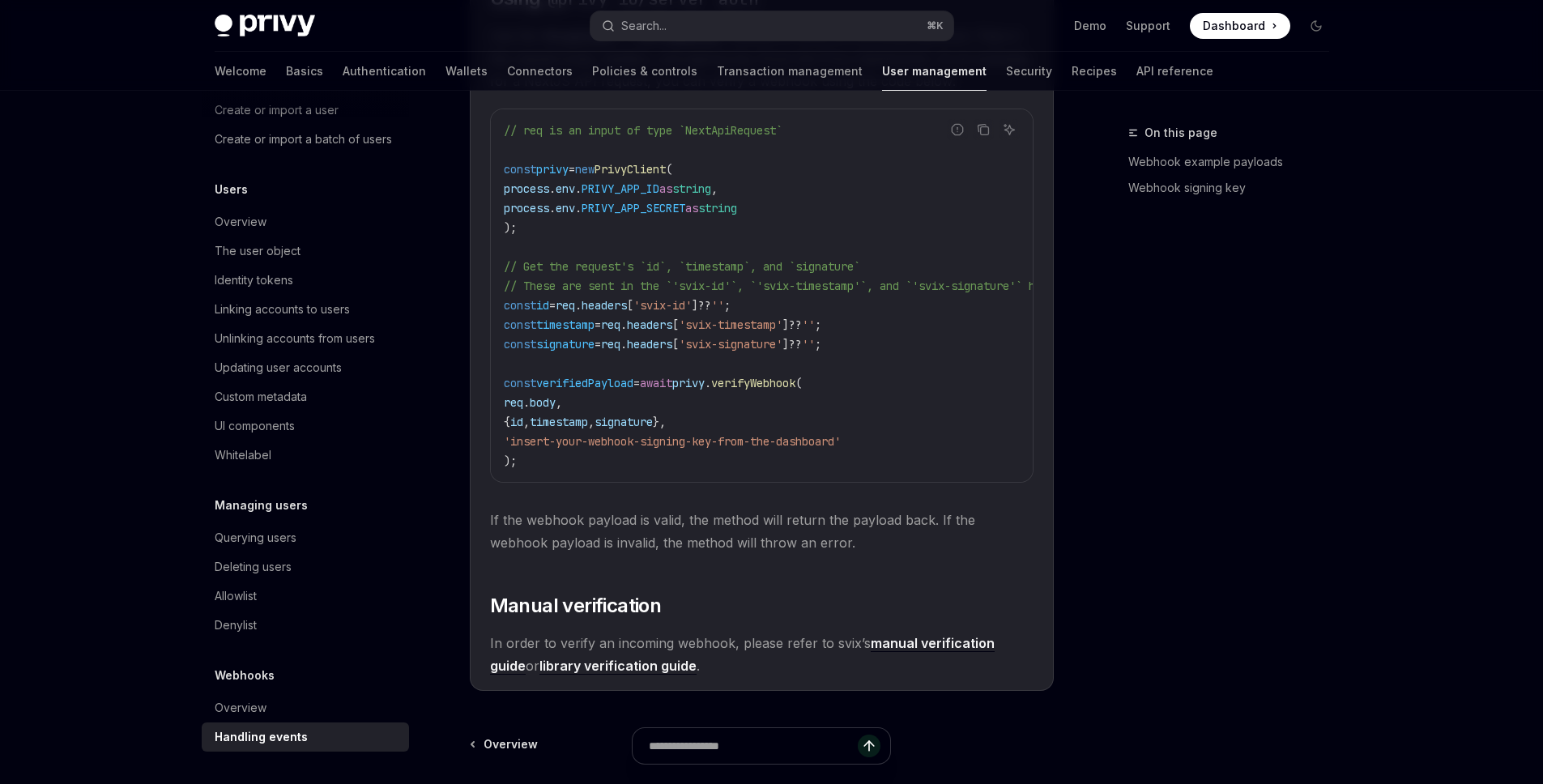
scroll to position [1377, 0]
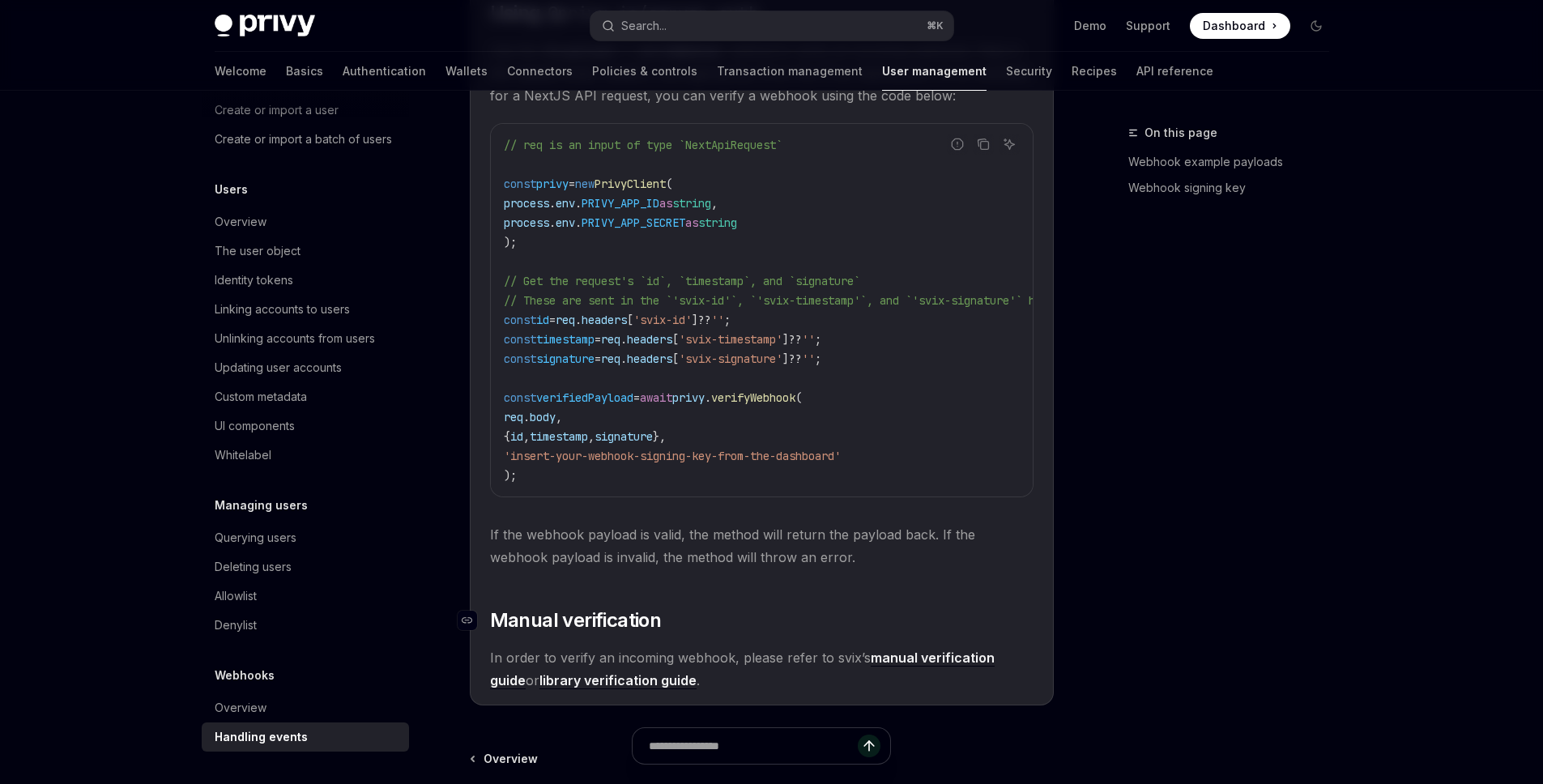
click at [749, 629] on h2 "​ Manual verification" at bounding box center [761, 620] width 544 height 26
click at [553, 689] on link "library verification guide" at bounding box center [618, 680] width 157 height 17
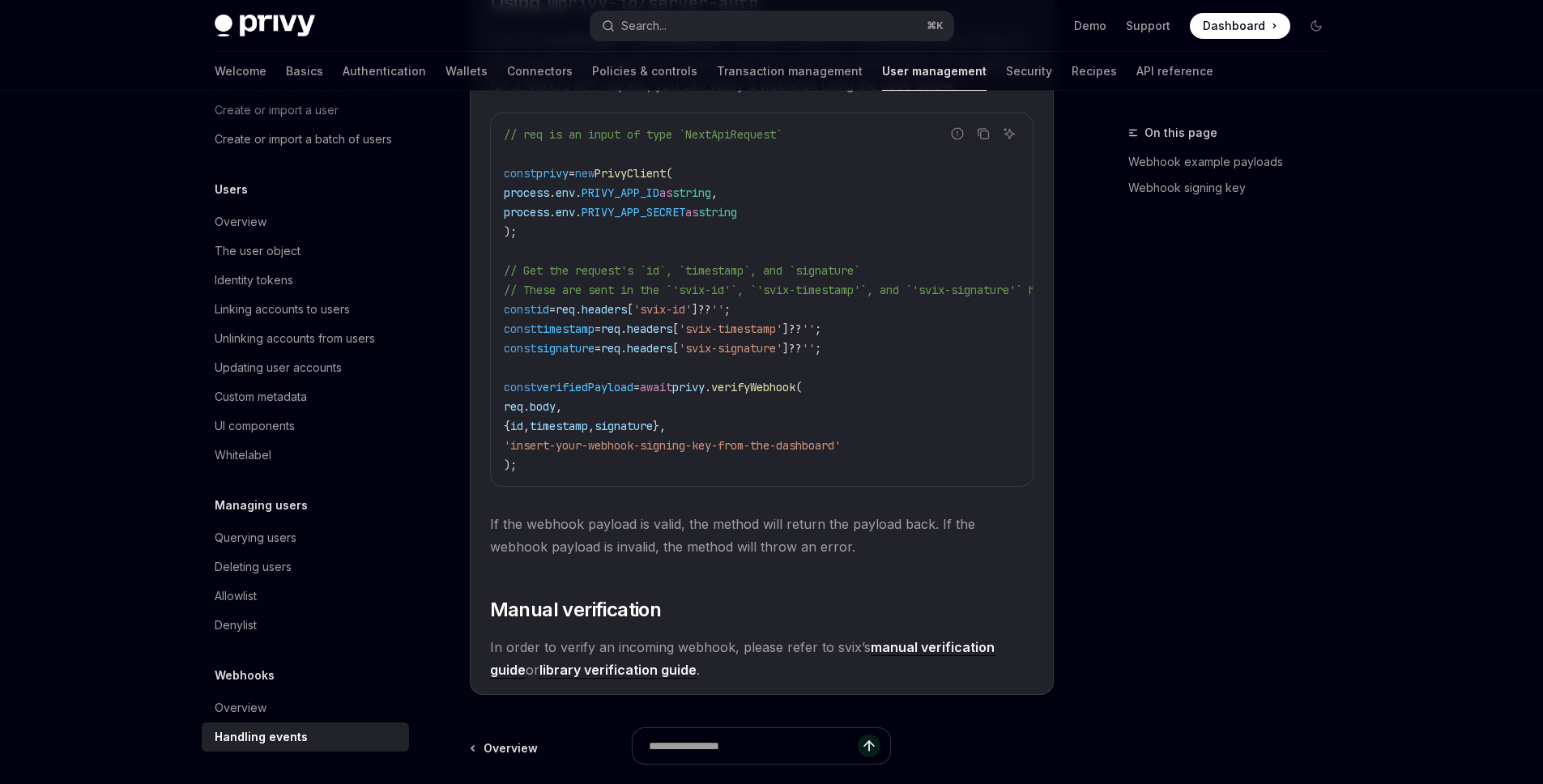
scroll to position [1407, 0]
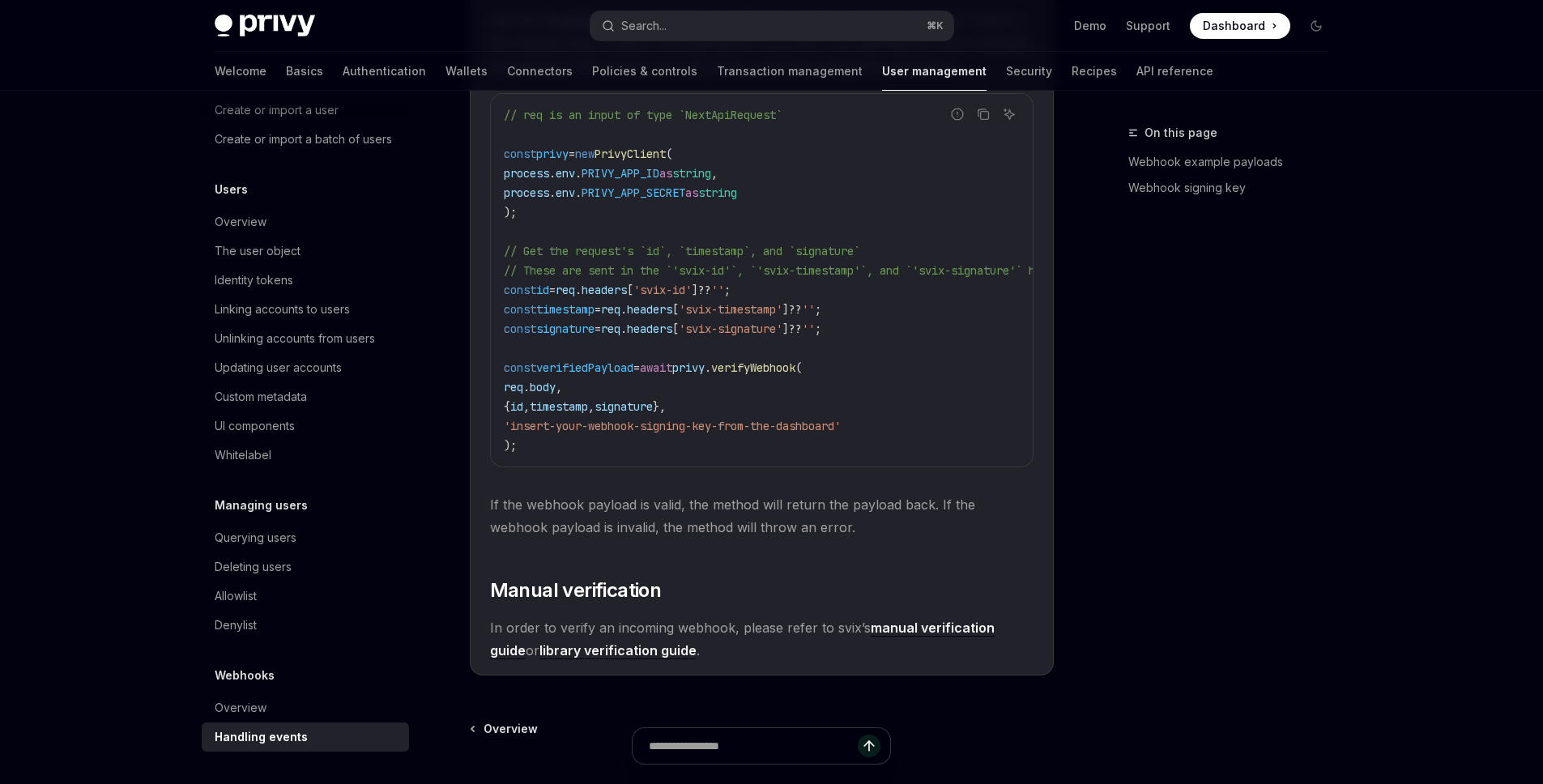
click at [927, 636] on link "manual verification guide" at bounding box center [741, 639] width 504 height 40
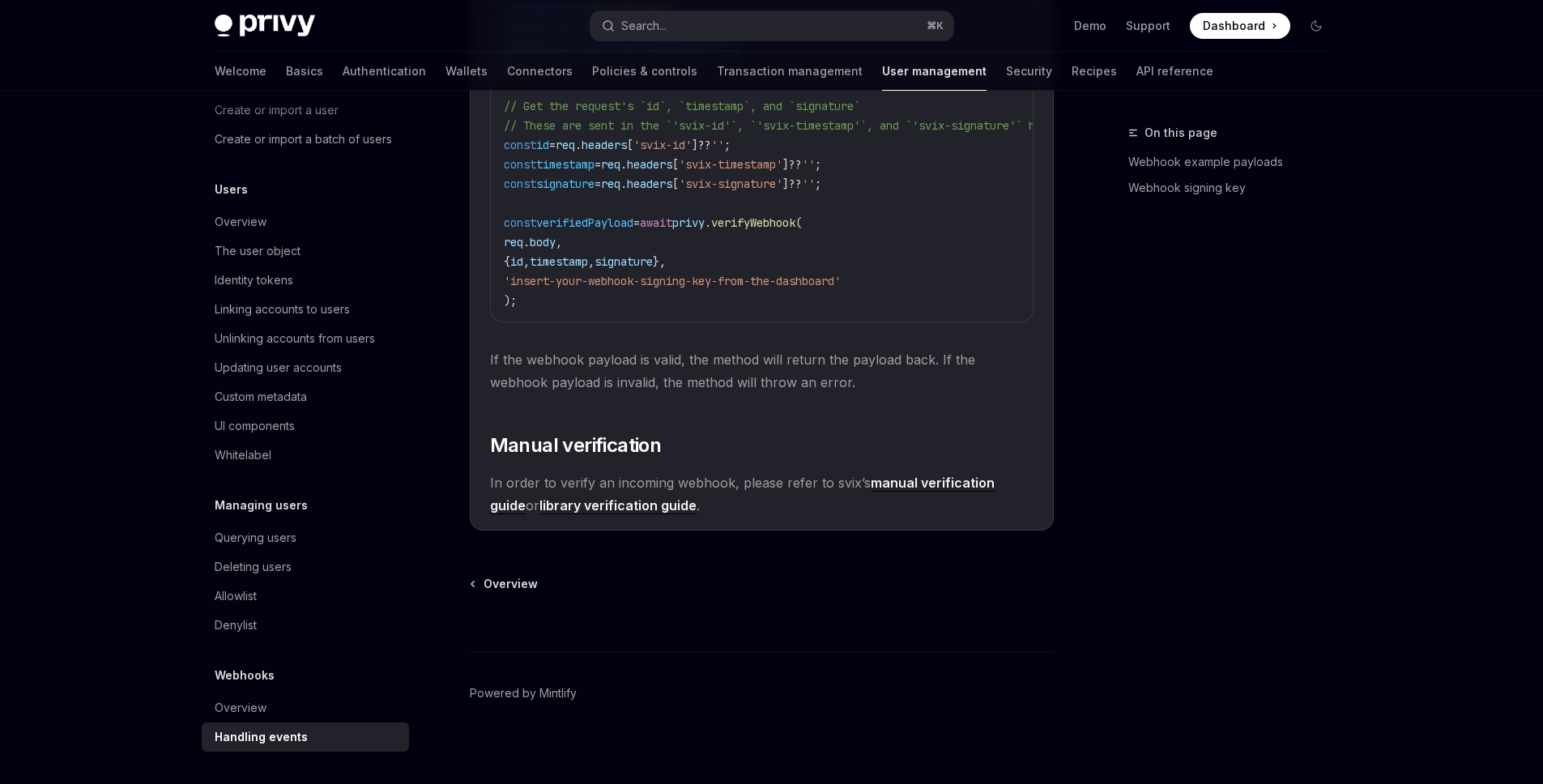
scroll to position [1573, 0]
